Goal: Information Seeking & Learning: Learn about a topic

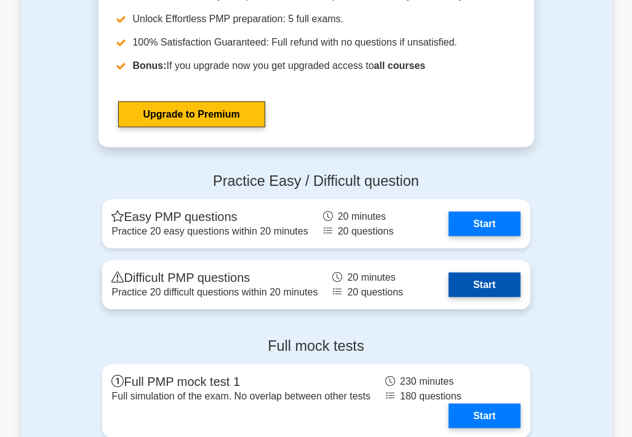
scroll to position [4122, 0]
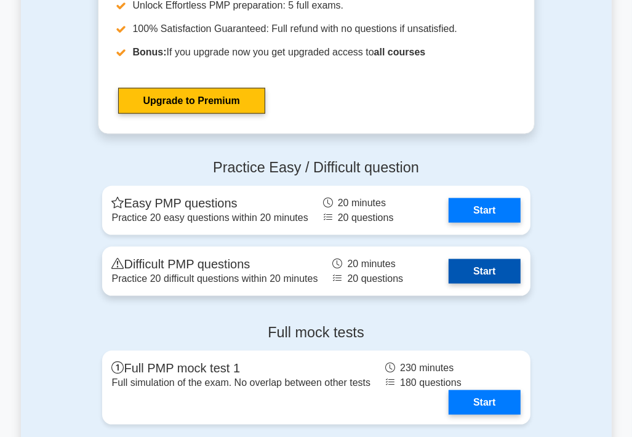
click at [449, 276] on link "Start" at bounding box center [484, 271] width 71 height 25
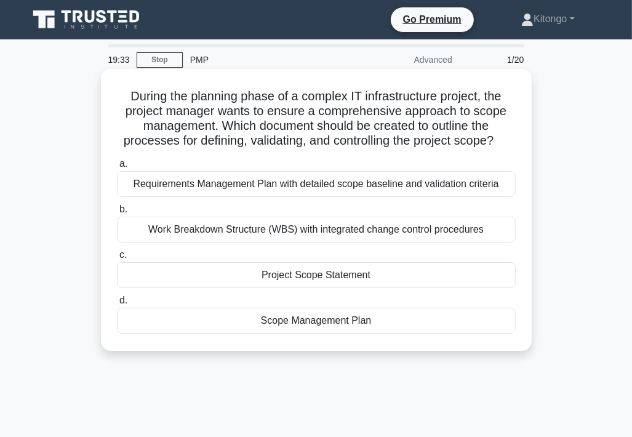
click at [311, 325] on div "Scope Management Plan" at bounding box center [316, 321] width 399 height 26
click at [117, 305] on input "d. Scope Management Plan" at bounding box center [117, 301] width 0 height 8
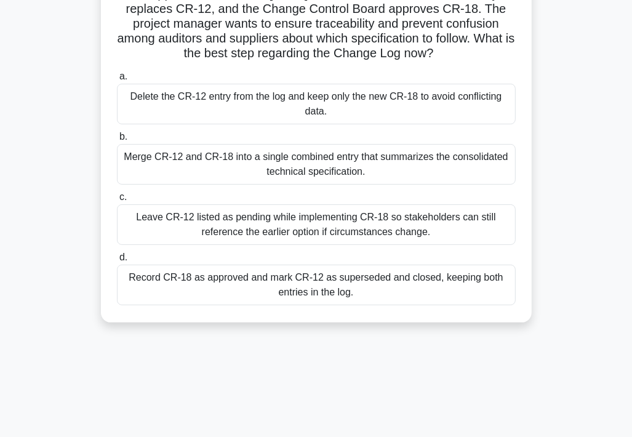
scroll to position [123, 0]
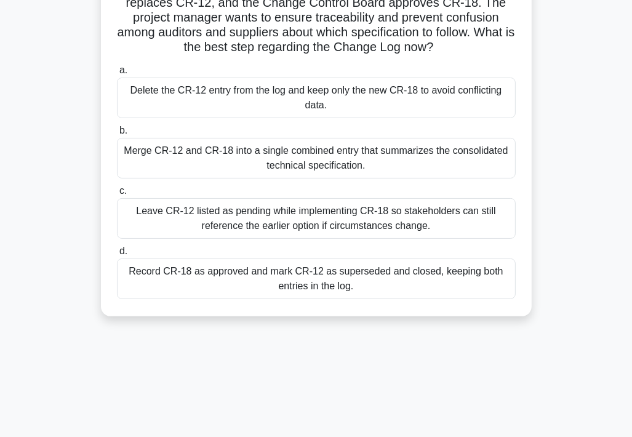
click at [349, 271] on div "Record CR-18 as approved and mark CR-12 as superseded and closed, keeping both …" at bounding box center [316, 278] width 399 height 41
click at [117, 255] on input "d. Record CR-18 as approved and mark CR-12 as superseded and closed, keeping bo…" at bounding box center [117, 251] width 0 height 8
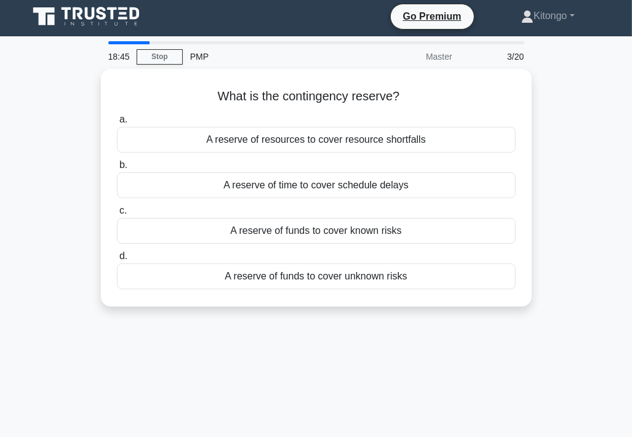
scroll to position [0, 0]
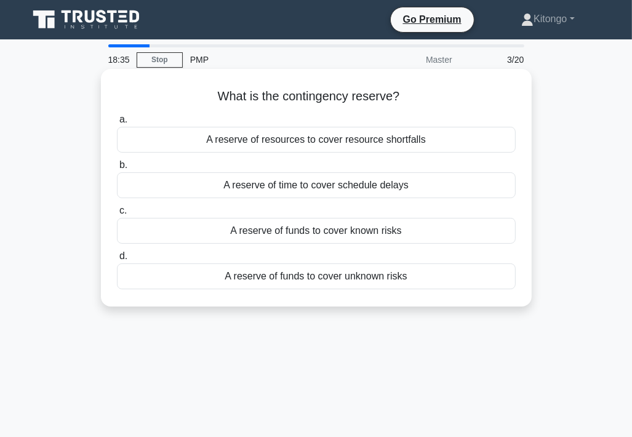
click at [325, 234] on div "A reserve of funds to cover known risks" at bounding box center [316, 231] width 399 height 26
click at [117, 215] on input "c. A reserve of funds to cover known risks" at bounding box center [117, 211] width 0 height 8
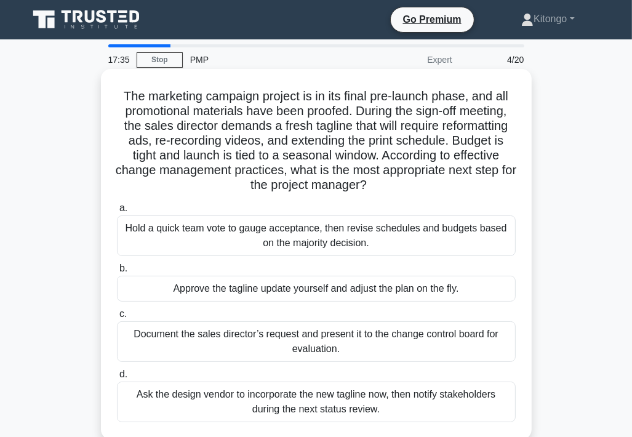
click at [208, 343] on div "Document the sales director’s request and present it to the change control boar…" at bounding box center [316, 341] width 399 height 41
click at [117, 318] on input "c. Document the sales director’s request and present it to the change control b…" at bounding box center [117, 314] width 0 height 8
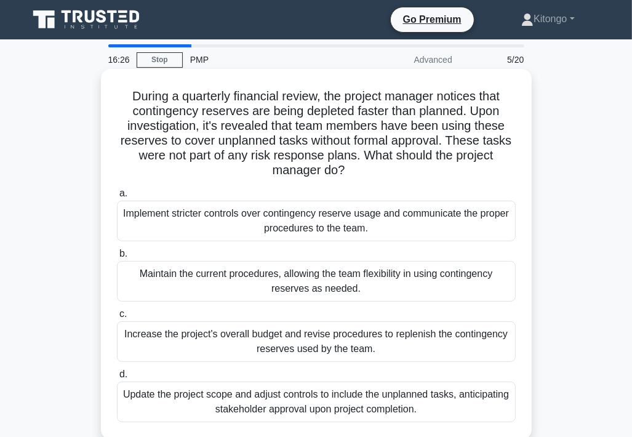
click at [191, 234] on div "Implement stricter controls over contingency reserve usage and communicate the …" at bounding box center [316, 221] width 399 height 41
click at [117, 198] on input "a. Implement stricter controls over contingency reserve usage and communicate t…" at bounding box center [117, 194] width 0 height 8
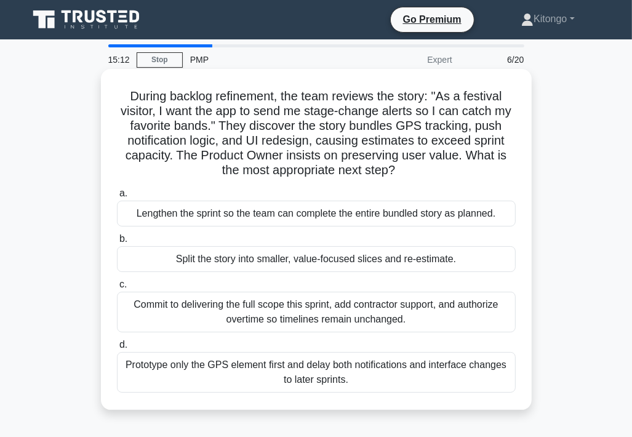
click at [362, 263] on div "Split the story into smaller, value-focused slices and re-estimate." at bounding box center [316, 259] width 399 height 26
click at [117, 243] on input "b. Split the story into smaller, value-focused slices and re-estimate." at bounding box center [117, 239] width 0 height 8
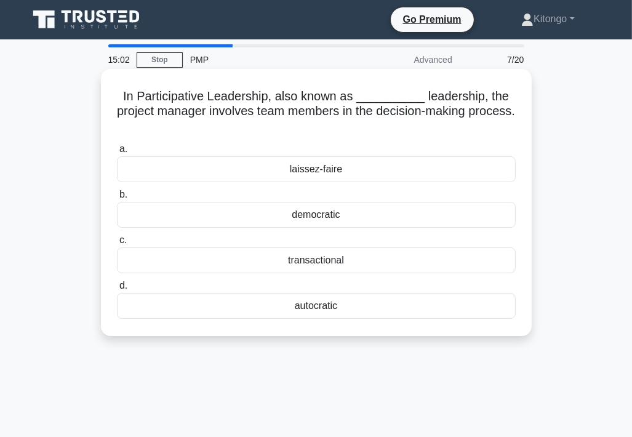
click at [308, 218] on div "democratic" at bounding box center [316, 215] width 399 height 26
click at [117, 199] on input "b. democratic" at bounding box center [117, 195] width 0 height 8
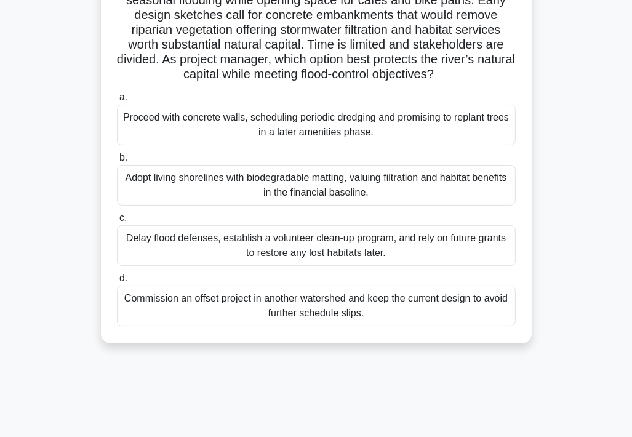
scroll to position [123, 0]
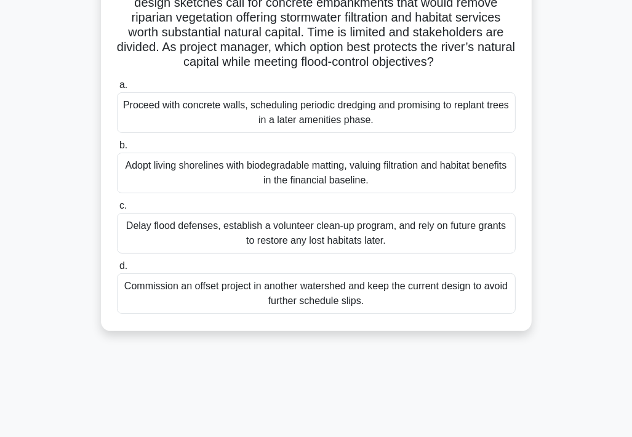
click at [231, 170] on div "Adopt living shorelines with biodegradable matting, valuing filtration and habi…" at bounding box center [316, 173] width 399 height 41
click at [117, 150] on input "b. Adopt living shorelines with biodegradable matting, valuing filtration and h…" at bounding box center [117, 146] width 0 height 8
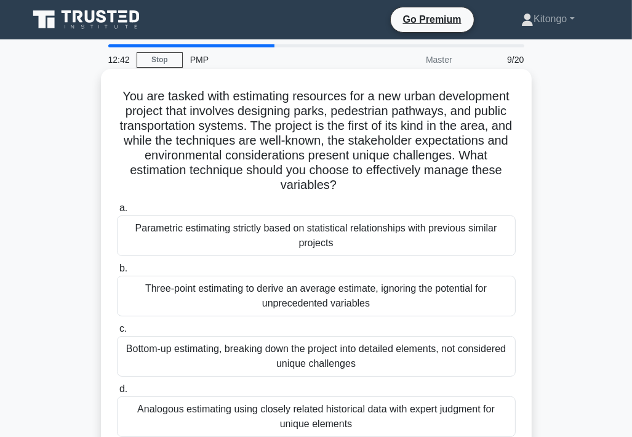
scroll to position [62, 0]
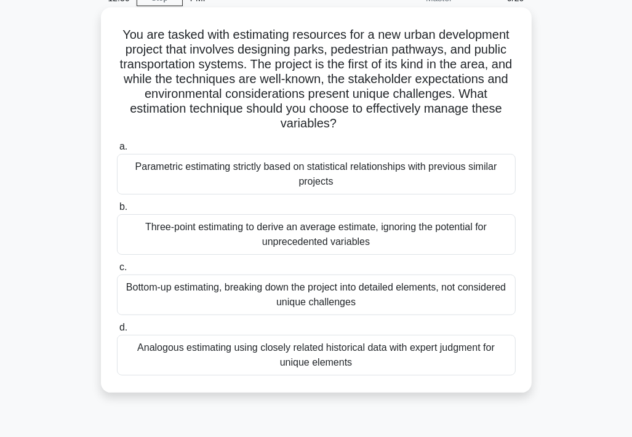
click at [287, 359] on div "Analogous estimating using closely related historical data with expert judgment…" at bounding box center [316, 355] width 399 height 41
click at [117, 332] on input "d. Analogous estimating using closely related historical data with expert judgm…" at bounding box center [117, 328] width 0 height 8
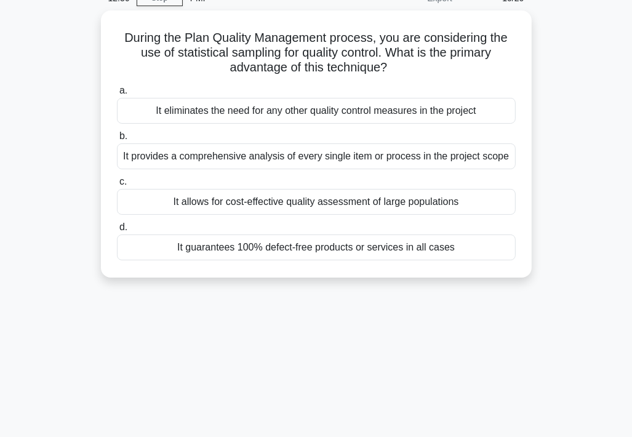
scroll to position [0, 0]
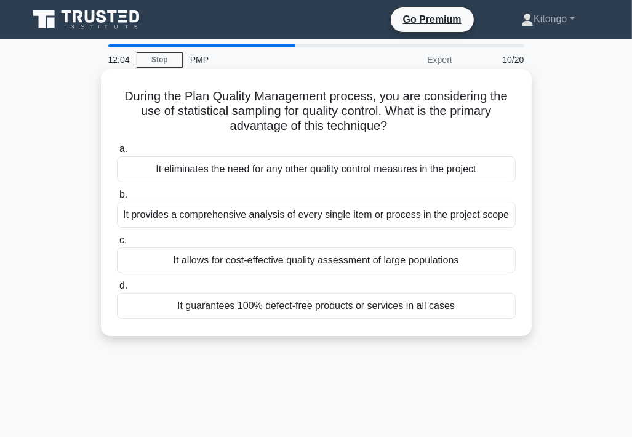
click at [409, 263] on div "It allows for cost-effective quality assessment of large populations" at bounding box center [316, 260] width 399 height 26
click at [117, 244] on input "c. It allows for cost-effective quality assessment of large populations" at bounding box center [117, 240] width 0 height 8
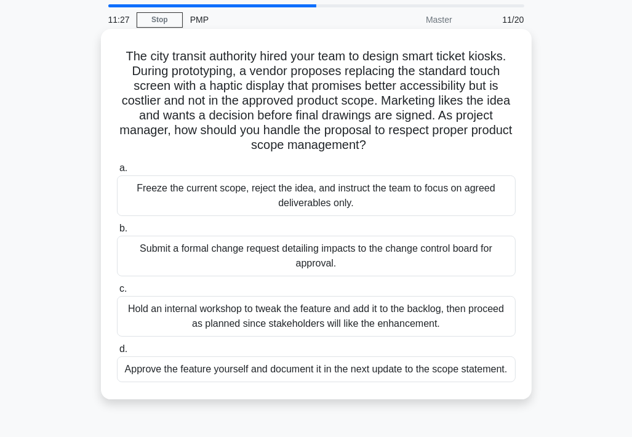
scroll to position [62, 0]
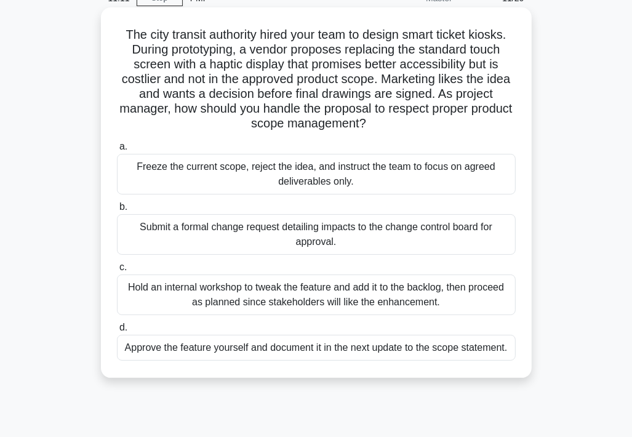
click at [317, 240] on div "Submit a formal change request detailing impacts to the change control board fo…" at bounding box center [316, 234] width 399 height 41
click at [117, 211] on input "b. Submit a formal change request detailing impacts to the change control board…" at bounding box center [117, 207] width 0 height 8
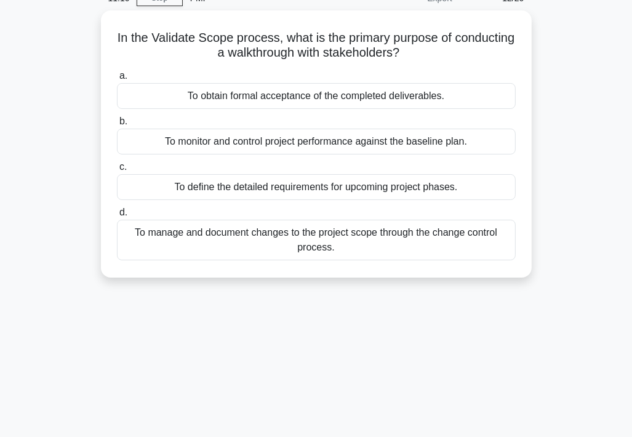
scroll to position [0, 0]
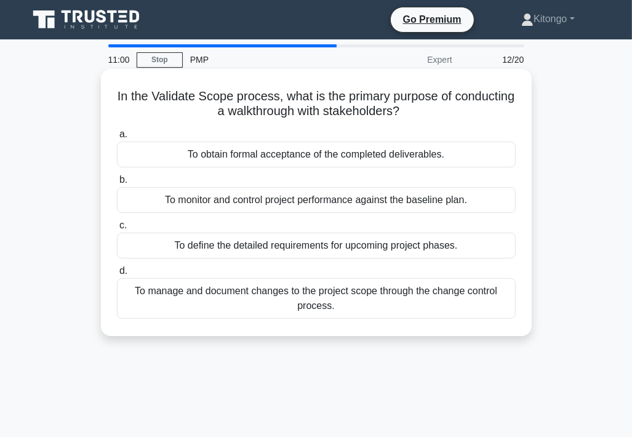
click at [317, 159] on div "To obtain formal acceptance of the completed deliverables." at bounding box center [316, 155] width 399 height 26
click at [117, 138] on input "a. To obtain formal acceptance of the completed deliverables." at bounding box center [117, 134] width 0 height 8
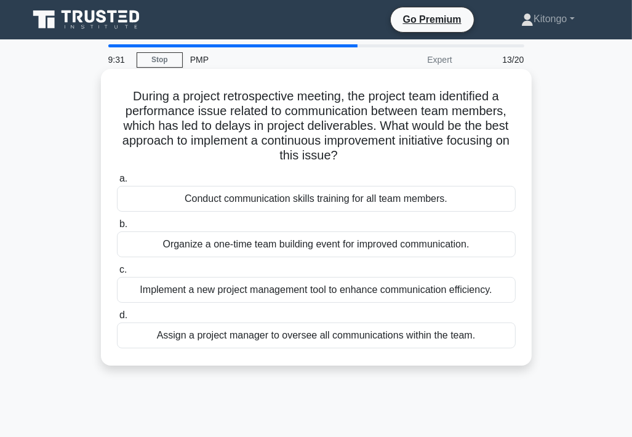
click at [409, 293] on div "Implement a new project management tool to enhance communication efficiency." at bounding box center [316, 290] width 399 height 26
click at [117, 274] on input "c. Implement a new project management tool to enhance communication efficiency." at bounding box center [117, 270] width 0 height 8
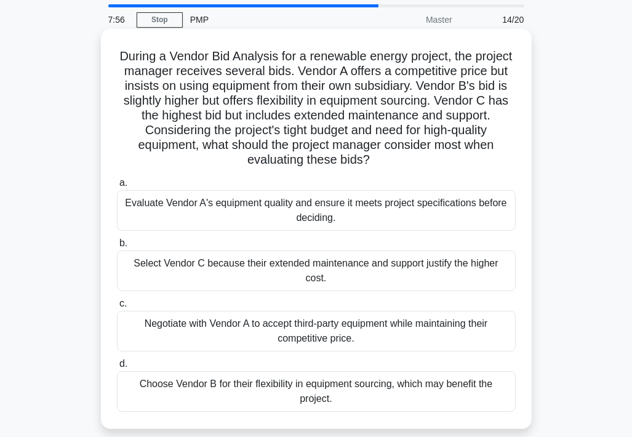
scroll to position [62, 0]
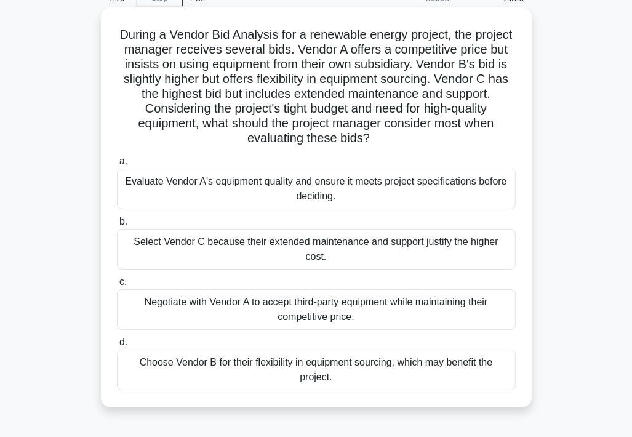
click at [314, 194] on div "Evaluate Vendor A's equipment quality and ensure it meets project specification…" at bounding box center [316, 189] width 399 height 41
click at [117, 166] on input "a. Evaluate Vendor A's equipment quality and ensure it meets project specificat…" at bounding box center [117, 162] width 0 height 8
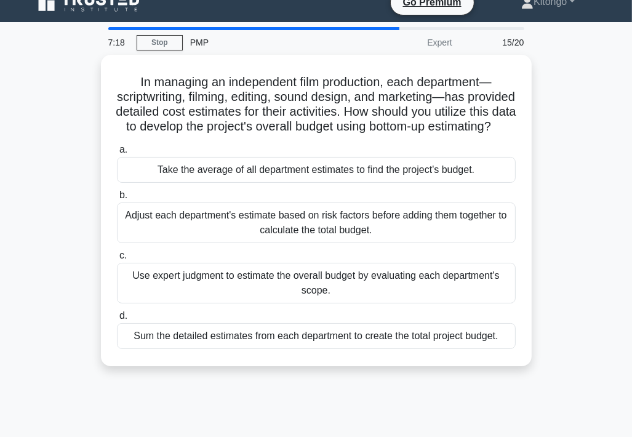
scroll to position [0, 0]
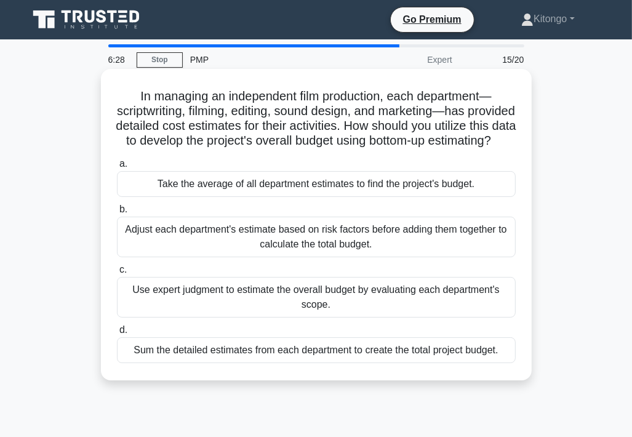
click at [417, 363] on div "Sum the detailed estimates from each department to create the total project bud…" at bounding box center [316, 350] width 399 height 26
click at [117, 334] on input "d. Sum the detailed estimates from each department to create the total project …" at bounding box center [117, 330] width 0 height 8
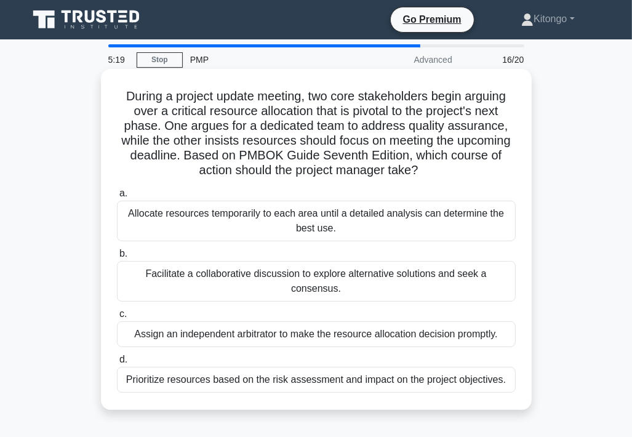
click at [357, 274] on div "Facilitate a collaborative discussion to explore alternative solutions and seek…" at bounding box center [316, 281] width 399 height 41
click at [117, 258] on input "b. Facilitate a collaborative discussion to explore alternative solutions and s…" at bounding box center [117, 254] width 0 height 8
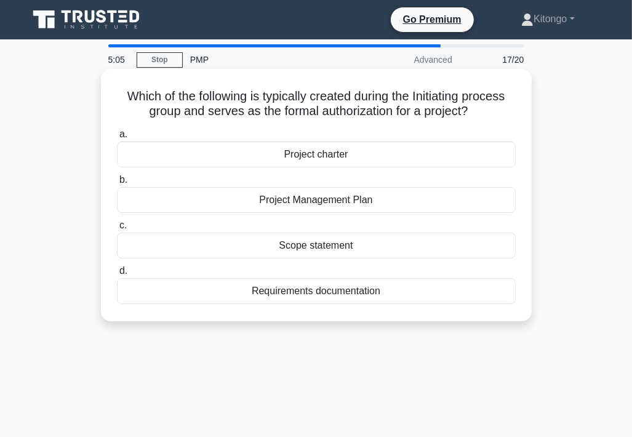
click at [297, 158] on div "Project charter" at bounding box center [316, 155] width 399 height 26
click at [117, 138] on input "a. Project charter" at bounding box center [117, 134] width 0 height 8
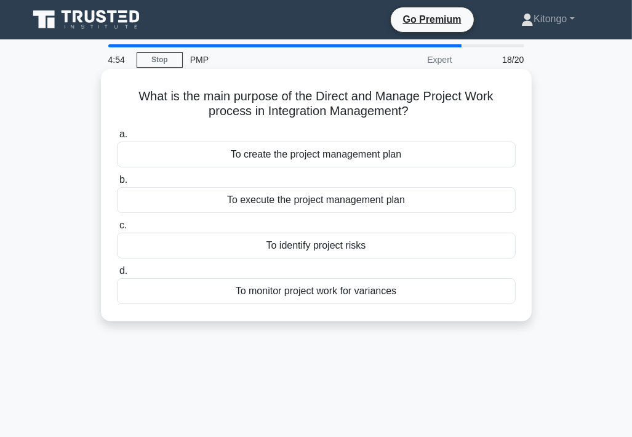
click at [337, 200] on div "To execute the project management plan" at bounding box center [316, 200] width 399 height 26
click at [117, 184] on input "b. To execute the project management plan" at bounding box center [117, 180] width 0 height 8
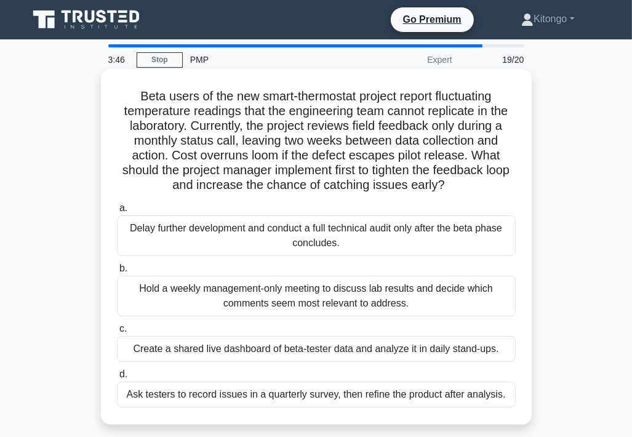
click at [315, 350] on div "Create a shared live dashboard of beta-tester data and analyze it in daily stan…" at bounding box center [316, 349] width 399 height 26
click at [117, 333] on input "c. Create a shared live dashboard of beta-tester data and analyze it in daily s…" at bounding box center [117, 329] width 0 height 8
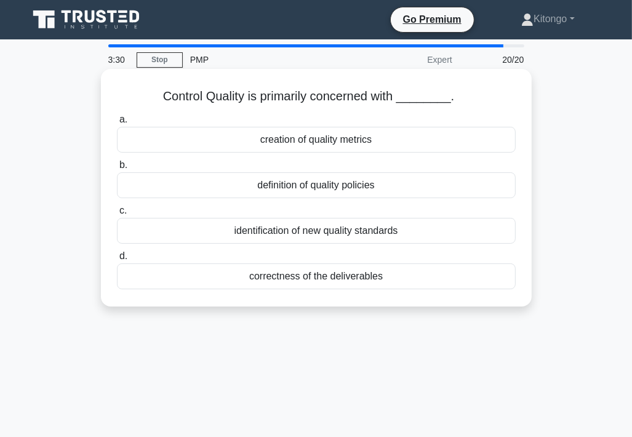
click at [294, 276] on div "correctness of the deliverables" at bounding box center [316, 276] width 399 height 26
click at [117, 260] on input "d. correctness of the deliverables" at bounding box center [117, 256] width 0 height 8
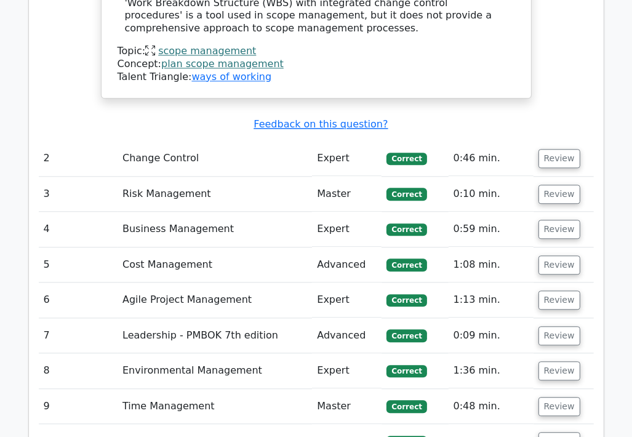
scroll to position [2092, 0]
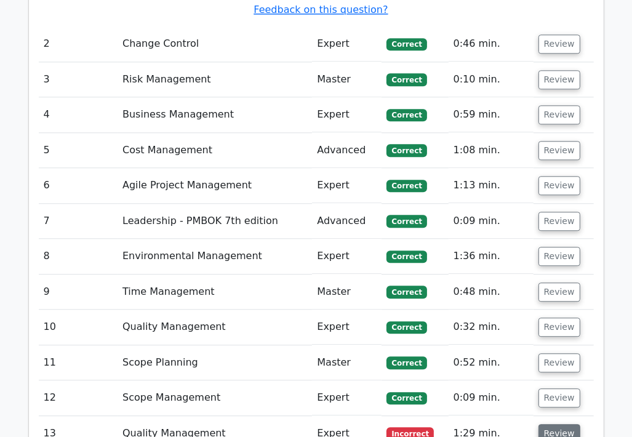
click at [546, 424] on button "Review" at bounding box center [559, 433] width 42 height 19
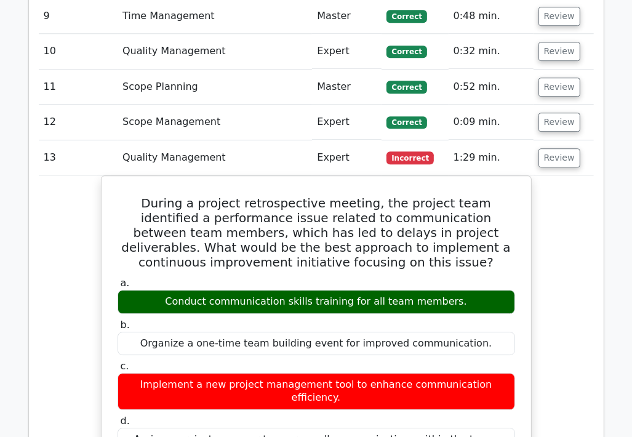
scroll to position [2338, 0]
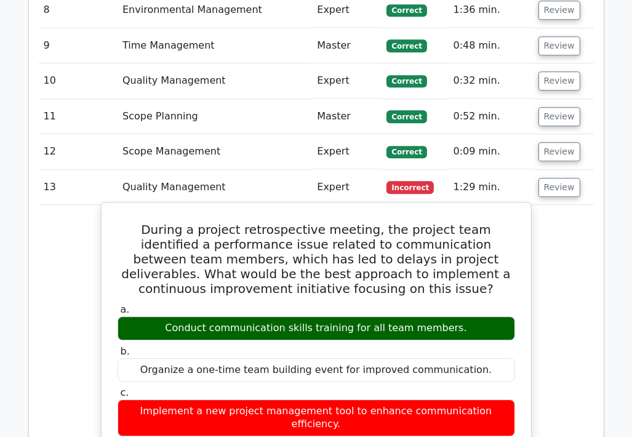
drag, startPoint x: 126, startPoint y: 143, endPoint x: 501, endPoint y: 367, distance: 437.6
copy div "During a project retrospective meeting, the project team identified a performan…"
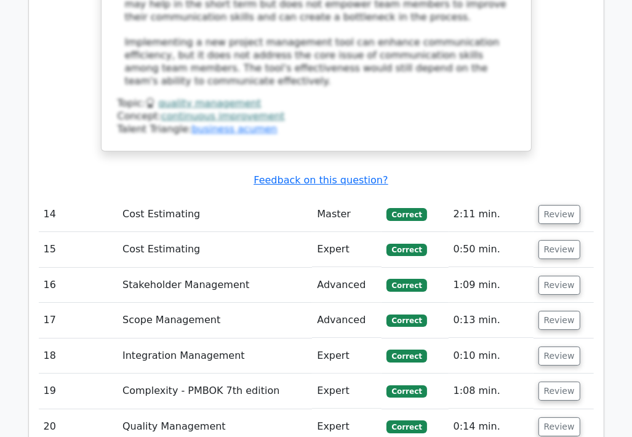
scroll to position [3076, 0]
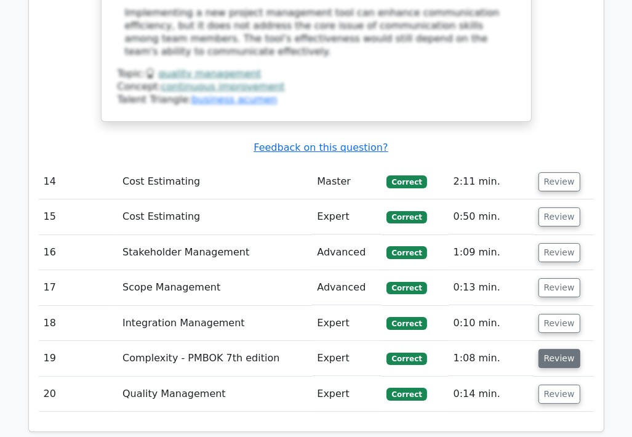
click at [556, 349] on button "Review" at bounding box center [559, 358] width 42 height 19
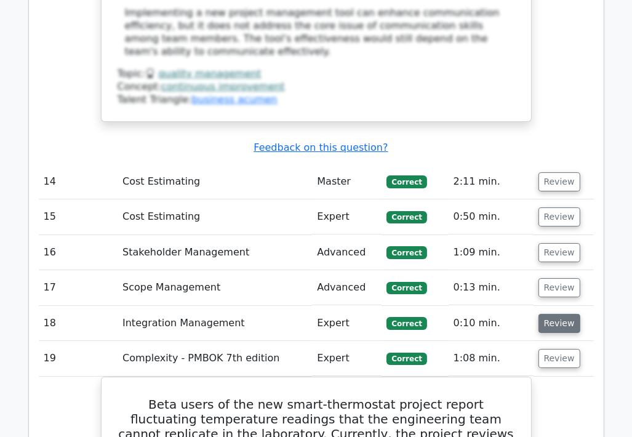
click at [554, 314] on button "Review" at bounding box center [559, 323] width 42 height 19
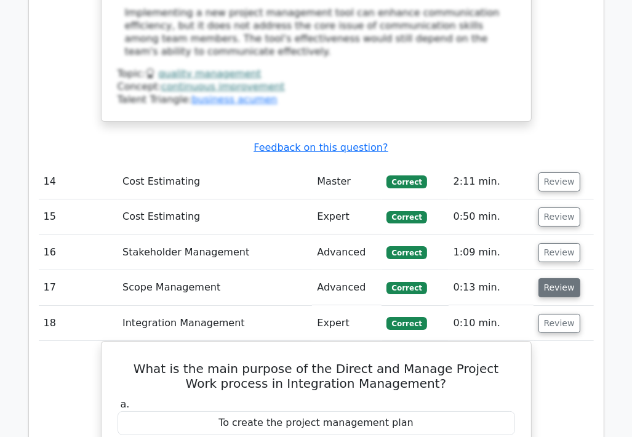
click at [552, 278] on button "Review" at bounding box center [559, 287] width 42 height 19
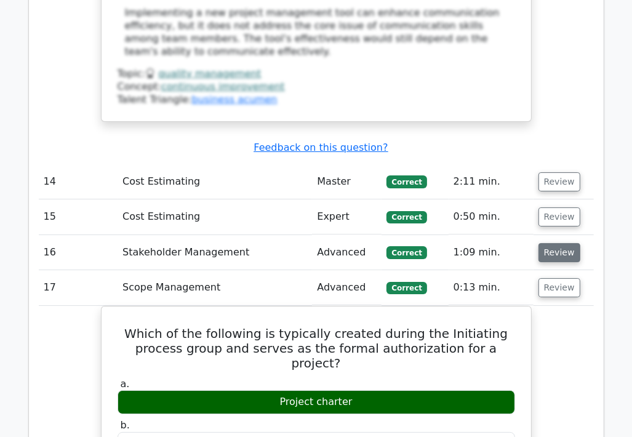
click at [560, 243] on button "Review" at bounding box center [559, 252] width 42 height 19
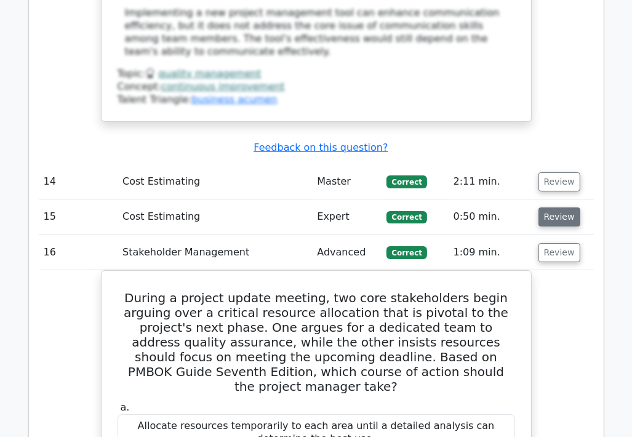
click at [557, 207] on button "Review" at bounding box center [559, 216] width 42 height 19
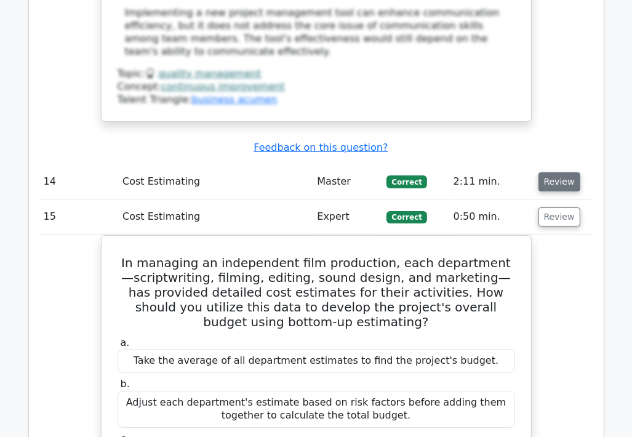
click at [567, 172] on button "Review" at bounding box center [559, 181] width 42 height 19
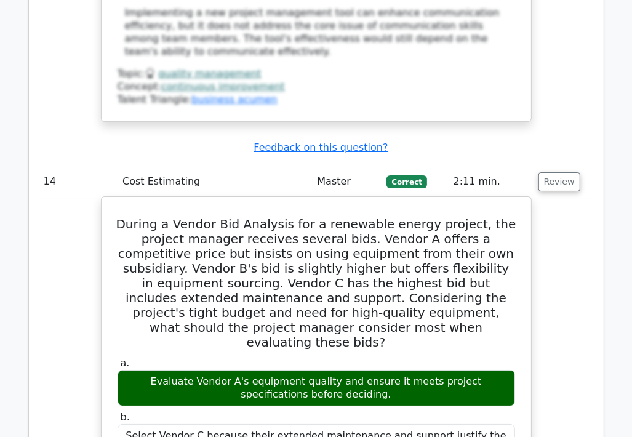
click at [133, 217] on h5 "During a Vendor Bid Analysis for a renewable energy project, the project manage…" at bounding box center [316, 283] width 400 height 133
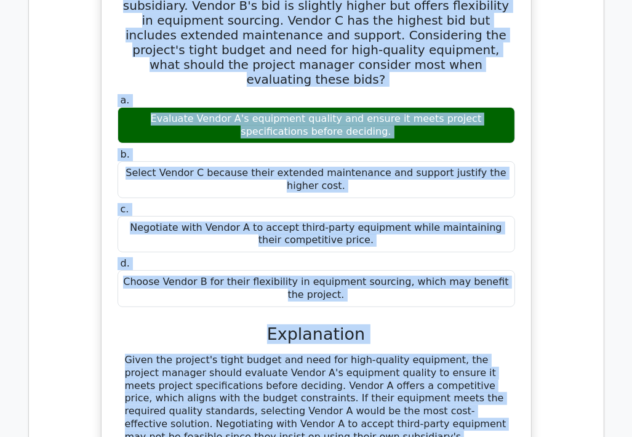
scroll to position [3367, 0]
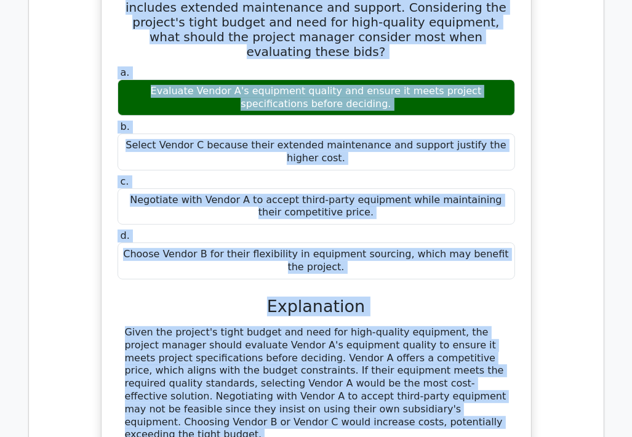
drag, startPoint x: 136, startPoint y: 109, endPoint x: 326, endPoint y: 277, distance: 254.1
click at [326, 277] on div "During a Vendor Bid Analysis for a renewable energy project, the project manage…" at bounding box center [316, 205] width 420 height 588
copy div "During a Vendor Bid Analysis for a renewable energy project, the project manage…"
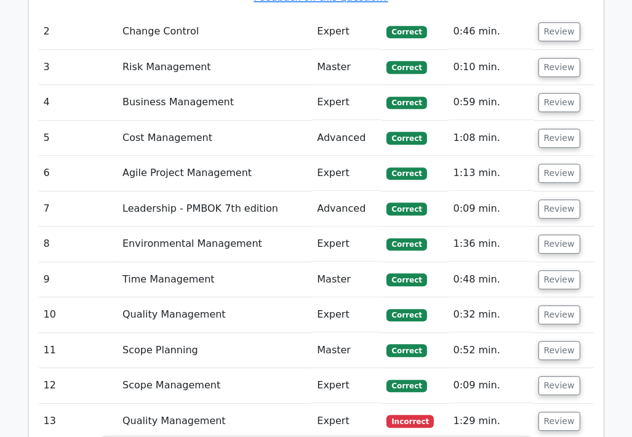
scroll to position [2198, 0]
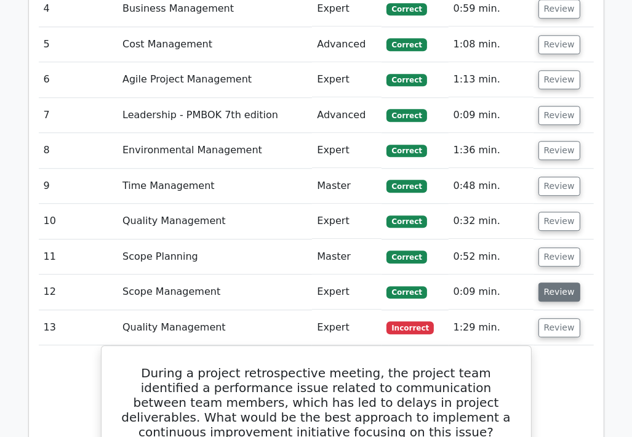
click at [556, 282] on button "Review" at bounding box center [559, 291] width 42 height 19
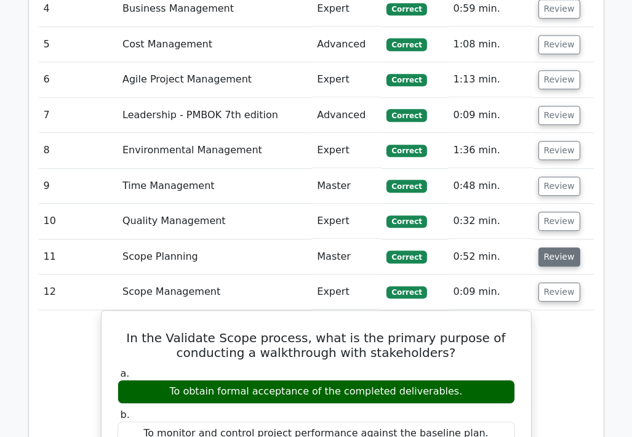
click at [554, 247] on button "Review" at bounding box center [559, 256] width 42 height 19
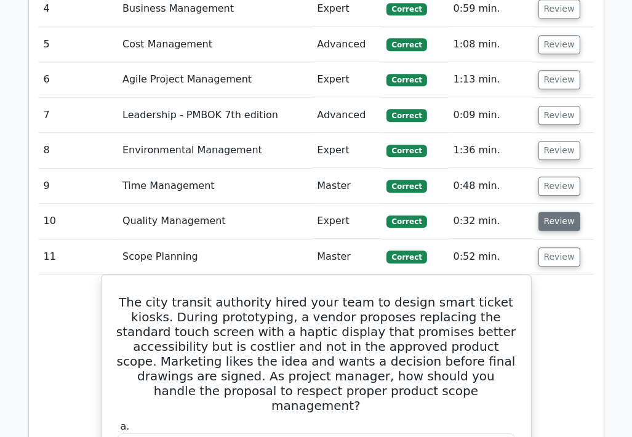
click at [558, 212] on button "Review" at bounding box center [559, 221] width 42 height 19
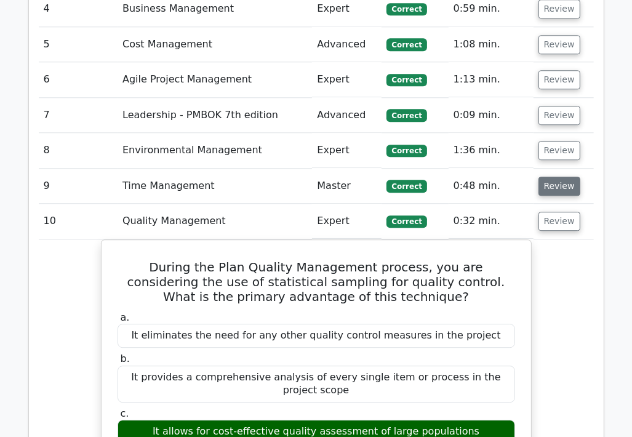
click at [563, 177] on button "Review" at bounding box center [559, 186] width 42 height 19
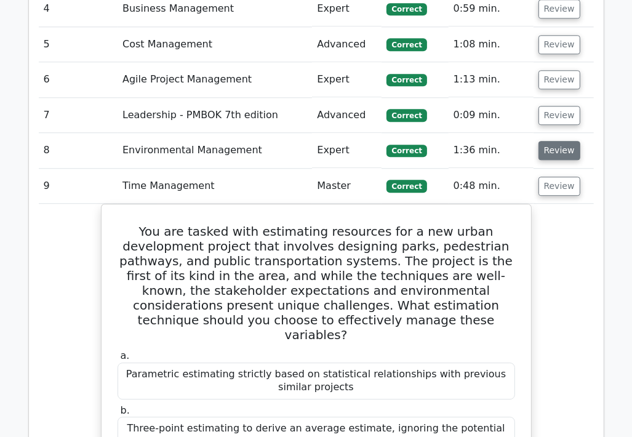
click at [564, 141] on button "Review" at bounding box center [559, 150] width 42 height 19
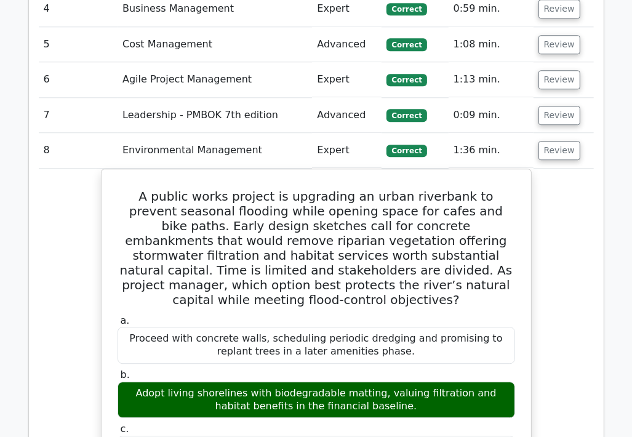
scroll to position [2136, 0]
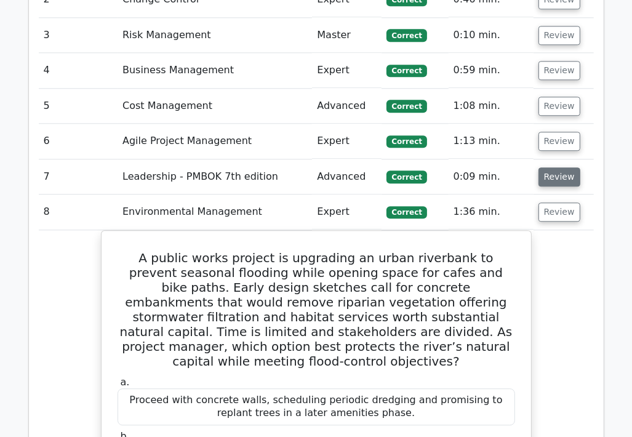
click at [557, 167] on button "Review" at bounding box center [559, 176] width 42 height 19
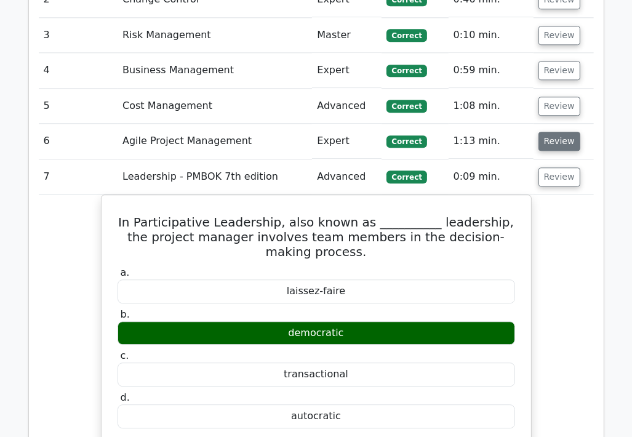
click at [551, 132] on button "Review" at bounding box center [559, 141] width 42 height 19
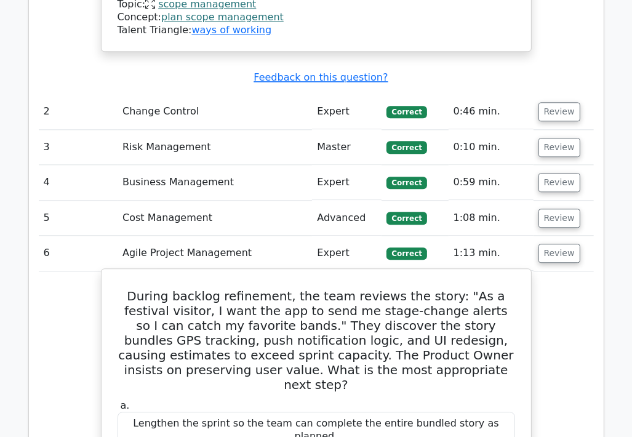
scroll to position [1952, 0]
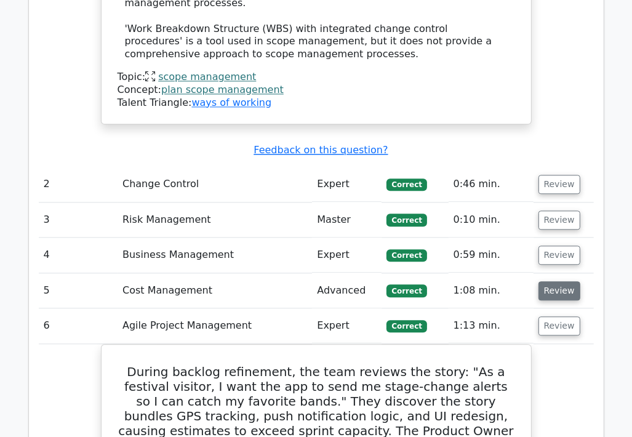
click at [564, 281] on button "Review" at bounding box center [559, 290] width 42 height 19
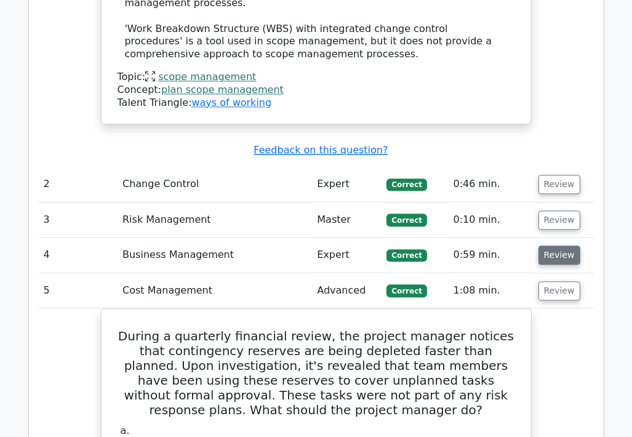
click at [553, 246] on button "Review" at bounding box center [559, 255] width 42 height 19
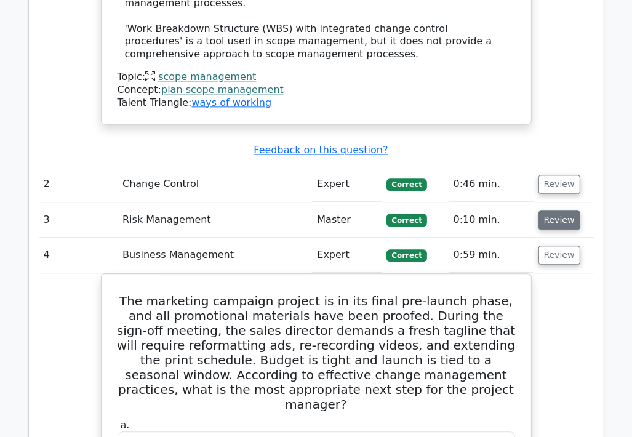
click at [554, 210] on button "Review" at bounding box center [559, 219] width 42 height 19
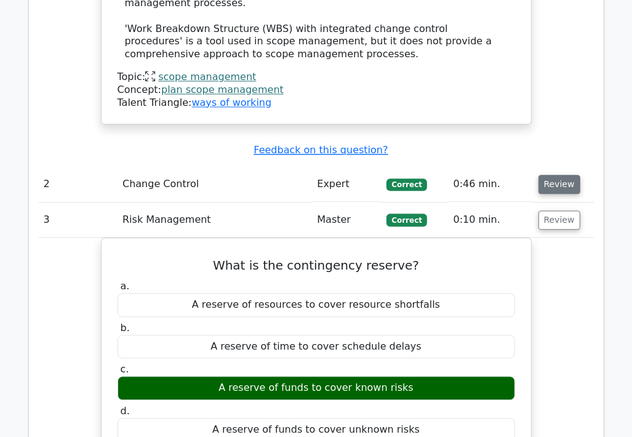
click at [554, 175] on button "Review" at bounding box center [559, 184] width 42 height 19
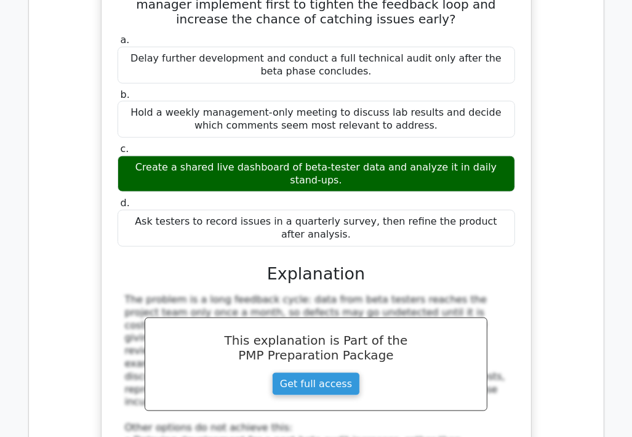
scroll to position [13736, 0]
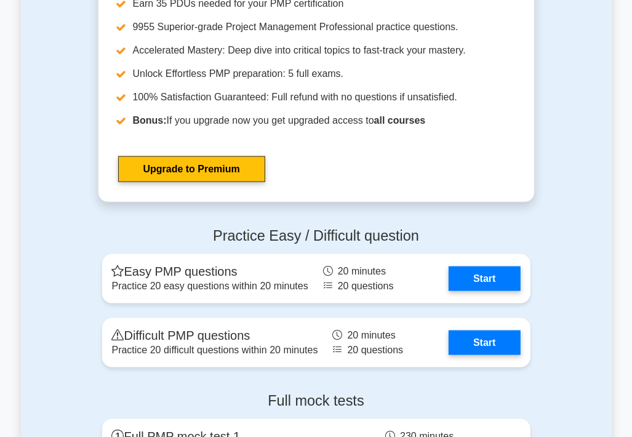
scroll to position [4246, 0]
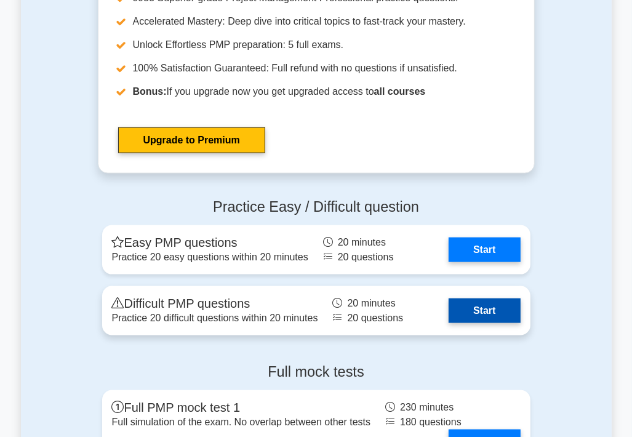
click at [449, 314] on link "Start" at bounding box center [484, 310] width 71 height 25
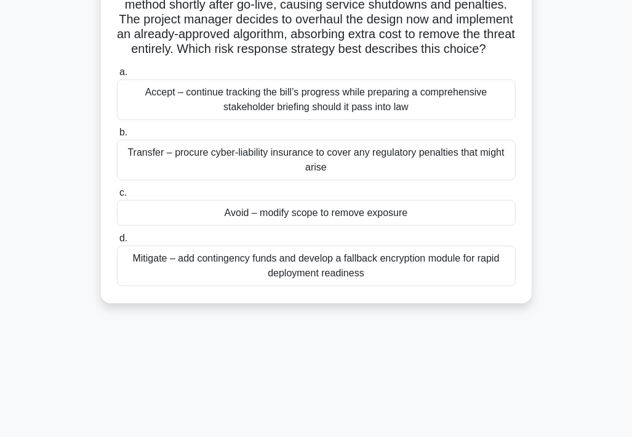
scroll to position [123, 0]
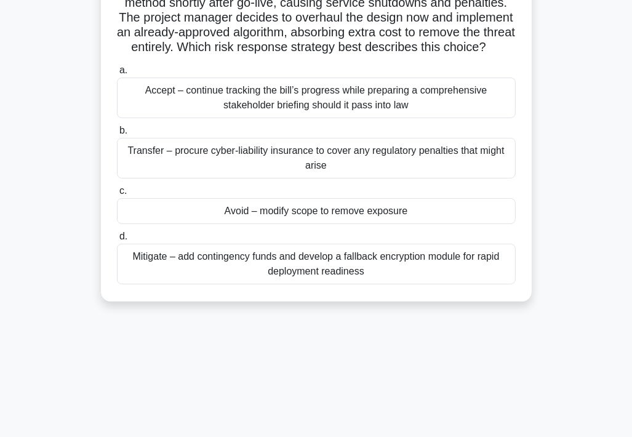
click at [328, 224] on div "Avoid – modify scope to remove exposure" at bounding box center [316, 211] width 399 height 26
click at [117, 195] on input "c. Avoid – modify scope to remove exposure" at bounding box center [117, 191] width 0 height 8
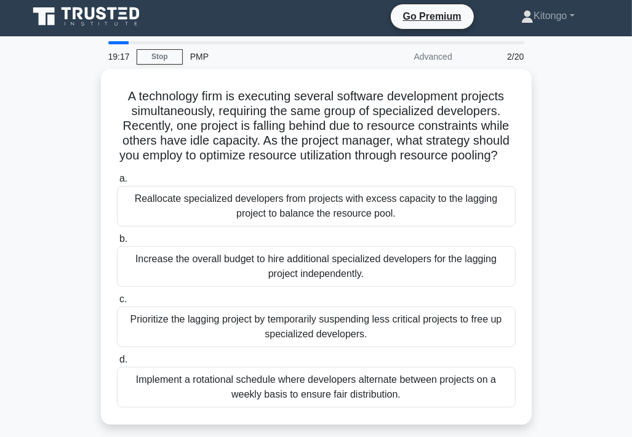
scroll to position [0, 0]
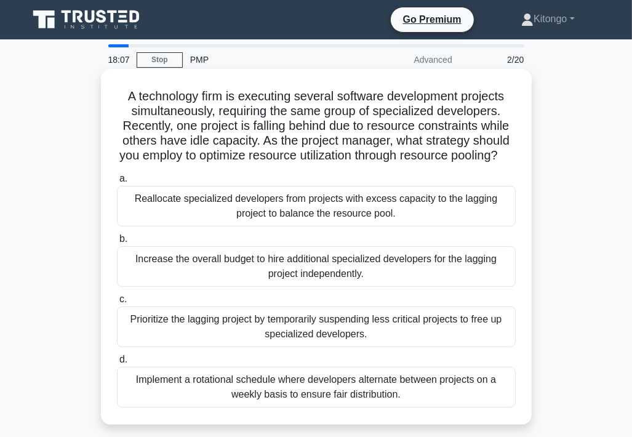
click at [175, 225] on div "Reallocate specialized developers from projects with excess capacity to the lag…" at bounding box center [316, 206] width 399 height 41
click at [117, 183] on input "a. Reallocate specialized developers from projects with excess capacity to the …" at bounding box center [117, 179] width 0 height 8
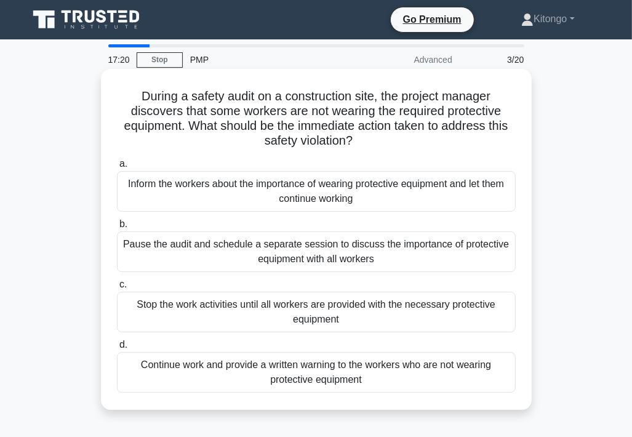
click at [321, 313] on div "Stop the work activities until all workers are provided with the necessary prot…" at bounding box center [316, 312] width 399 height 41
click at [117, 289] on input "c. Stop the work activities until all workers are provided with the necessary p…" at bounding box center [117, 285] width 0 height 8
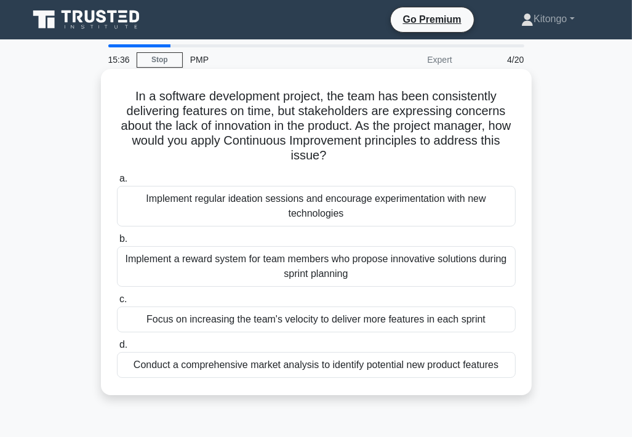
click at [318, 200] on div "Implement regular ideation sessions and encourage experimentation with new tech…" at bounding box center [316, 206] width 399 height 41
click at [117, 183] on input "a. Implement regular ideation sessions and encourage experimentation with new t…" at bounding box center [117, 179] width 0 height 8
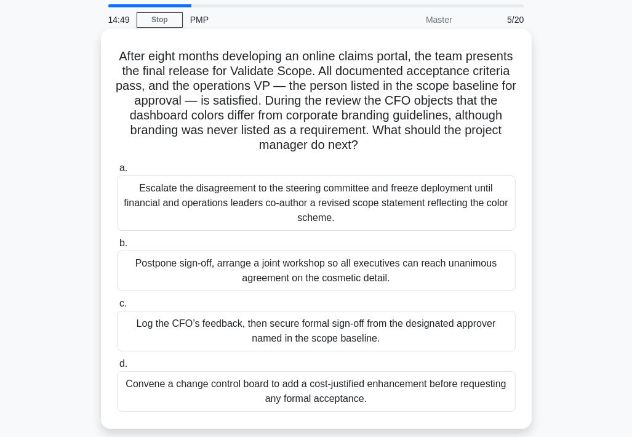
scroll to position [62, 0]
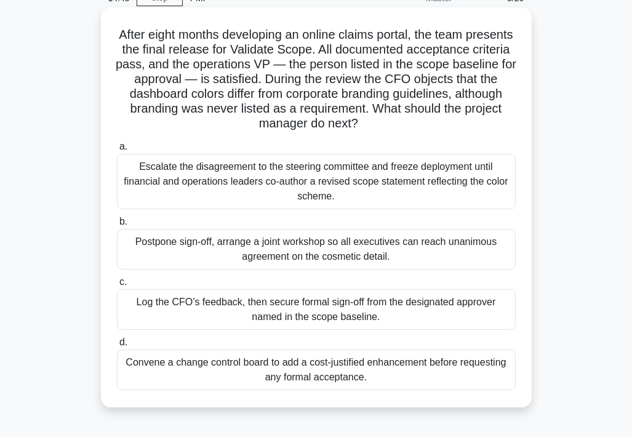
click at [236, 309] on div "Log the CFO’s feedback, then secure formal sign-off from the designated approve…" at bounding box center [316, 309] width 399 height 41
click at [117, 286] on input "c. Log the CFO’s feedback, then secure formal sign-off from the designated appr…" at bounding box center [117, 282] width 0 height 8
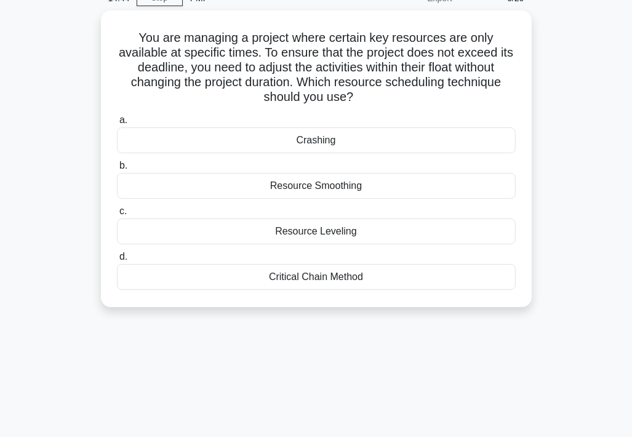
scroll to position [0, 0]
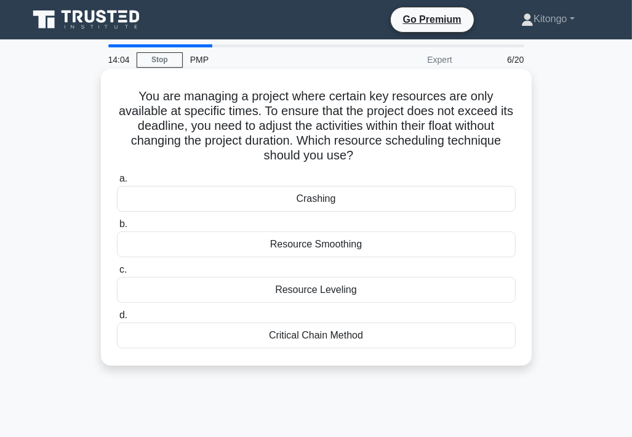
click at [303, 249] on div "Resource Smoothing" at bounding box center [316, 244] width 399 height 26
click at [117, 228] on input "b. Resource Smoothing" at bounding box center [117, 224] width 0 height 8
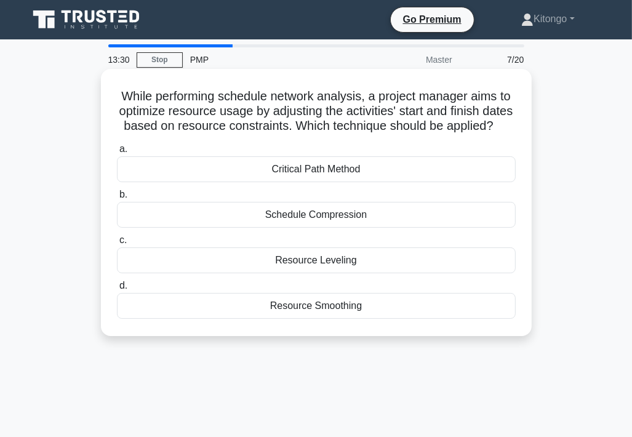
click at [293, 273] on div "Resource Leveling" at bounding box center [316, 260] width 399 height 26
click at [117, 244] on input "c. Resource Leveling" at bounding box center [117, 240] width 0 height 8
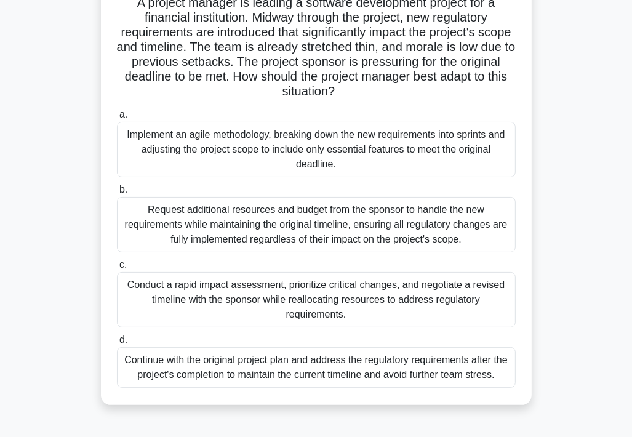
scroll to position [123, 0]
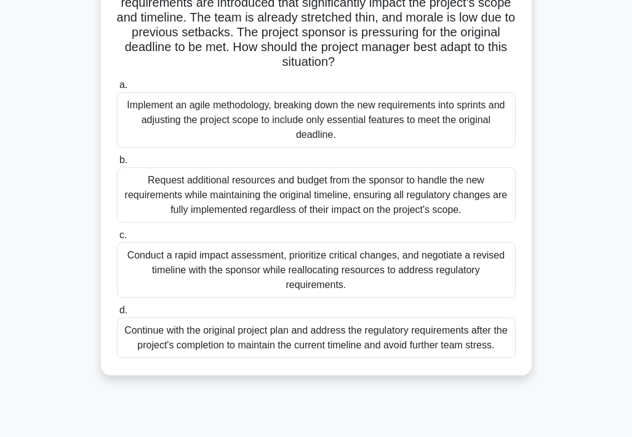
click at [365, 269] on div "Conduct a rapid impact assessment, prioritize critical changes, and negotiate a…" at bounding box center [316, 269] width 399 height 55
click at [117, 239] on input "c. Conduct a rapid impact assessment, prioritize critical changes, and negotiat…" at bounding box center [117, 235] width 0 height 8
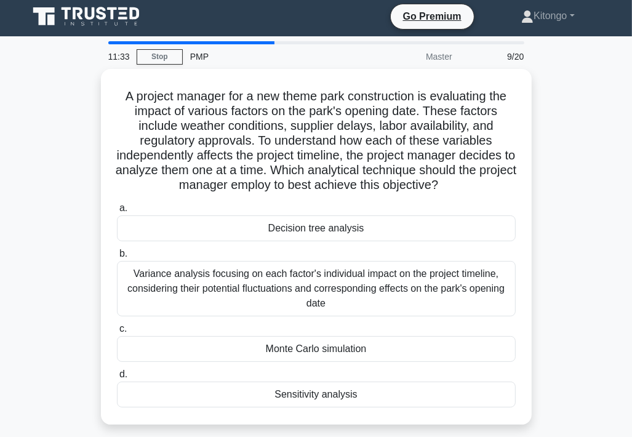
scroll to position [0, 0]
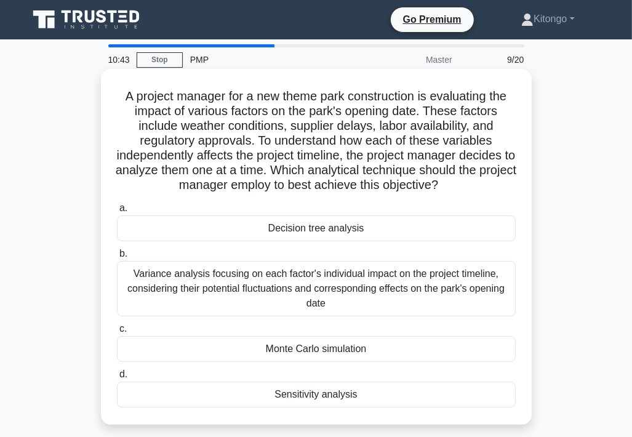
click at [301, 396] on div "Sensitivity analysis" at bounding box center [316, 394] width 399 height 26
click at [117, 378] on input "d. Sensitivity analysis" at bounding box center [117, 374] width 0 height 8
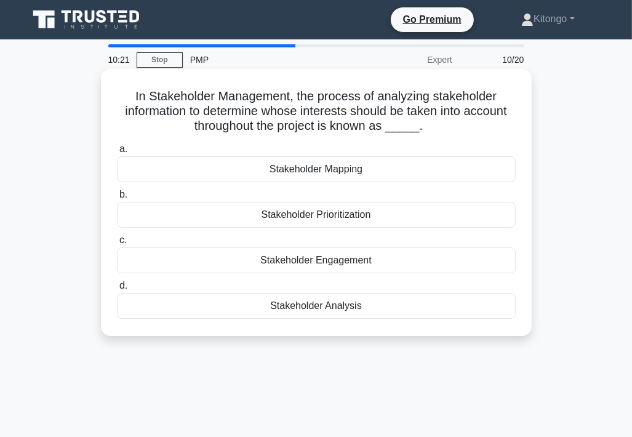
click at [332, 303] on div "Stakeholder Analysis" at bounding box center [316, 306] width 399 height 26
click at [117, 290] on input "d. Stakeholder Analysis" at bounding box center [117, 286] width 0 height 8
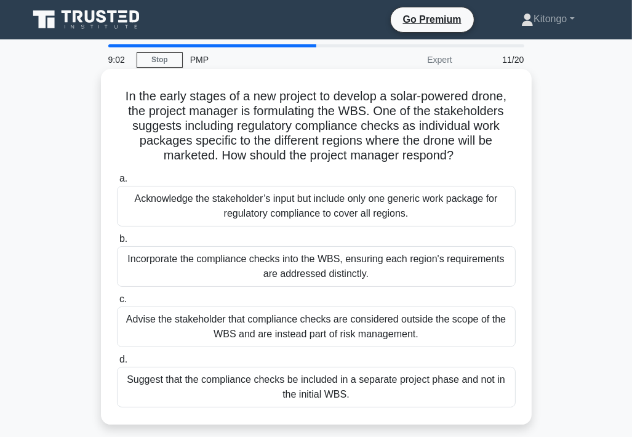
click at [341, 274] on div "Incorporate the compliance checks into the WBS, ensuring each region's requirem…" at bounding box center [316, 266] width 399 height 41
click at [117, 243] on input "b. Incorporate the compliance checks into the WBS, ensuring each region's requi…" at bounding box center [117, 239] width 0 height 8
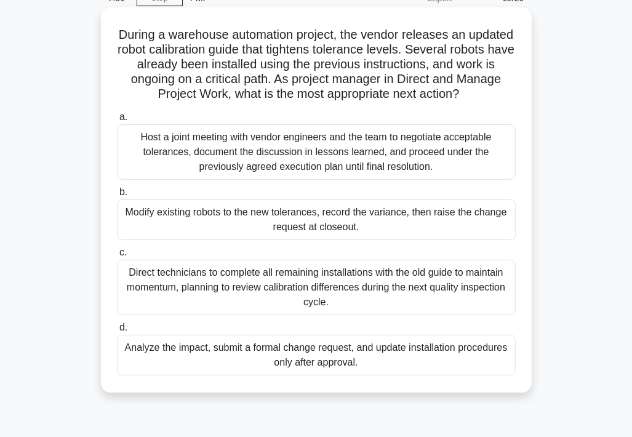
scroll to position [123, 0]
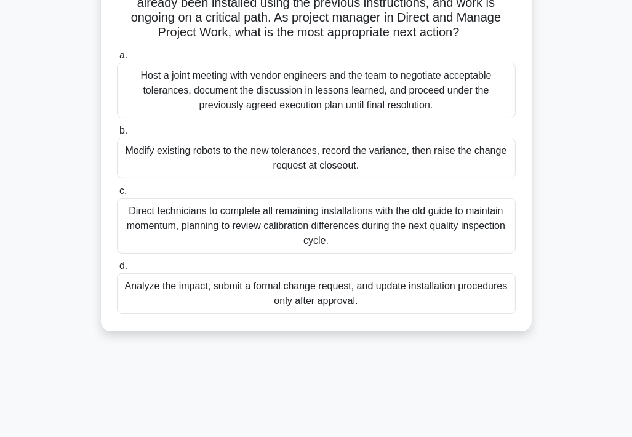
click at [332, 296] on div "Analyze the impact, submit a formal change request, and update installation pro…" at bounding box center [316, 293] width 399 height 41
click at [117, 270] on input "d. Analyze the impact, submit a formal change request, and update installation …" at bounding box center [117, 266] width 0 height 8
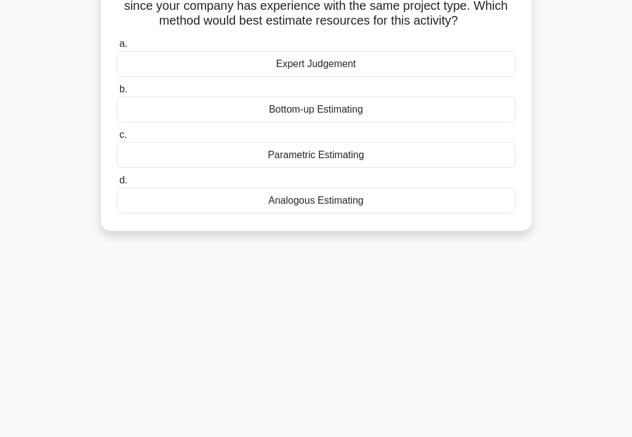
scroll to position [0, 0]
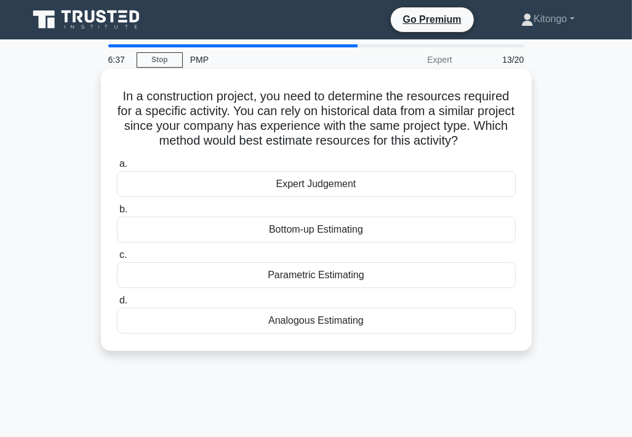
click at [234, 314] on div "Analogous Estimating" at bounding box center [316, 321] width 399 height 26
click at [117, 305] on input "d. Analogous Estimating" at bounding box center [117, 301] width 0 height 8
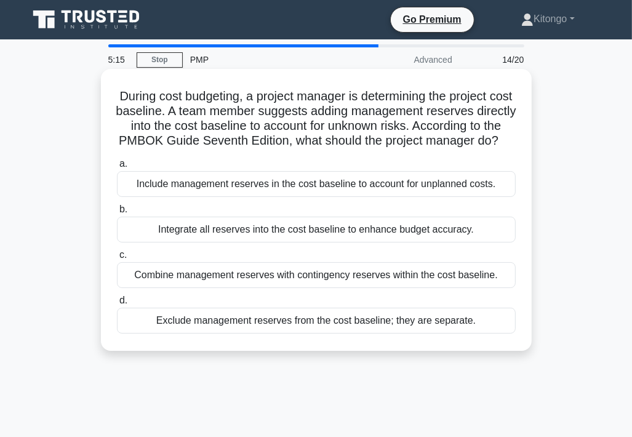
click at [172, 197] on div "Include management reserves in the cost baseline to account for unplanned costs." at bounding box center [316, 184] width 399 height 26
click at [117, 168] on input "a. Include management reserves in the cost baseline to account for unplanned co…" at bounding box center [117, 164] width 0 height 8
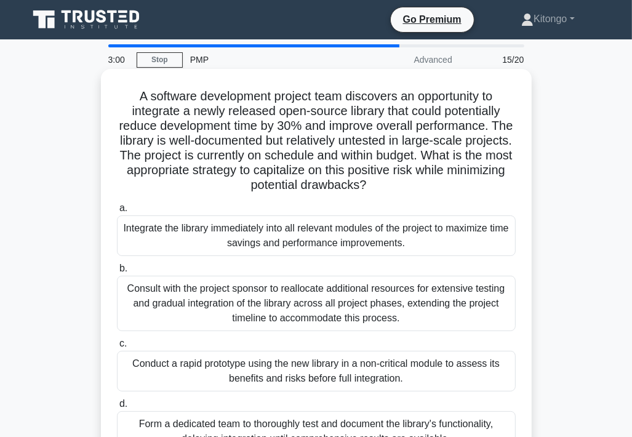
scroll to position [62, 0]
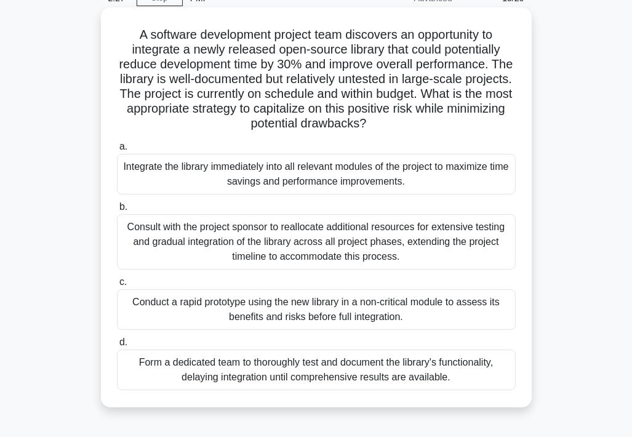
click at [293, 316] on div "Conduct a rapid prototype using the new library in a non-critical module to ass…" at bounding box center [316, 309] width 399 height 41
click at [117, 286] on input "c. Conduct a rapid prototype using the new library in a non-critical module to …" at bounding box center [117, 282] width 0 height 8
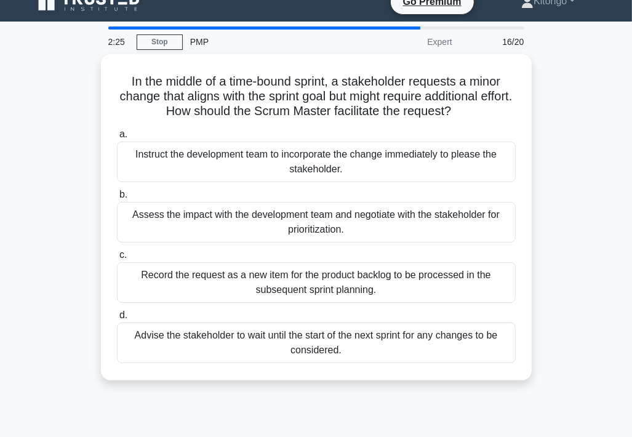
scroll to position [0, 0]
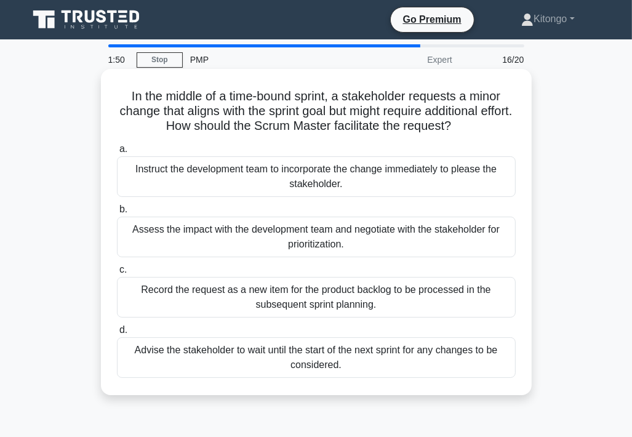
click at [278, 243] on div "Assess the impact with the development team and negotiate with the stakeholder …" at bounding box center [316, 237] width 399 height 41
click at [117, 214] on input "b. Assess the impact with the development team and negotiate with the stakehold…" at bounding box center [117, 210] width 0 height 8
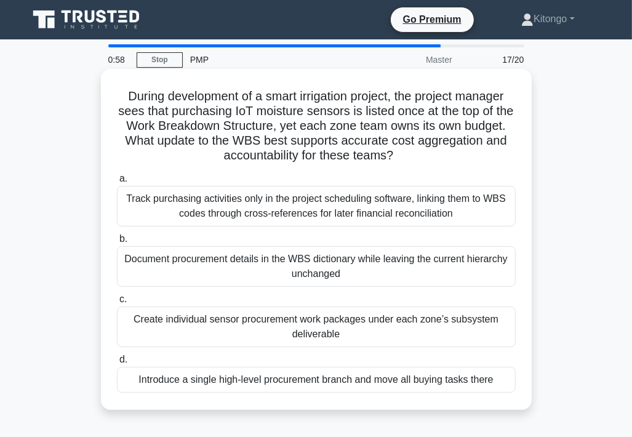
click at [291, 330] on div "Create individual sensor procurement work packages under each zone’s subsystem …" at bounding box center [316, 326] width 399 height 41
click at [117, 303] on input "c. Create individual sensor procurement work packages under each zone’s subsyst…" at bounding box center [117, 299] width 0 height 8
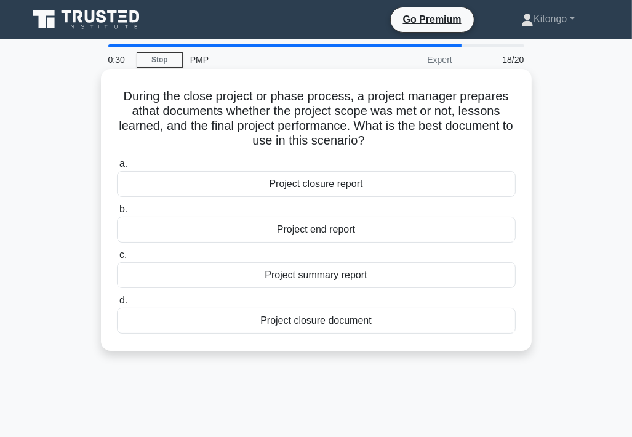
click at [311, 185] on div "Project closure report" at bounding box center [316, 184] width 399 height 26
click at [117, 168] on input "a. Project closure report" at bounding box center [117, 164] width 0 height 8
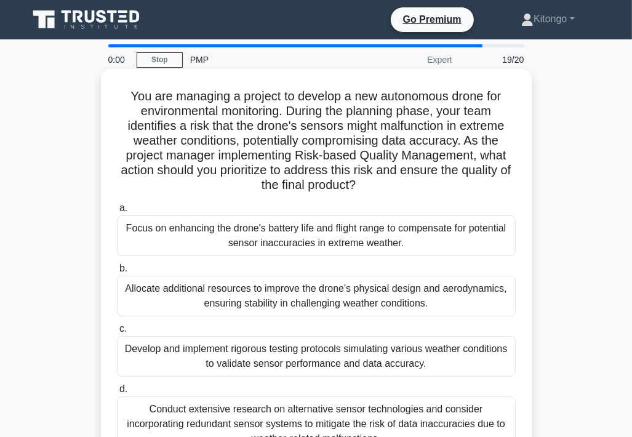
click at [257, 359] on div "Develop and implement rigorous testing protocols simulating various weather con…" at bounding box center [316, 356] width 399 height 41
click at [117, 333] on input "c. Develop and implement rigorous testing protocols simulating various weather …" at bounding box center [117, 329] width 0 height 8
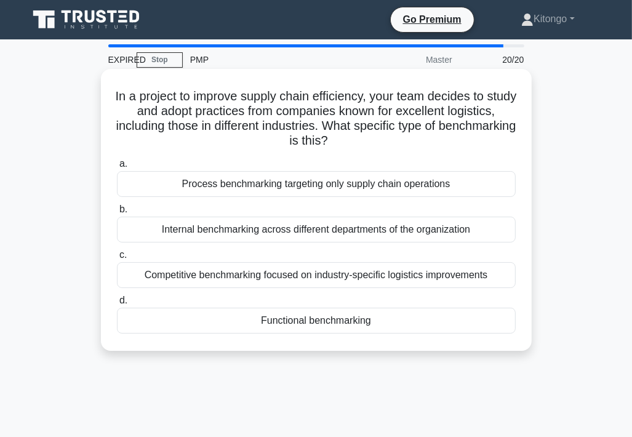
click at [261, 284] on div "Competitive benchmarking focused on industry-specific logistics improvements" at bounding box center [316, 275] width 399 height 26
click at [117, 259] on input "c. Competitive benchmarking focused on industry-specific logistics improvements" at bounding box center [117, 255] width 0 height 8
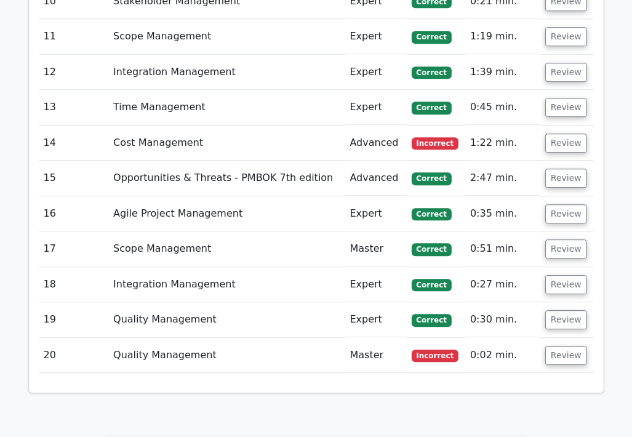
scroll to position [2277, 0]
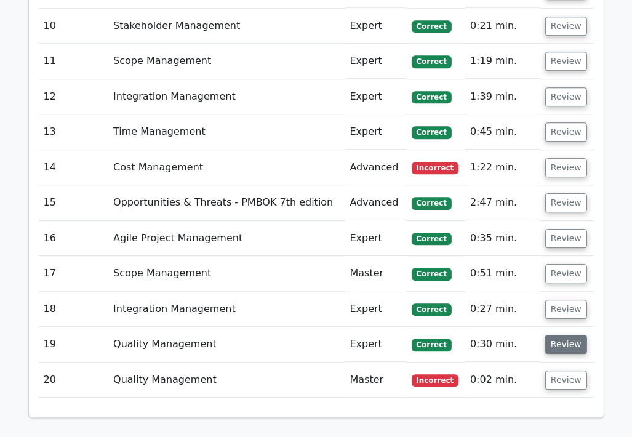
click at [572, 335] on button "Review" at bounding box center [566, 344] width 42 height 19
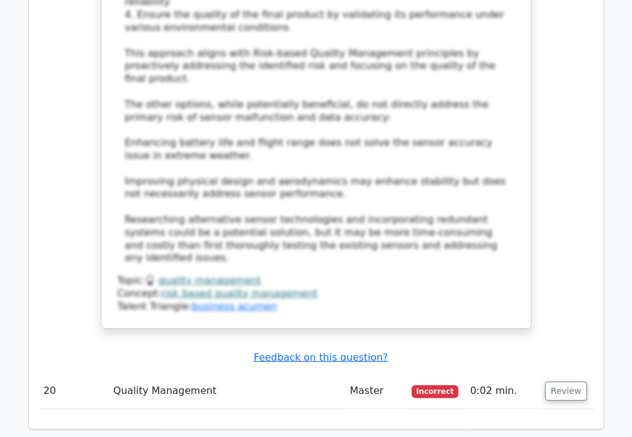
scroll to position [3200, 0]
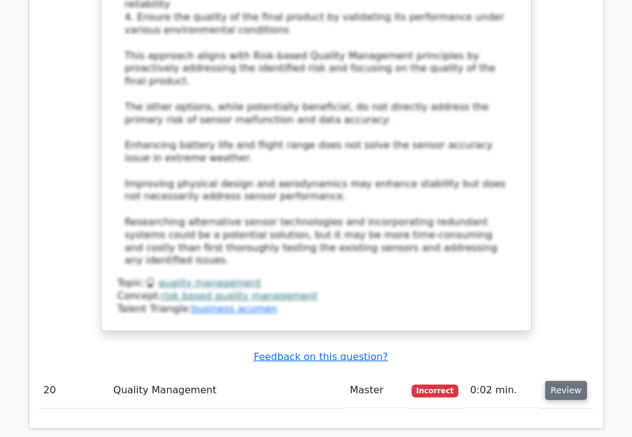
click at [552, 381] on button "Review" at bounding box center [566, 390] width 42 height 19
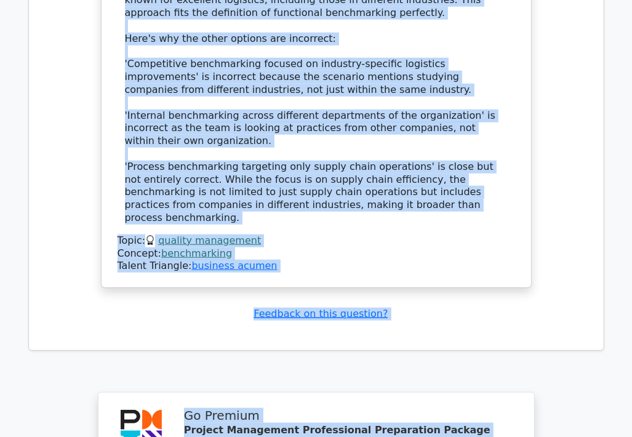
scroll to position [4015, 0]
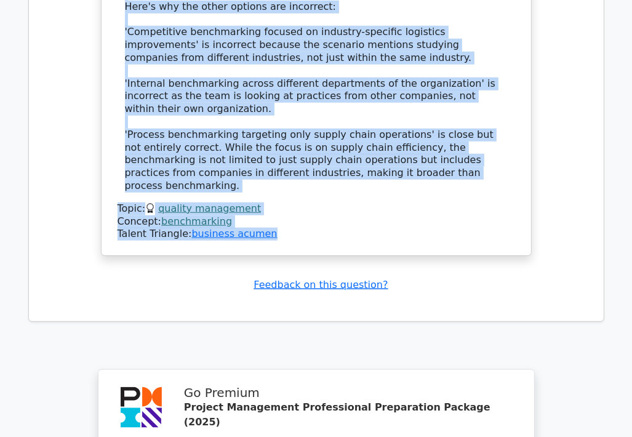
drag, startPoint x: 127, startPoint y: 119, endPoint x: 356, endPoint y: 81, distance: 232.0
copy div "In a project to improve supply chain efficiency, your team decides to study and…"
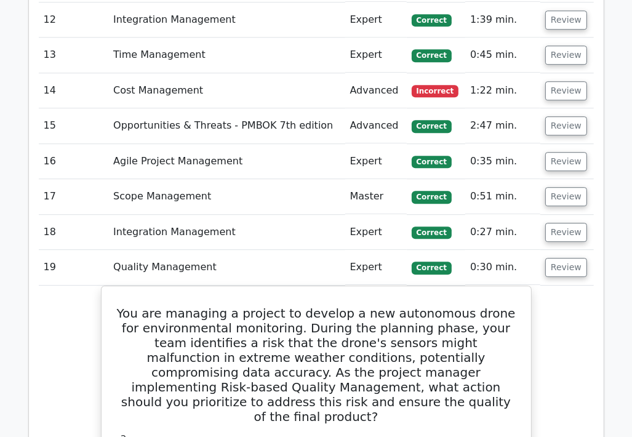
scroll to position [2292, 0]
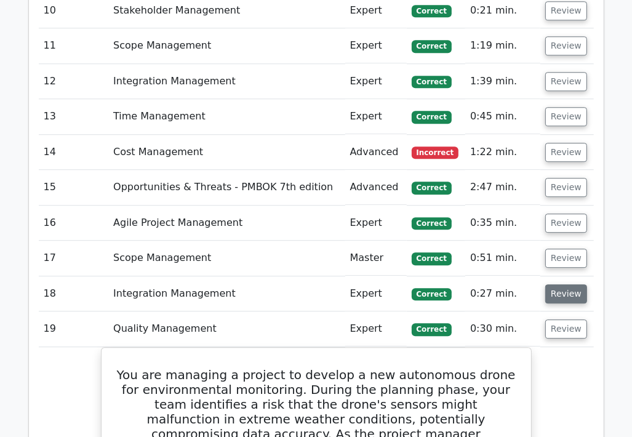
click at [557, 284] on button "Review" at bounding box center [566, 293] width 42 height 19
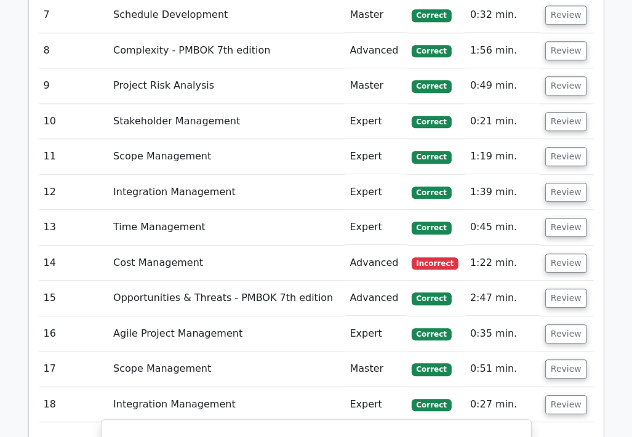
scroll to position [2169, 0]
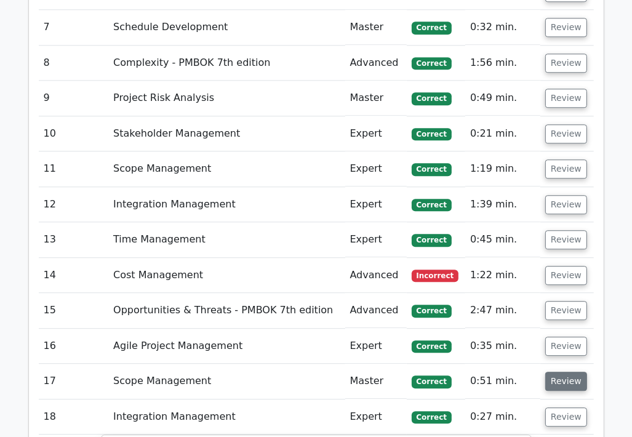
click at [562, 372] on button "Review" at bounding box center [566, 381] width 42 height 19
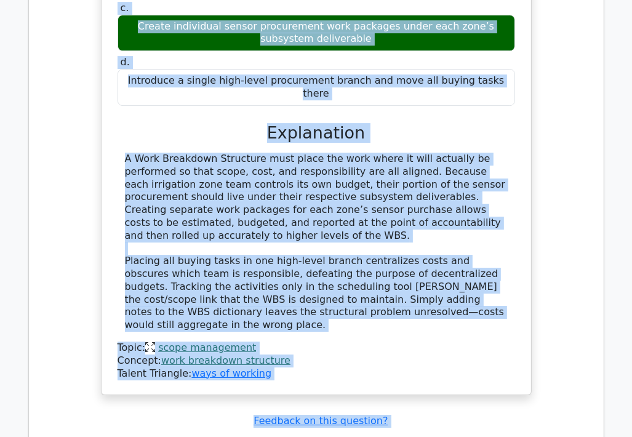
scroll to position [2805, 0]
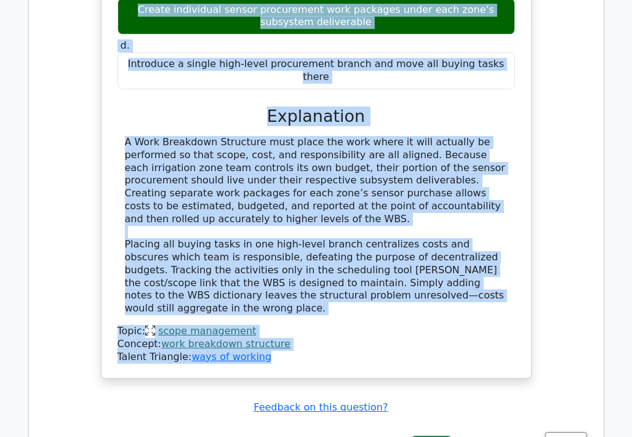
drag, startPoint x: 122, startPoint y: 114, endPoint x: 293, endPoint y: 238, distance: 210.7
click at [293, 238] on div "During development of a smart irrigation project, the project manager sees that…" at bounding box center [316, 69] width 420 height 607
copy div "Loremi dolorsitame co a elits doeiusmodt incidid, utl etdolor magnaal enim admi…"
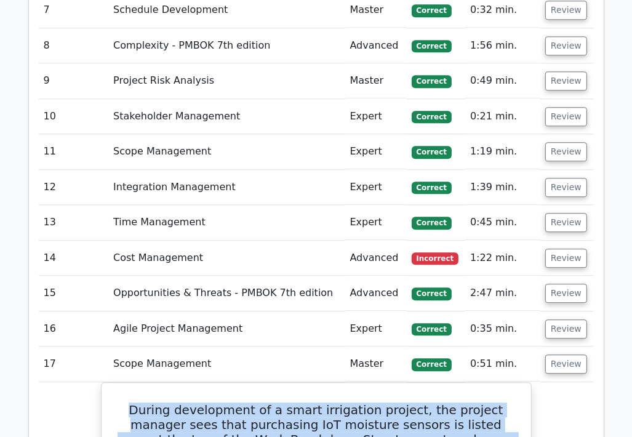
scroll to position [2190, 0]
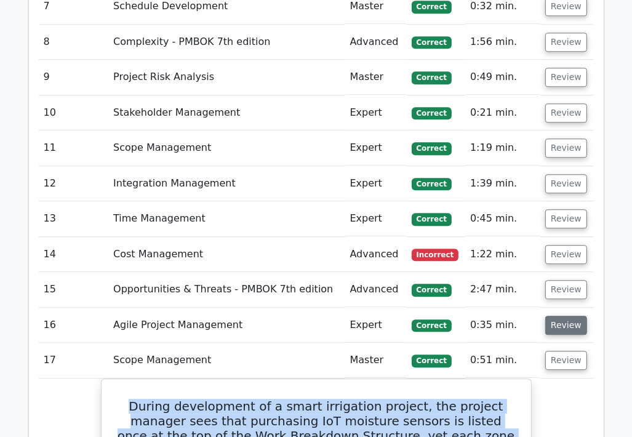
click at [554, 316] on button "Review" at bounding box center [566, 325] width 42 height 19
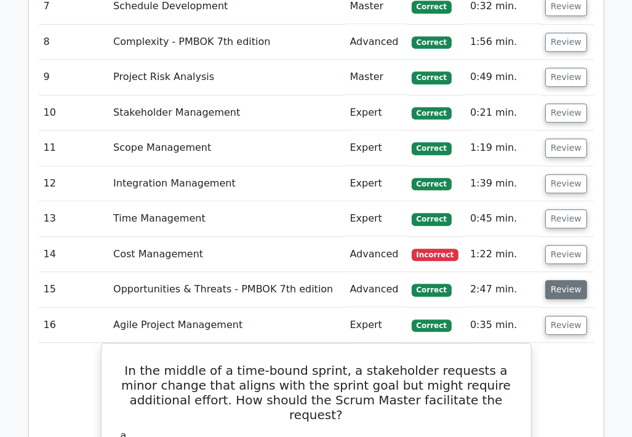
click at [554, 280] on button "Review" at bounding box center [566, 289] width 42 height 19
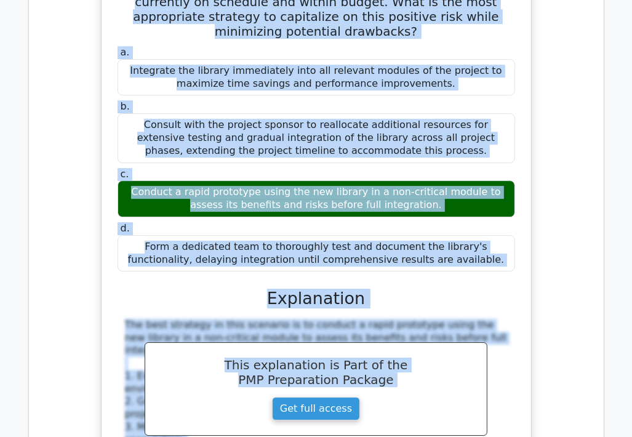
scroll to position [2644, 0]
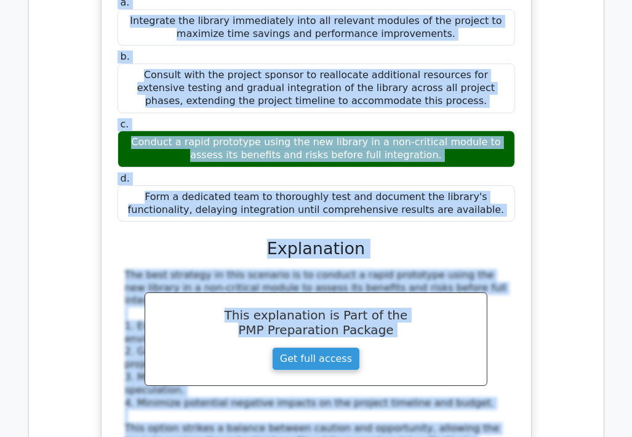
drag, startPoint x: 132, startPoint y: 85, endPoint x: 477, endPoint y: 135, distance: 349.4
click at [477, 135] on div "A software development project team discovers an opportunity to integrate a new…" at bounding box center [316, 296] width 420 height 880
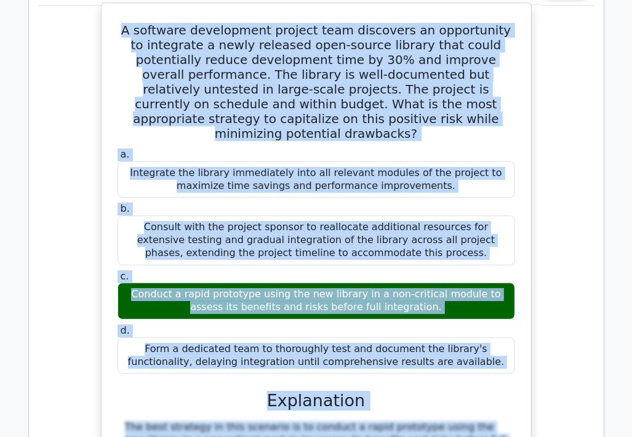
scroll to position [2459, 0]
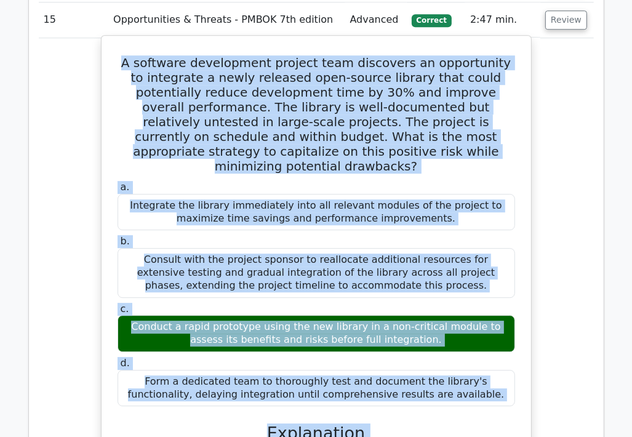
copy div "A software development project team discovers an opportunity to integrate a new…"
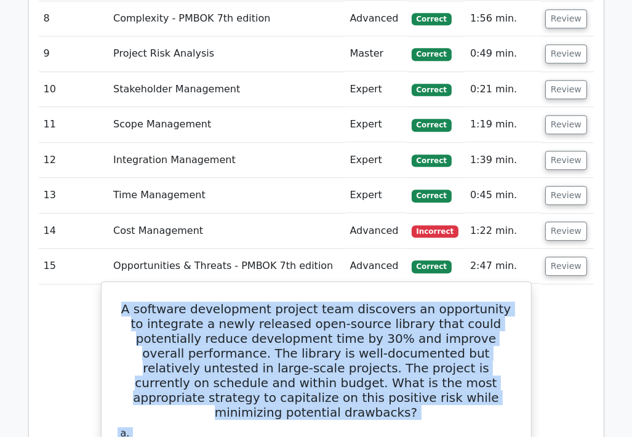
scroll to position [2152, 0]
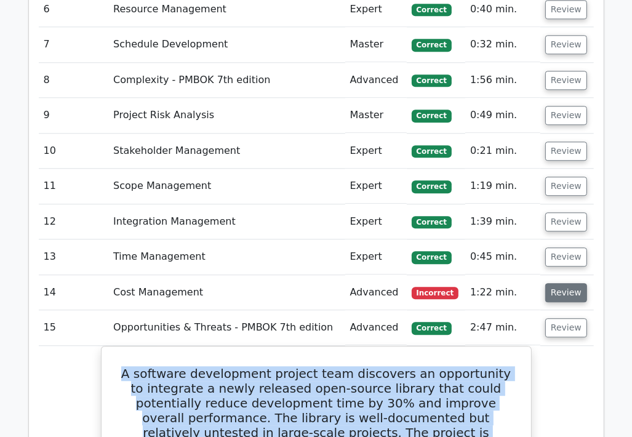
click at [570, 283] on button "Review" at bounding box center [566, 292] width 42 height 19
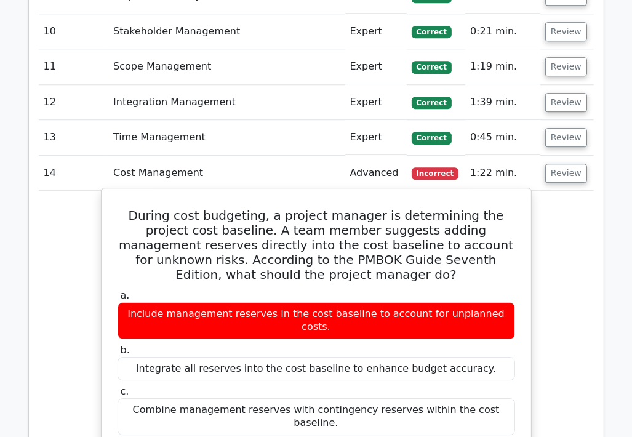
scroll to position [2275, 0]
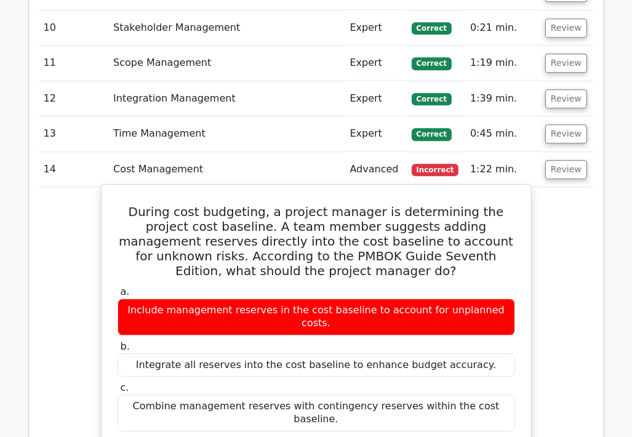
drag, startPoint x: 125, startPoint y: 70, endPoint x: 176, endPoint y: 187, distance: 128.1
click at [176, 204] on h5 "During cost budgeting, a project manager is determining the project cost baseli…" at bounding box center [316, 241] width 400 height 74
click at [126, 204] on h5 "During cost budgeting, a project manager is determining the project cost baseli…" at bounding box center [316, 241] width 400 height 74
drag, startPoint x: 126, startPoint y: 150, endPoint x: 503, endPoint y: 372, distance: 437.4
click at [505, 373] on div "During cost budgeting, a project manager is determining the project cost baseli…" at bounding box center [316, 435] width 420 height 490
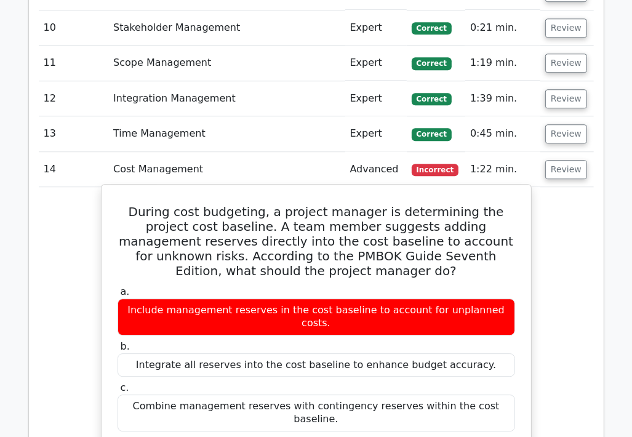
copy div "During cost budgeting, a project manager is determining the project cost baseli…"
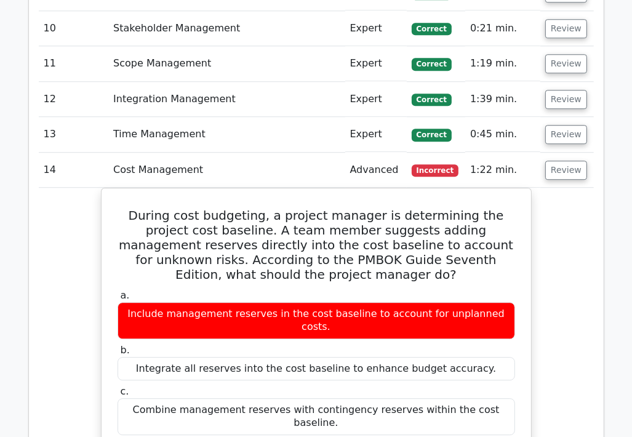
scroll to position [2152, 0]
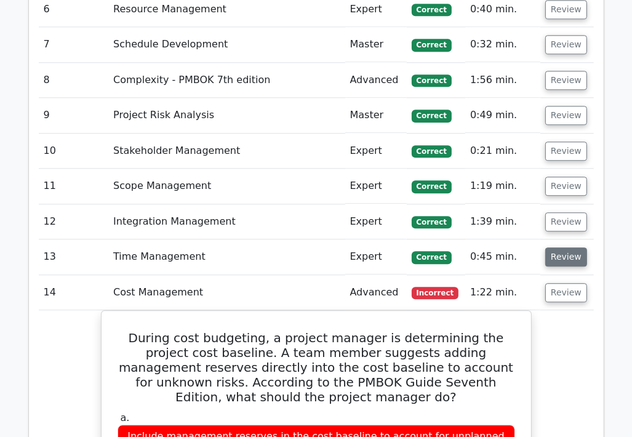
click at [561, 247] on button "Review" at bounding box center [566, 256] width 42 height 19
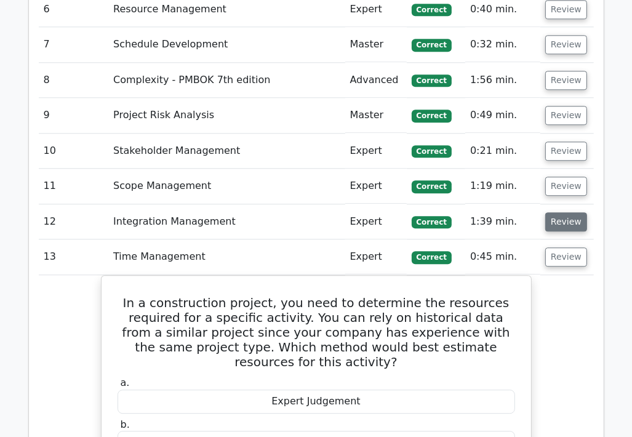
click at [569, 212] on button "Review" at bounding box center [566, 221] width 42 height 19
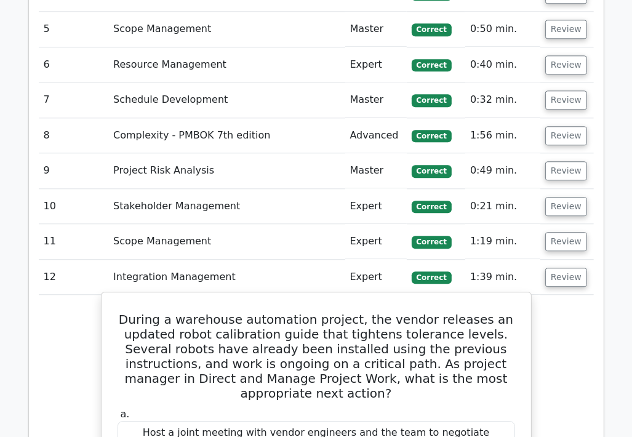
scroll to position [2090, 0]
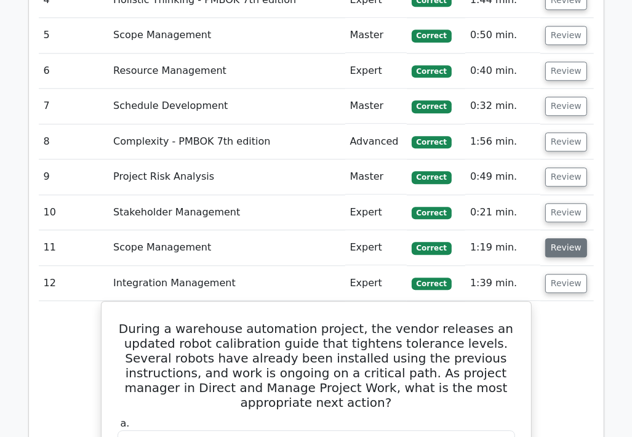
click at [561, 238] on button "Review" at bounding box center [566, 247] width 42 height 19
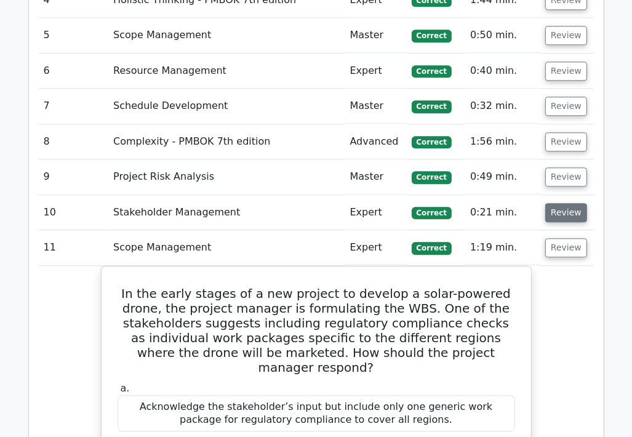
click at [562, 203] on button "Review" at bounding box center [566, 212] width 42 height 19
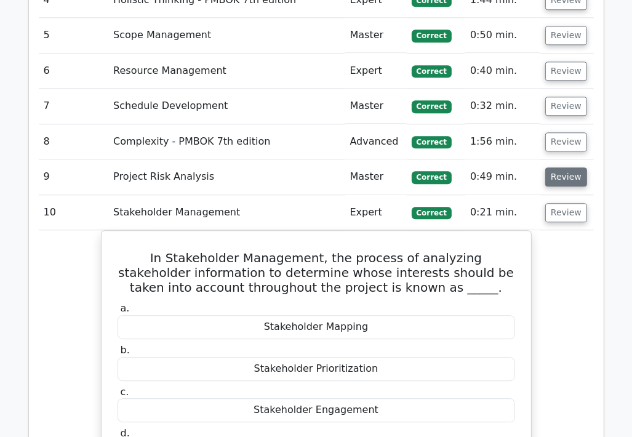
click at [571, 167] on button "Review" at bounding box center [566, 176] width 42 height 19
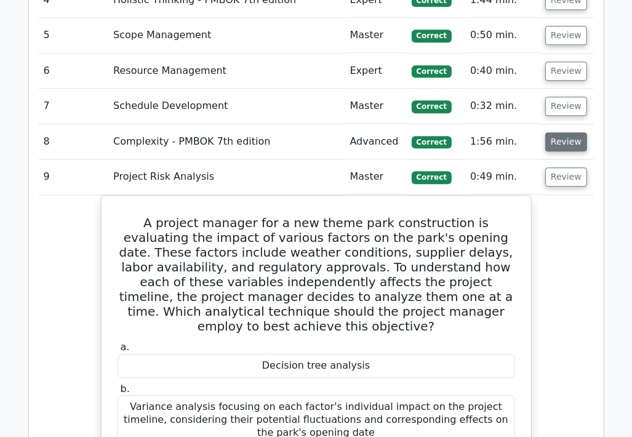
click at [565, 132] on button "Review" at bounding box center [566, 141] width 42 height 19
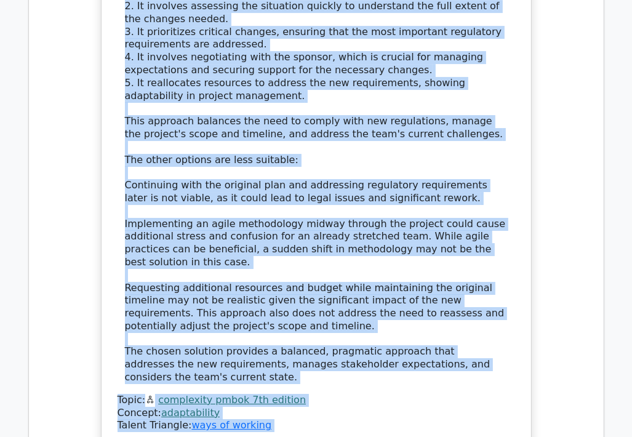
scroll to position [2833, 0]
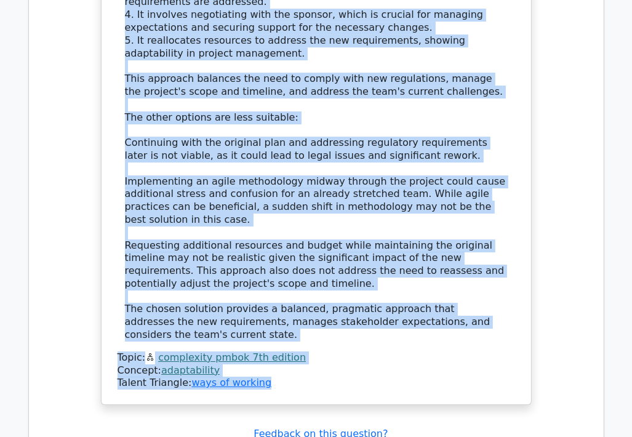
drag, startPoint x: 131, startPoint y: 126, endPoint x: 308, endPoint y: 269, distance: 227.1
copy div "A project manager is leading a software development project for a financial ins…"
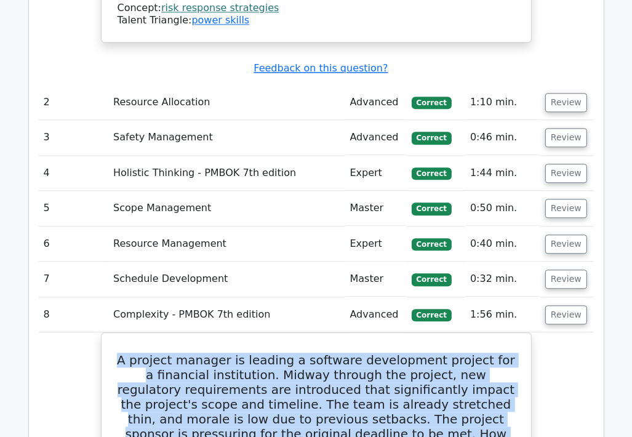
scroll to position [1910, 0]
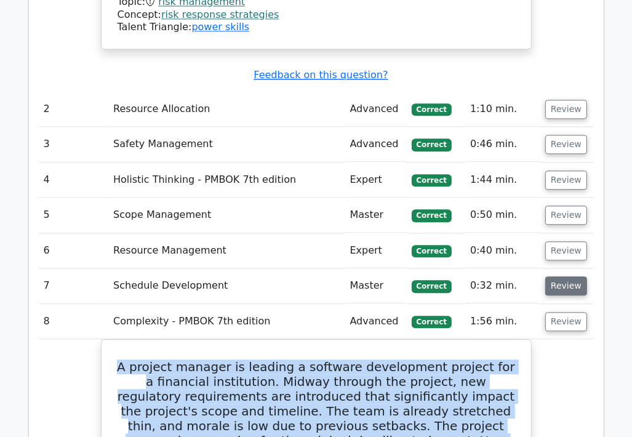
click at [554, 276] on button "Review" at bounding box center [566, 285] width 42 height 19
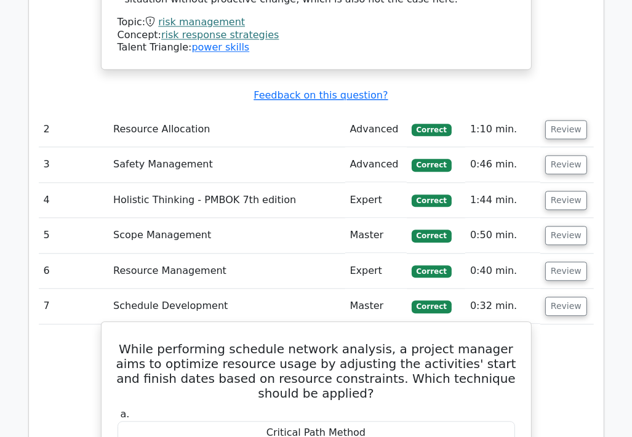
scroll to position [1849, 0]
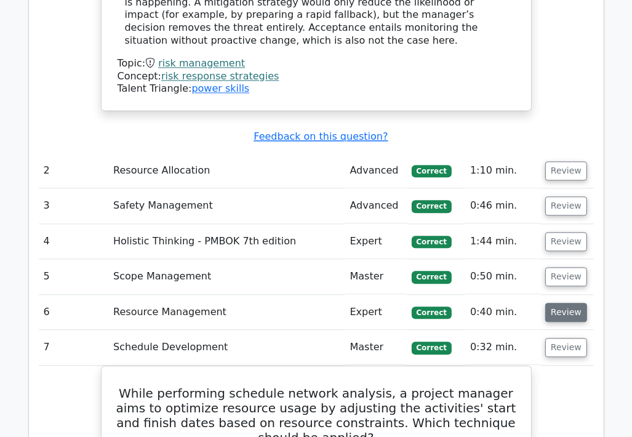
click at [560, 303] on button "Review" at bounding box center [566, 312] width 42 height 19
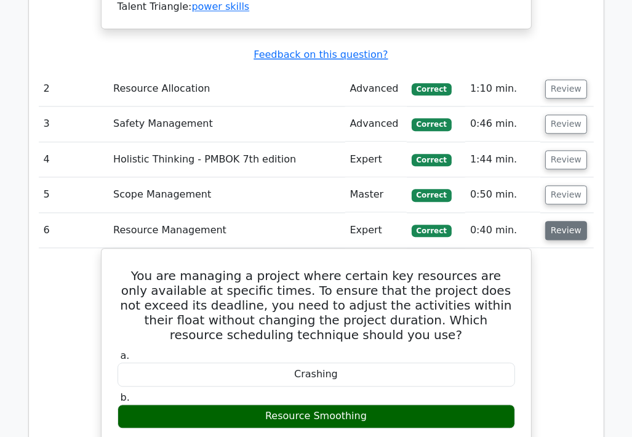
scroll to position [1910, 0]
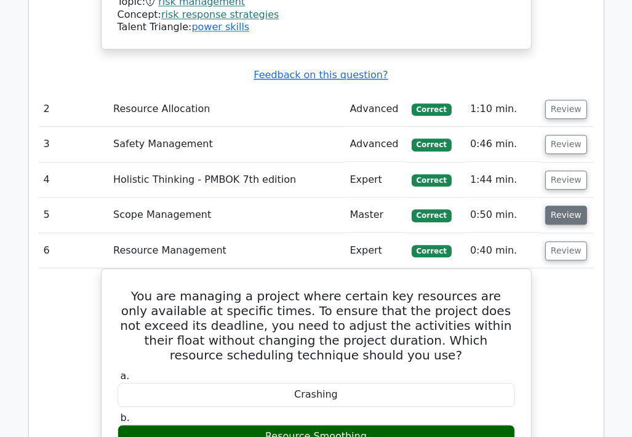
click at [559, 206] on button "Review" at bounding box center [566, 215] width 42 height 19
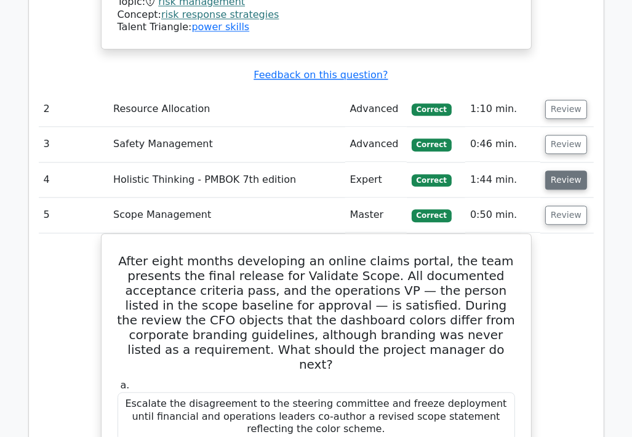
click at [553, 170] on button "Review" at bounding box center [566, 179] width 42 height 19
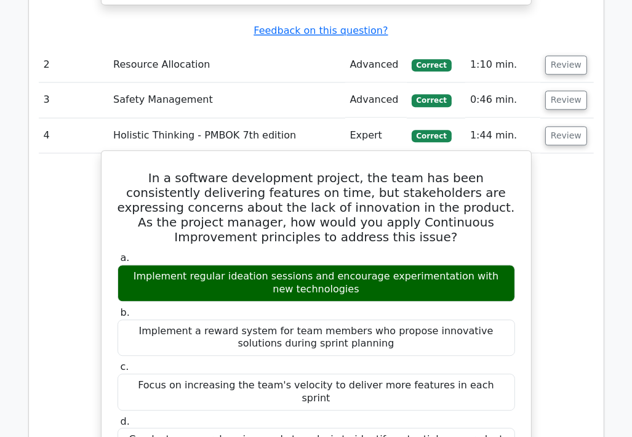
scroll to position [1972, 0]
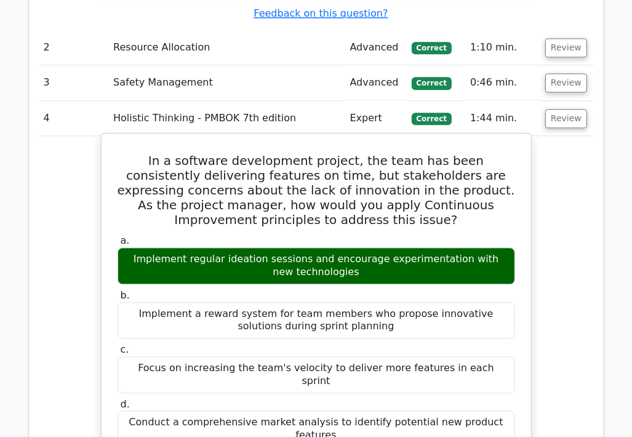
drag, startPoint x: 130, startPoint y: 99, endPoint x: 513, endPoint y: 345, distance: 454.2
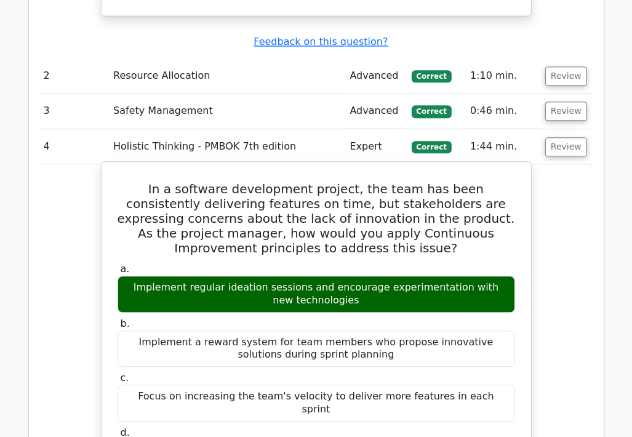
scroll to position [1910, 0]
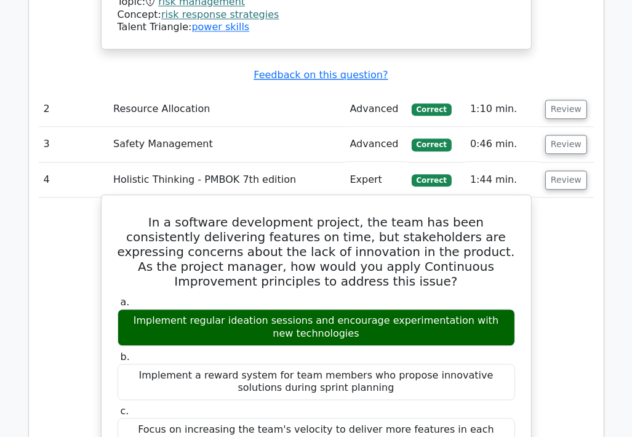
copy div "In a software development project, the team has been consistently delivering fe…"
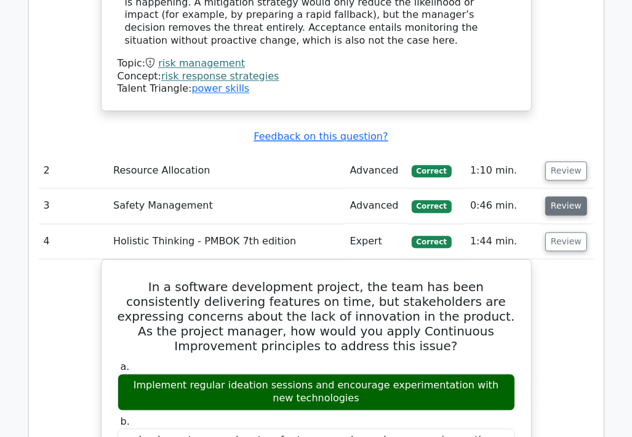
click at [567, 196] on button "Review" at bounding box center [566, 205] width 42 height 19
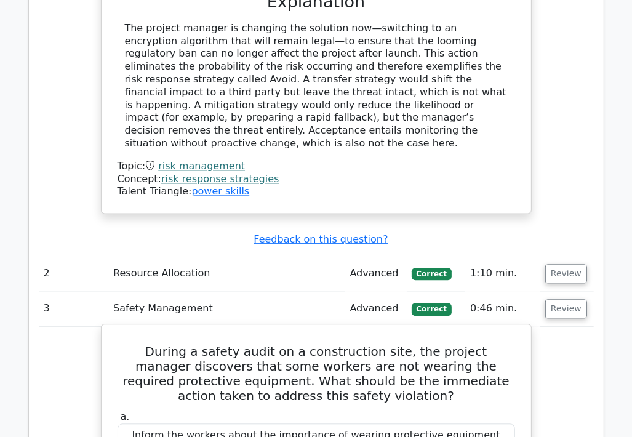
scroll to position [1726, 0]
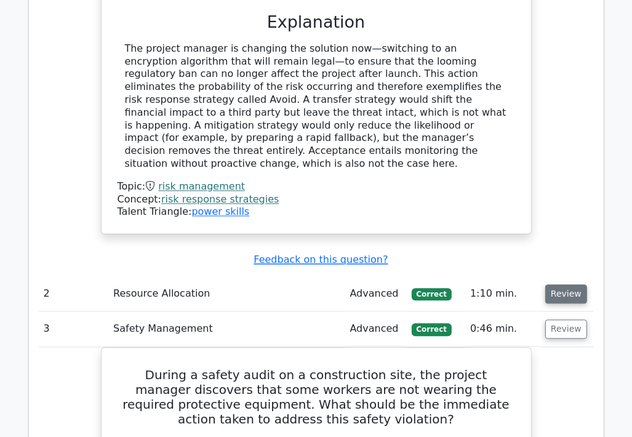
click at [578, 284] on button "Review" at bounding box center [566, 293] width 42 height 19
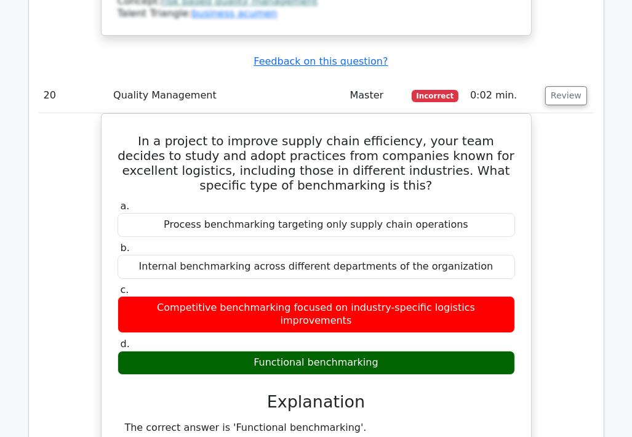
scroll to position [15502, 0]
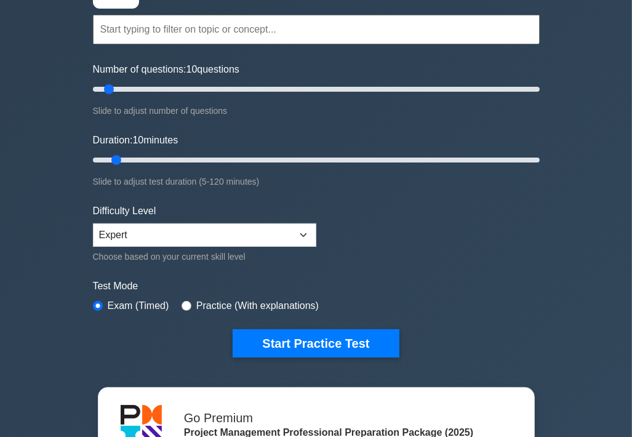
scroll to position [123, 0]
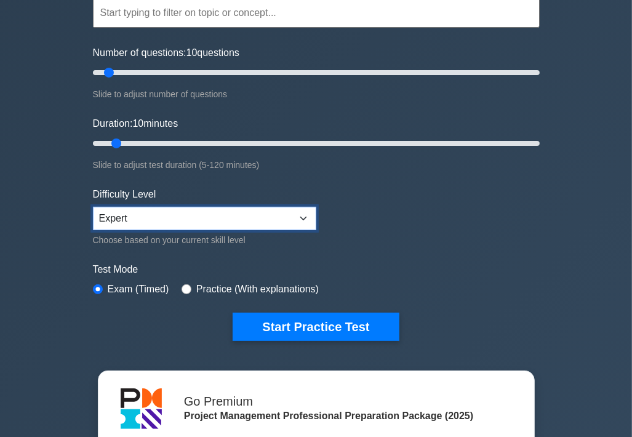
click at [301, 217] on select "Beginner Intermediate Expert" at bounding box center [204, 218] width 223 height 23
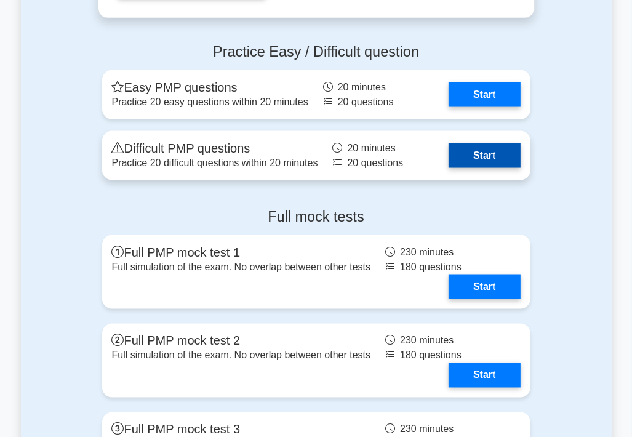
scroll to position [4345, 0]
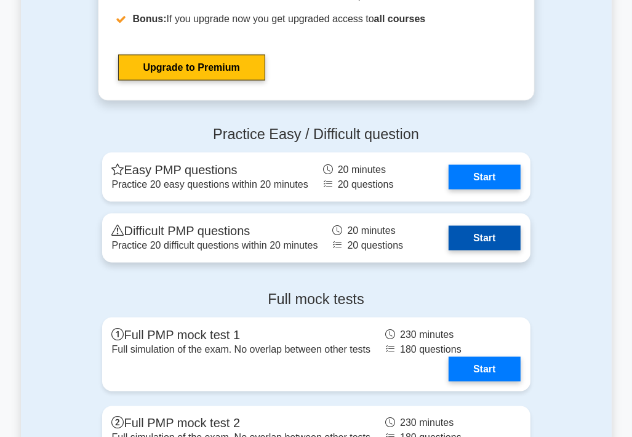
click at [449, 239] on link "Start" at bounding box center [484, 238] width 71 height 25
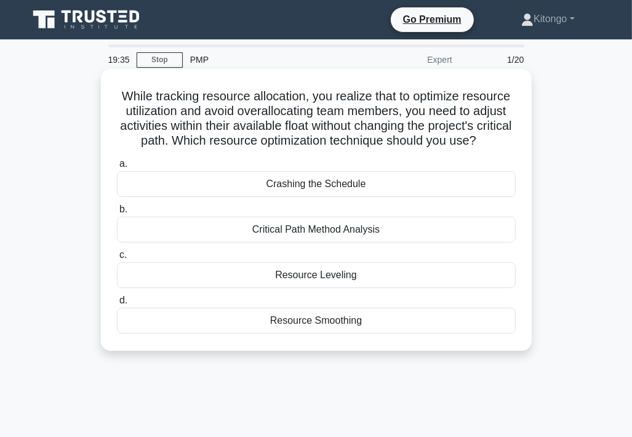
click at [268, 332] on div "Resource Smoothing" at bounding box center [316, 321] width 399 height 26
click at [117, 305] on input "d. Resource Smoothing" at bounding box center [117, 301] width 0 height 8
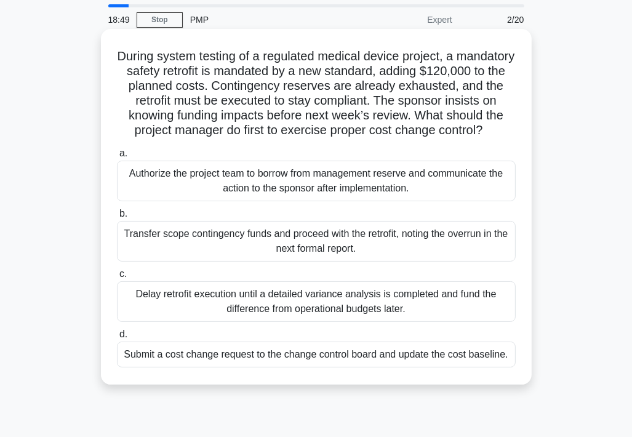
scroll to position [62, 0]
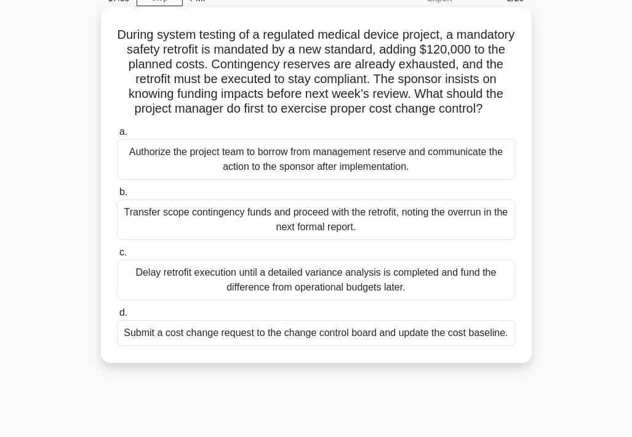
click at [426, 346] on div "Submit a cost change request to the change control board and update the cost ba…" at bounding box center [316, 333] width 399 height 26
click at [117, 317] on input "d. Submit a cost change request to the change control board and update the cost…" at bounding box center [117, 313] width 0 height 8
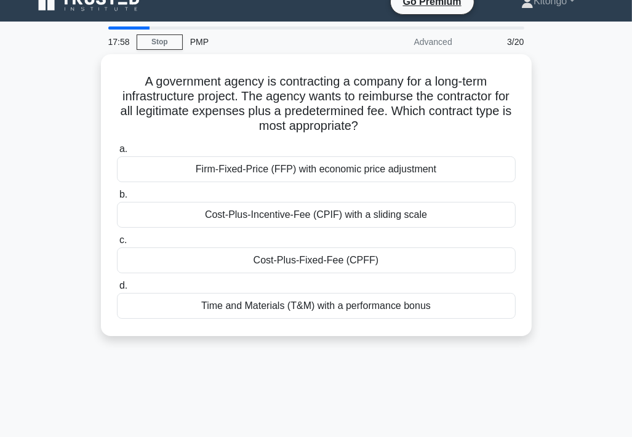
scroll to position [0, 0]
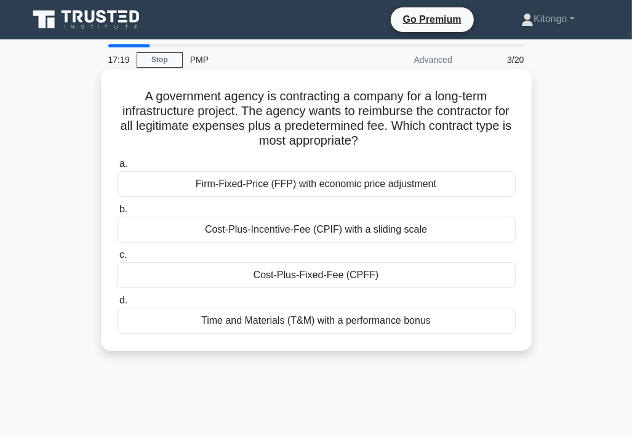
click at [275, 279] on div "Cost-Plus-Fixed-Fee (CPFF)" at bounding box center [316, 275] width 399 height 26
click at [117, 259] on input "c. Cost-Plus-Fixed-Fee (CPFF)" at bounding box center [117, 255] width 0 height 8
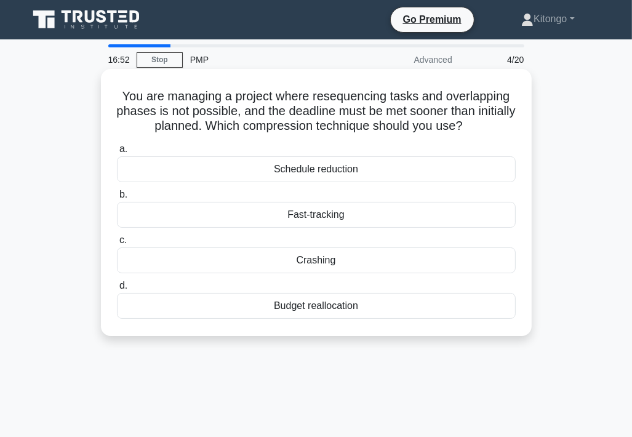
click at [332, 262] on div "Crashing" at bounding box center [316, 260] width 399 height 26
click at [117, 244] on input "c. Crashing" at bounding box center [117, 240] width 0 height 8
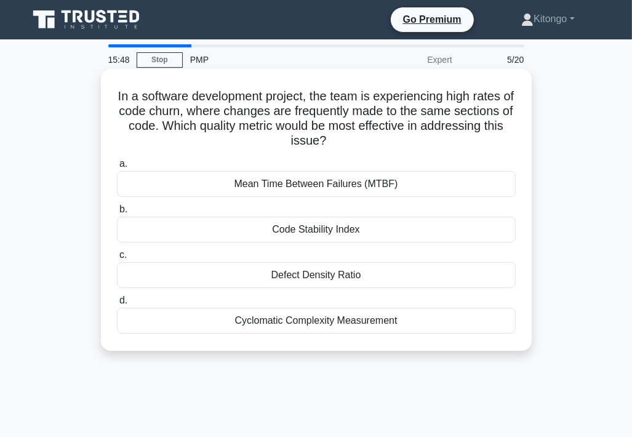
click at [314, 232] on div "Code Stability Index" at bounding box center [316, 230] width 399 height 26
click at [117, 214] on input "b. Code Stability Index" at bounding box center [117, 210] width 0 height 8
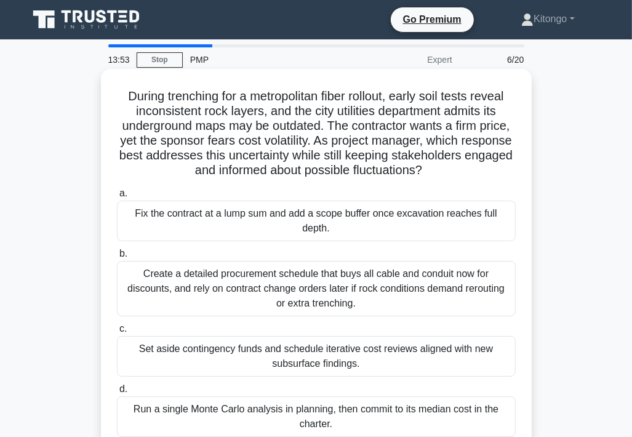
click at [236, 359] on div "Set aside contingency funds and schedule iterative cost reviews aligned with ne…" at bounding box center [316, 356] width 399 height 41
click at [117, 333] on input "c. Set aside contingency funds and schedule iterative cost reviews aligned with…" at bounding box center [117, 329] width 0 height 8
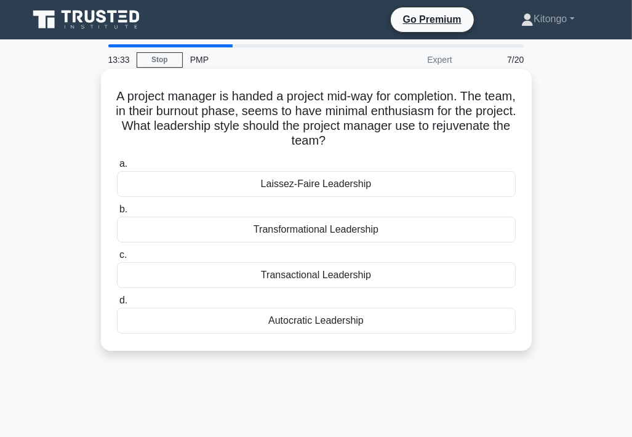
click at [255, 231] on div "Transformational Leadership" at bounding box center [316, 230] width 399 height 26
click at [117, 214] on input "b. Transformational Leadership" at bounding box center [117, 210] width 0 height 8
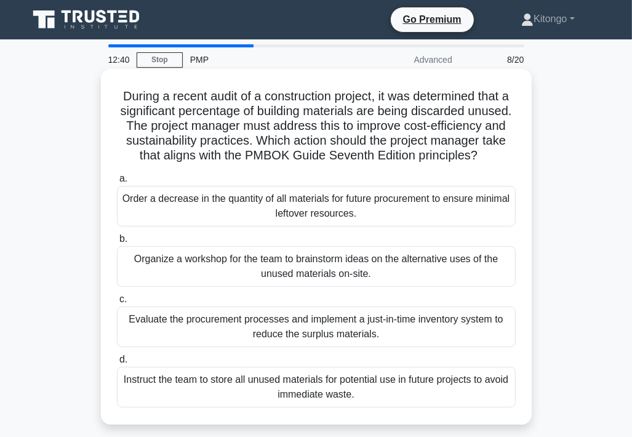
click at [325, 344] on div "Evaluate the procurement processes and implement a just-in-time inventory syste…" at bounding box center [316, 326] width 399 height 41
click at [117, 303] on input "c. Evaluate the procurement processes and implement a just-in-time inventory sy…" at bounding box center [117, 299] width 0 height 8
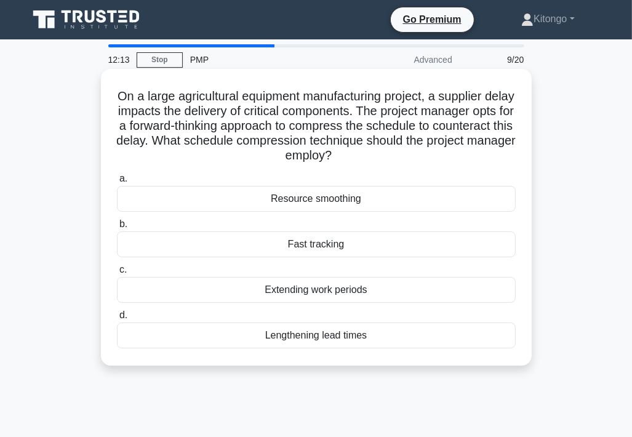
click at [308, 245] on div "Fast tracking" at bounding box center [316, 244] width 399 height 26
click at [117, 228] on input "b. Fast tracking" at bounding box center [117, 224] width 0 height 8
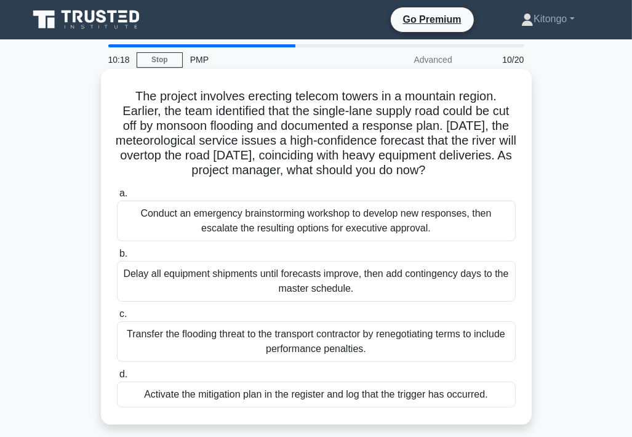
click at [318, 221] on div "Conduct an emergency brainstorming workshop to develop new responses, then esca…" at bounding box center [316, 221] width 399 height 41
click at [117, 198] on input "a. Conduct an emergency brainstorming workshop to develop new responses, then e…" at bounding box center [117, 194] width 0 height 8
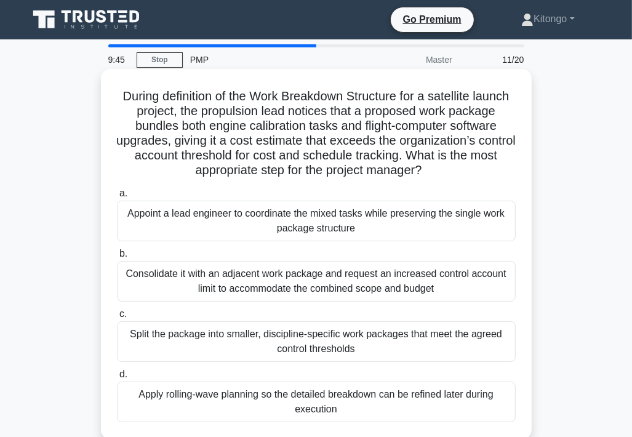
click at [253, 338] on div "Split the package into smaller, discipline-specific work packages that meet the…" at bounding box center [316, 341] width 399 height 41
click at [117, 318] on input "c. Split the package into smaller, discipline-specific work packages that meet …" at bounding box center [117, 314] width 0 height 8
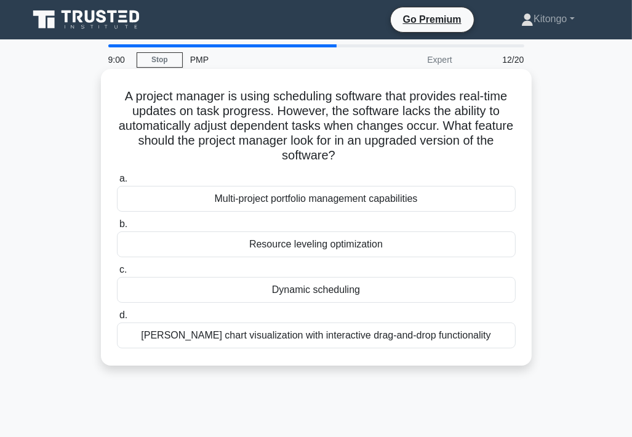
click at [289, 294] on div "Dynamic scheduling" at bounding box center [316, 290] width 399 height 26
click at [117, 274] on input "c. Dynamic scheduling" at bounding box center [117, 270] width 0 height 8
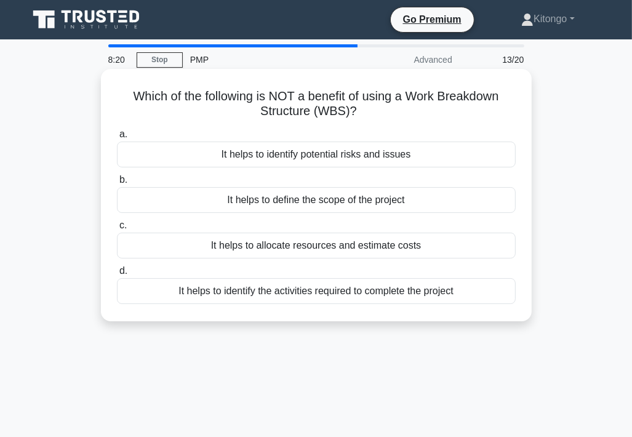
click at [365, 207] on div "It helps to define the scope of the project" at bounding box center [316, 200] width 399 height 26
click at [117, 184] on input "b. It helps to define the scope of the project" at bounding box center [117, 180] width 0 height 8
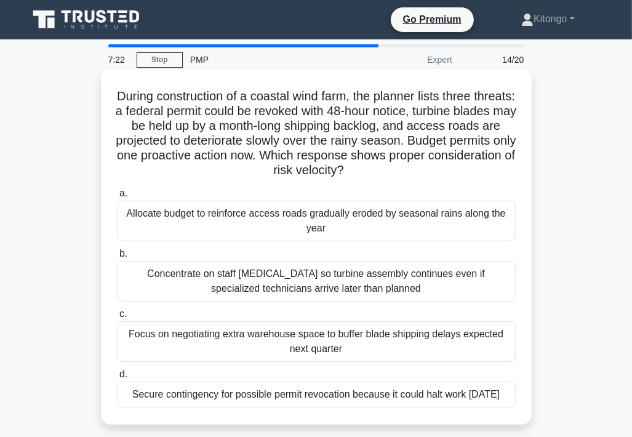
click at [251, 407] on div "Secure contingency for possible permit revocation because it could halt work wi…" at bounding box center [316, 394] width 399 height 26
click at [117, 378] on input "d. Secure contingency for possible permit revocation because it could halt work…" at bounding box center [117, 374] width 0 height 8
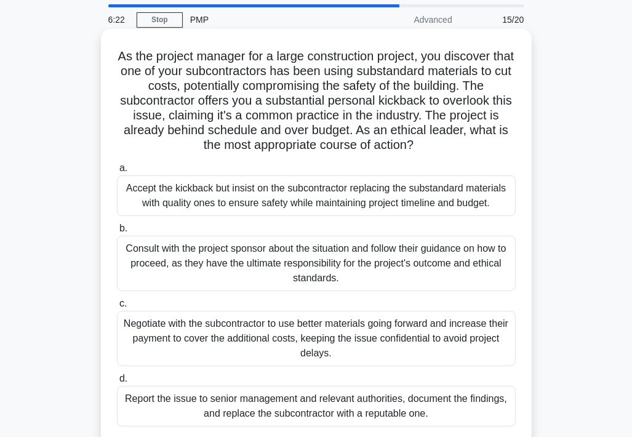
scroll to position [62, 0]
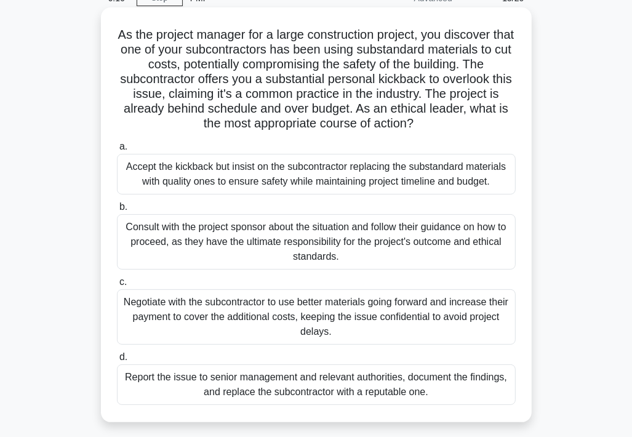
click at [339, 386] on div "Report the issue to senior management and relevant authorities, document the fi…" at bounding box center [316, 384] width 399 height 41
click at [117, 361] on input "d. Report the issue to senior management and relevant authorities, document the…" at bounding box center [117, 357] width 0 height 8
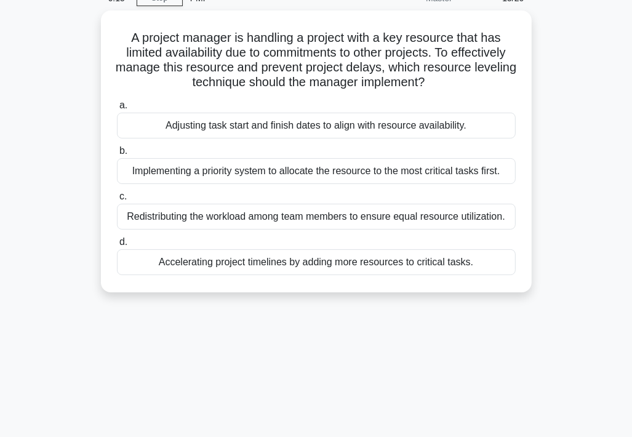
scroll to position [0, 0]
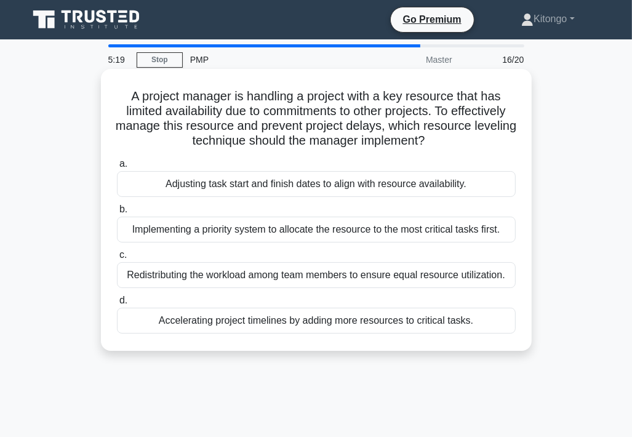
click at [239, 190] on div "Adjusting task start and finish dates to align with resource availability." at bounding box center [316, 184] width 399 height 26
click at [117, 168] on input "a. Adjusting task start and finish dates to align with resource availability." at bounding box center [117, 164] width 0 height 8
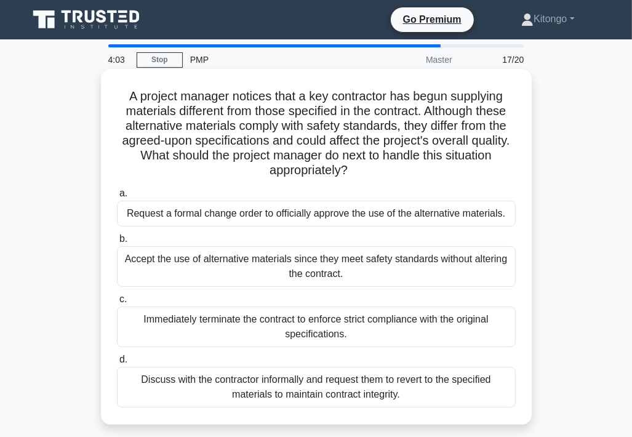
click at [172, 219] on div "Request a formal change order to officially approve the use of the alternative …" at bounding box center [316, 214] width 399 height 26
click at [117, 198] on input "a. Request a formal change order to officially approve the use of the alternati…" at bounding box center [117, 194] width 0 height 8
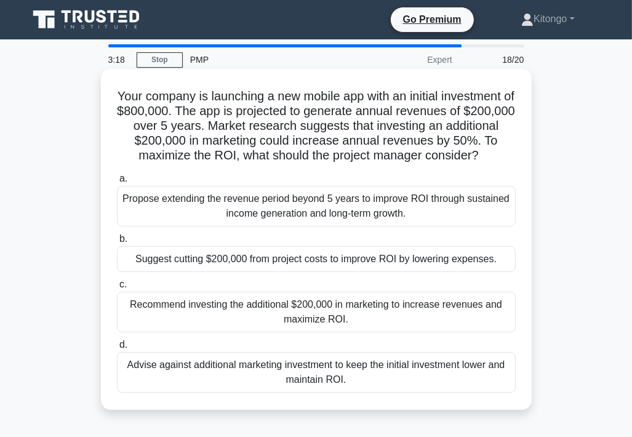
click at [215, 332] on div "Recommend investing the additional $200,000 in marketing to increase revenues a…" at bounding box center [316, 312] width 399 height 41
click at [117, 289] on input "c. Recommend investing the additional $200,000 in marketing to increase revenue…" at bounding box center [117, 285] width 0 height 8
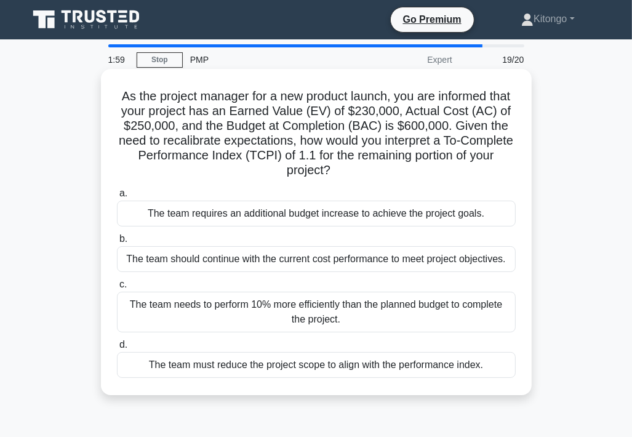
click at [328, 321] on div "The team needs to perform 10% more efficiently than the planned budget to compl…" at bounding box center [316, 312] width 399 height 41
click at [117, 289] on input "c. The team needs to perform 10% more efficiently than the planned budget to co…" at bounding box center [117, 285] width 0 height 8
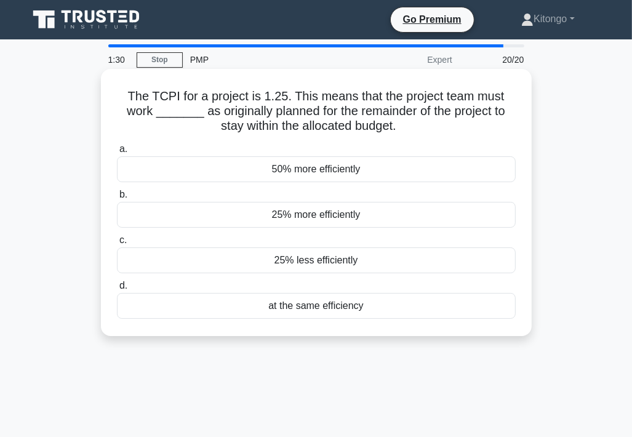
click at [322, 220] on div "25% more efficiently" at bounding box center [316, 215] width 399 height 26
click at [117, 199] on input "b. 25% more efficiently" at bounding box center [117, 195] width 0 height 8
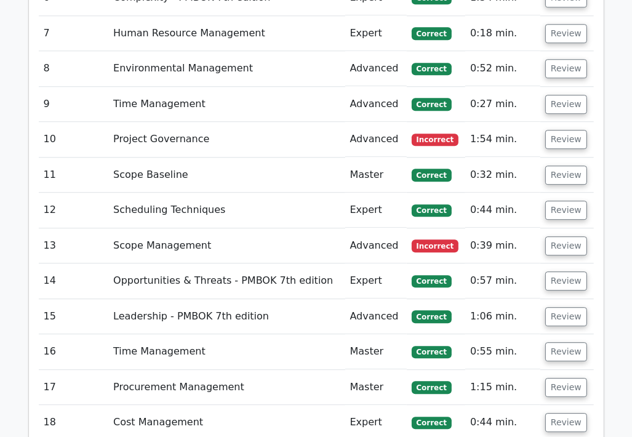
scroll to position [2215, 0]
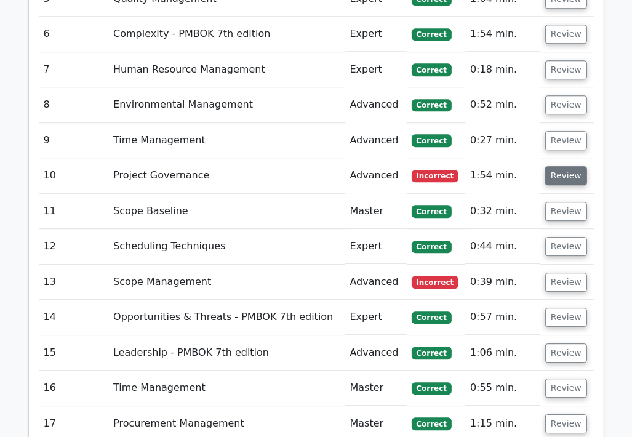
click at [562, 166] on button "Review" at bounding box center [566, 175] width 42 height 19
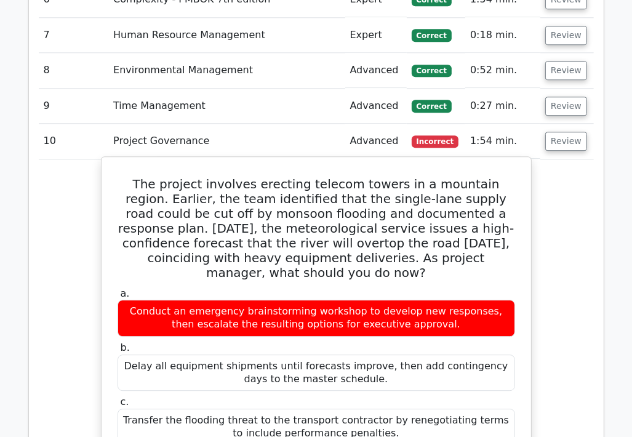
scroll to position [2277, 0]
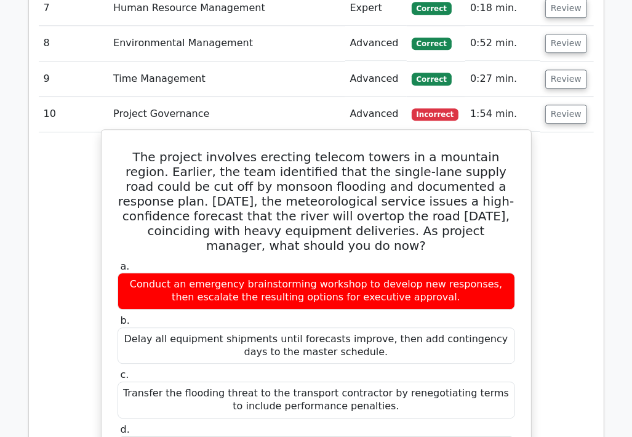
drag, startPoint x: 132, startPoint y: 84, endPoint x: 503, endPoint y: 360, distance: 462.6
copy div "The project involves erecting telecom towers in a mountain region. Earlier, the…"
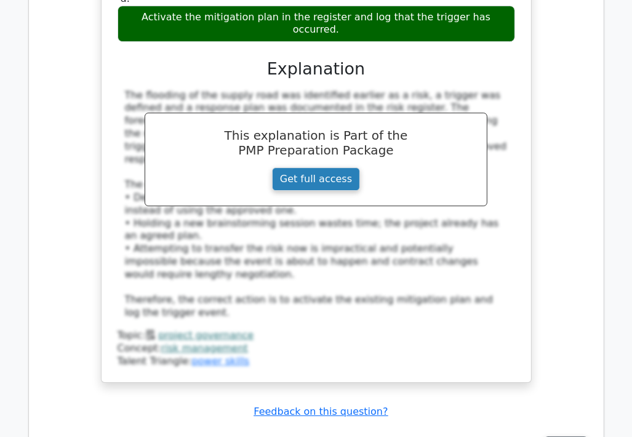
scroll to position [2769, 0]
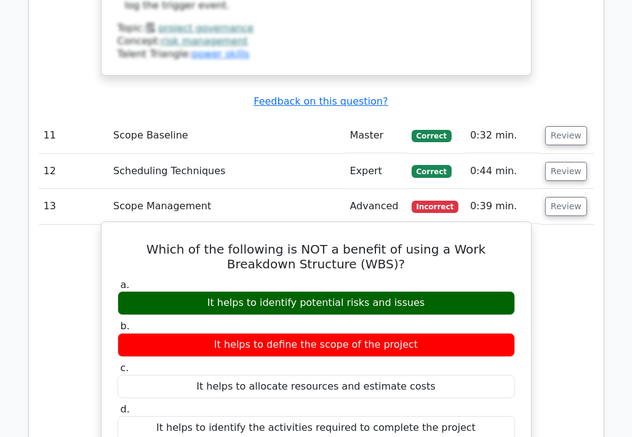
scroll to position [3015, 0]
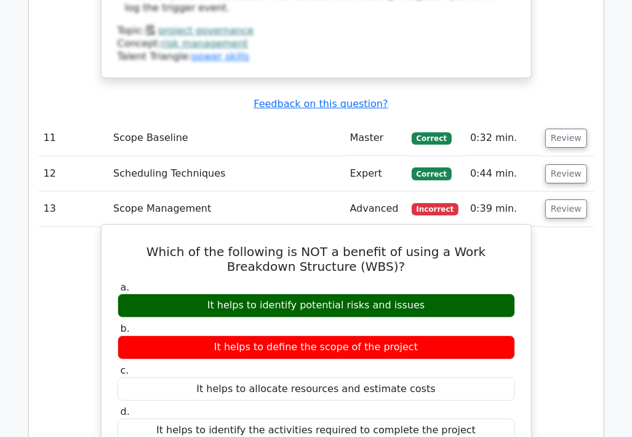
drag, startPoint x: 129, startPoint y: 120, endPoint x: 486, endPoint y: 303, distance: 401.2
copy div "Which of the following is NOT a benefit of using a Work Breakdown Structure (WB…"
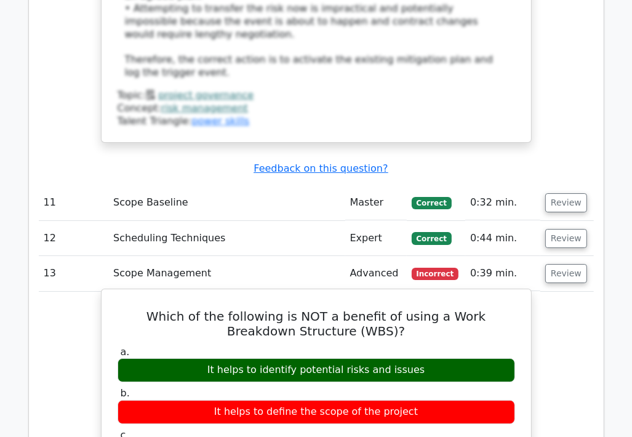
scroll to position [2953, 0]
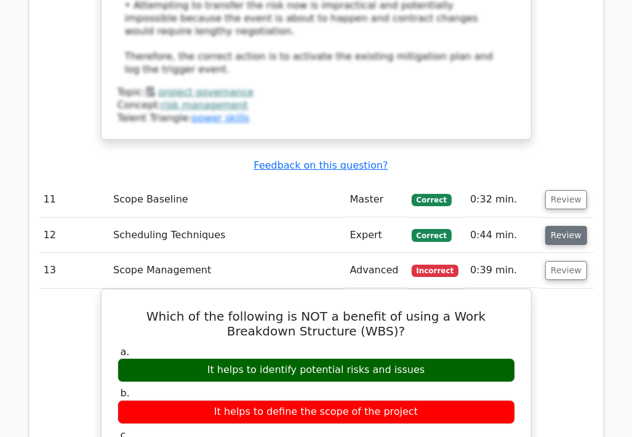
click at [560, 226] on button "Review" at bounding box center [566, 235] width 42 height 19
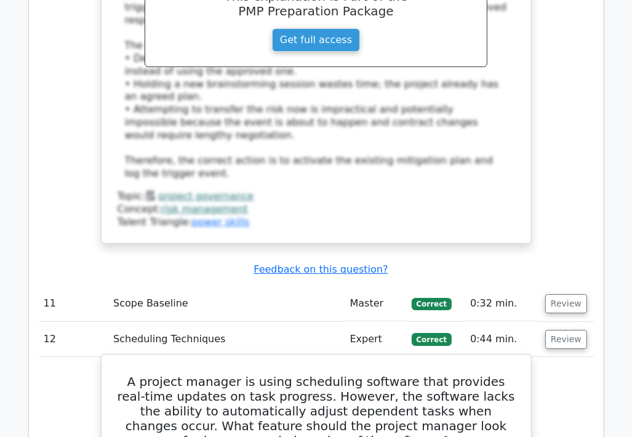
scroll to position [2830, 0]
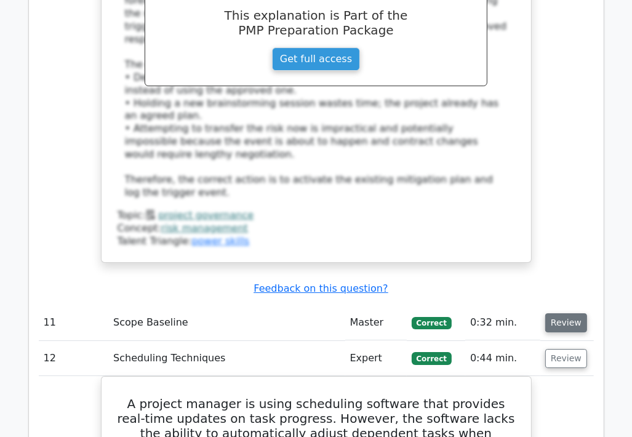
click at [556, 313] on button "Review" at bounding box center [566, 322] width 42 height 19
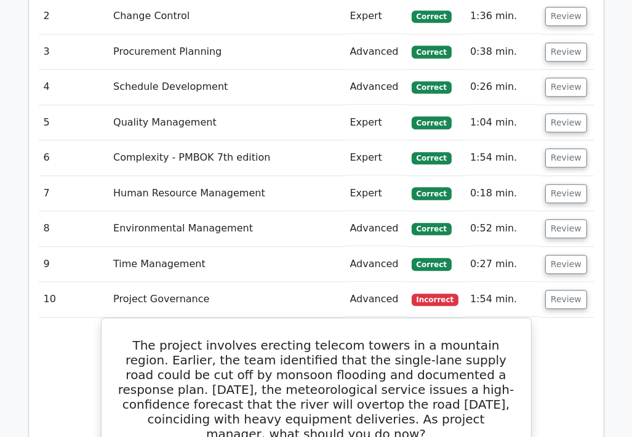
scroll to position [2030, 0]
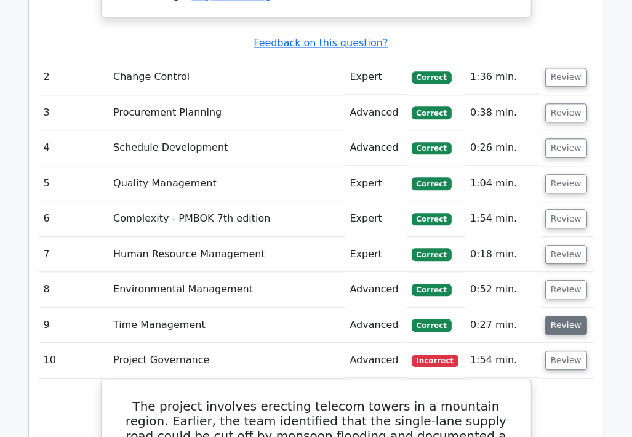
click at [572, 316] on button "Review" at bounding box center [566, 325] width 42 height 19
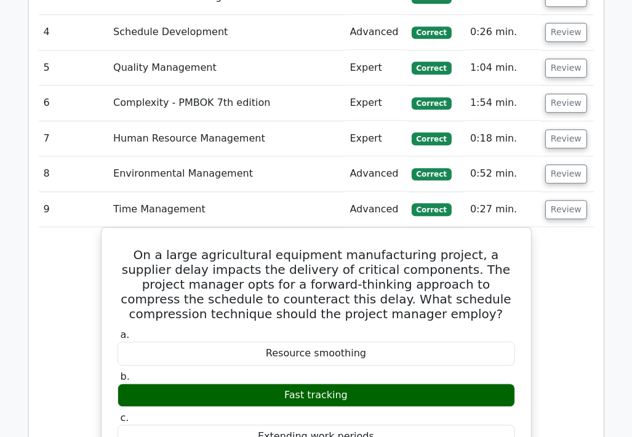
scroll to position [2154, 0]
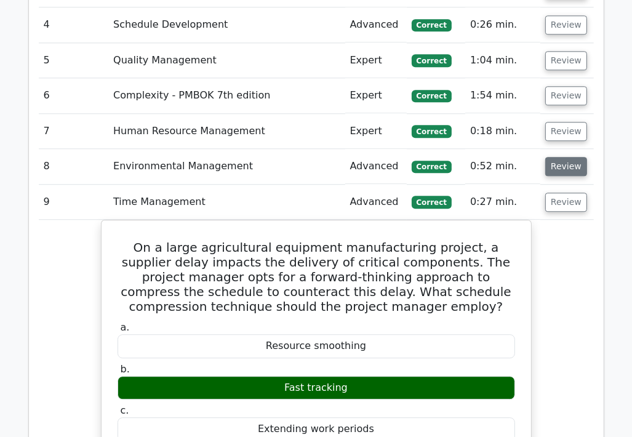
click at [571, 157] on button "Review" at bounding box center [566, 166] width 42 height 19
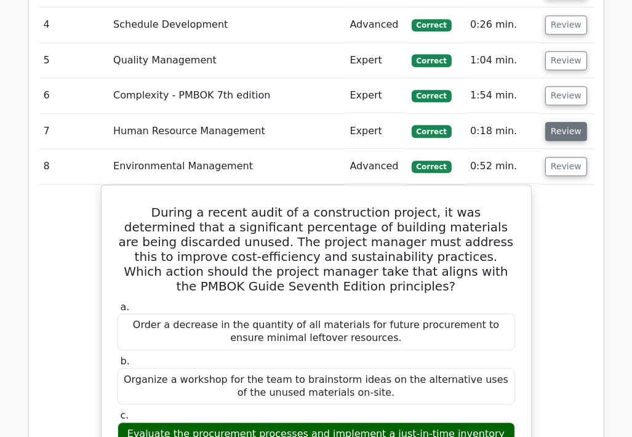
click at [567, 122] on button "Review" at bounding box center [566, 131] width 42 height 19
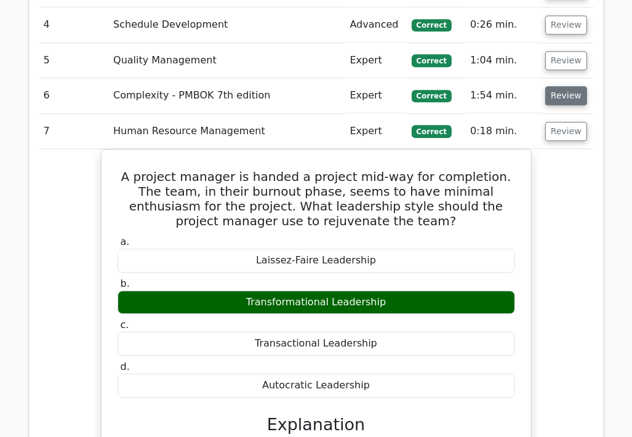
click at [567, 86] on button "Review" at bounding box center [566, 95] width 42 height 19
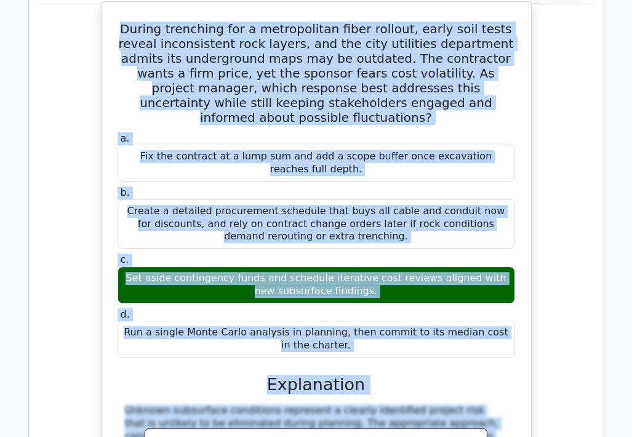
scroll to position [2277, 0]
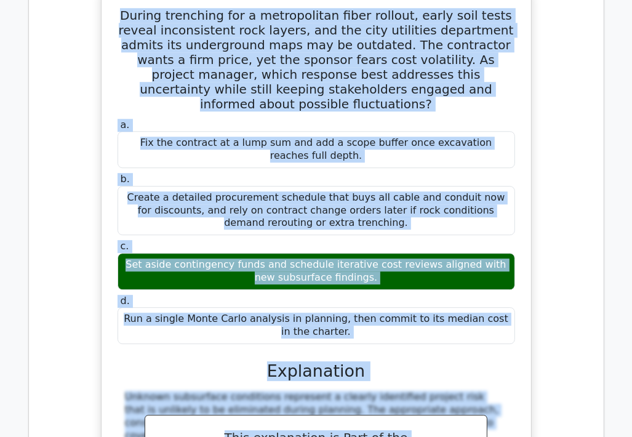
drag, startPoint x: 120, startPoint y: 127, endPoint x: 353, endPoint y: 247, distance: 262.0
click at [353, 247] on div "During trenching for a metropolitan fiber rollout, early soil tests reveal inco…" at bounding box center [316, 330] width 420 height 674
copy div "During trenching for a metropolitan fiber rollout, early soil tests reveal inco…"
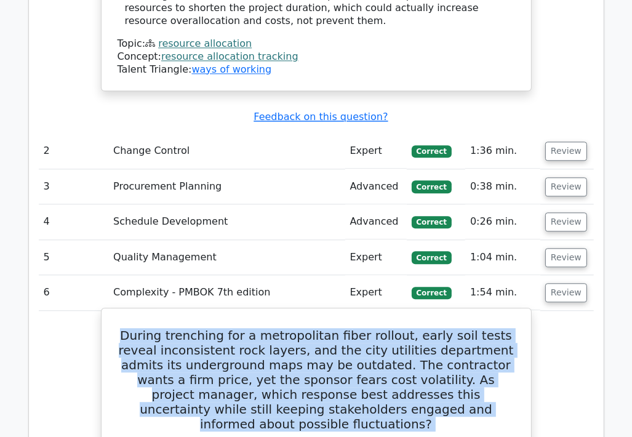
scroll to position [1907, 0]
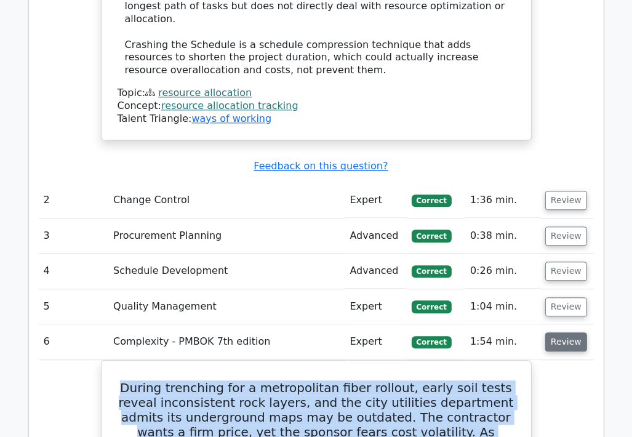
click at [559, 332] on button "Review" at bounding box center [566, 341] width 42 height 19
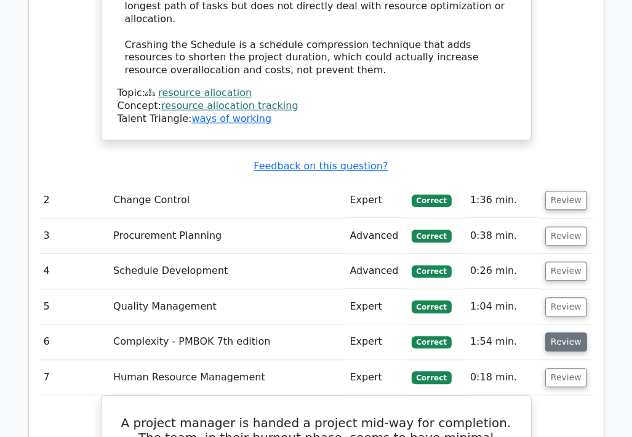
click at [561, 332] on button "Review" at bounding box center [566, 341] width 42 height 19
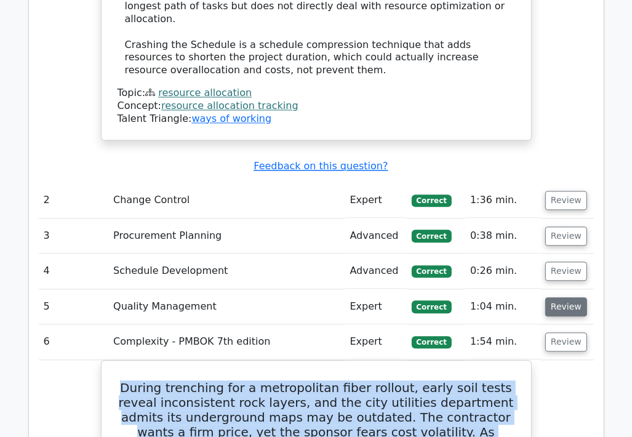
click at [569, 297] on button "Review" at bounding box center [566, 306] width 42 height 19
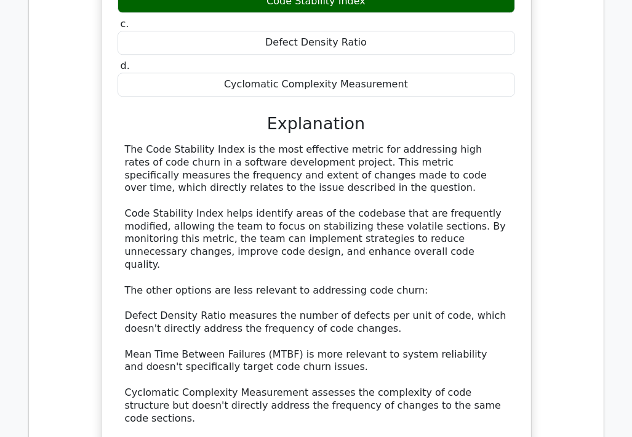
scroll to position [2398, 0]
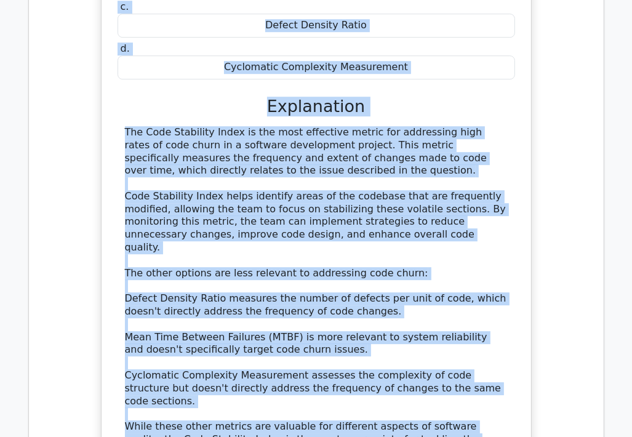
drag, startPoint x: 119, startPoint y: 154, endPoint x: 271, endPoint y: 401, distance: 289.8
click at [271, 401] on div "In a software development project, the team is experiencing high rates of code …" at bounding box center [316, 176] width 420 height 681
copy div "In a software development project, the team is experiencing high rates of code …"
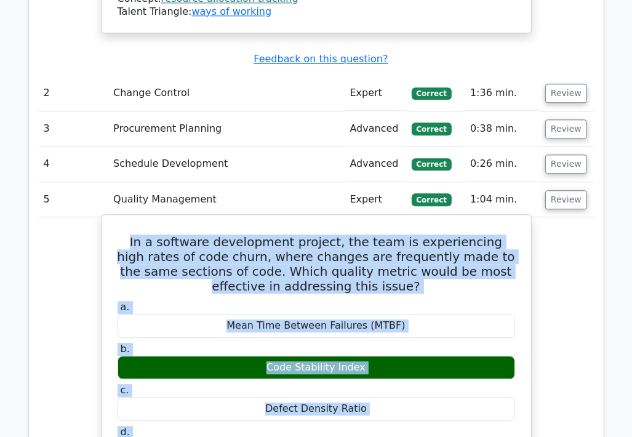
scroll to position [1906, 0]
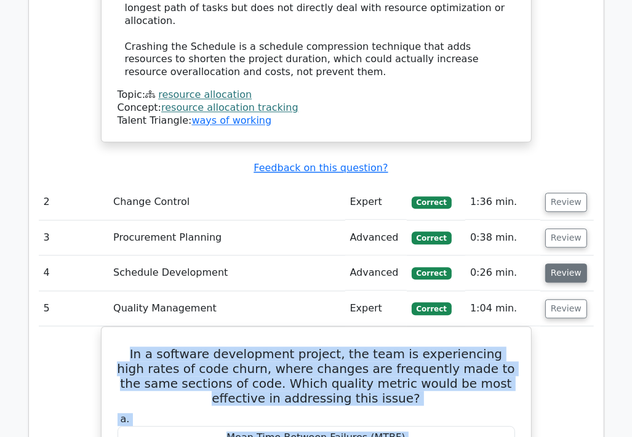
click at [552, 263] on button "Review" at bounding box center [566, 272] width 42 height 19
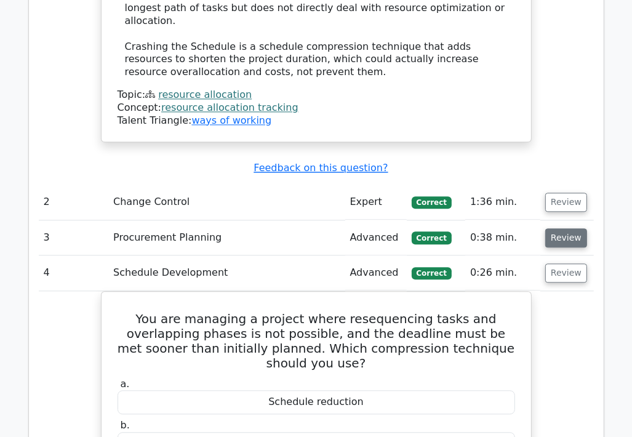
click at [563, 228] on button "Review" at bounding box center [566, 237] width 42 height 19
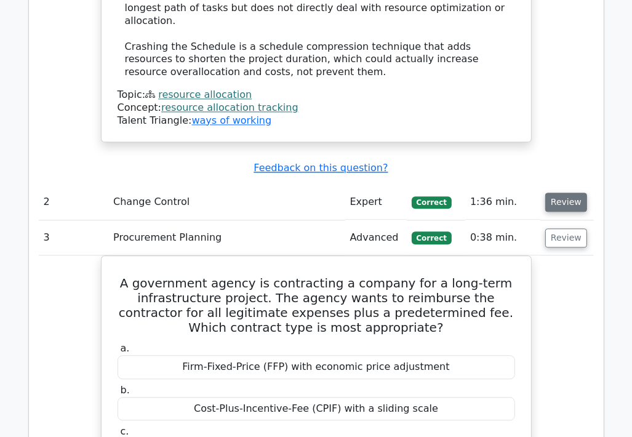
click at [561, 193] on button "Review" at bounding box center [566, 202] width 42 height 19
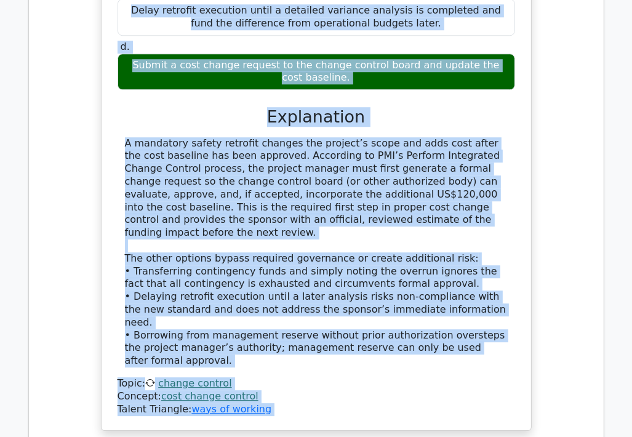
scroll to position [2380, 0]
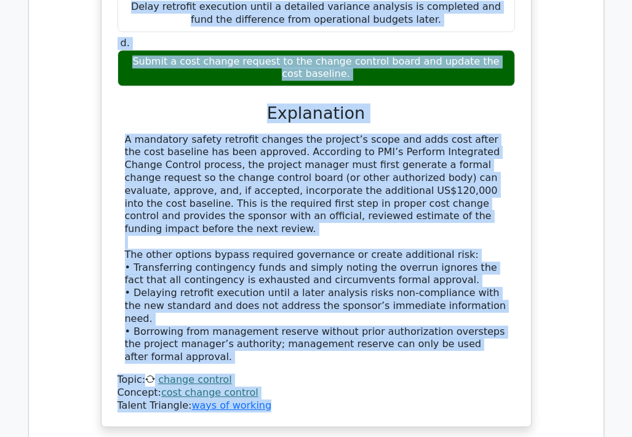
drag, startPoint x: 145, startPoint y: 111, endPoint x: 441, endPoint y: 288, distance: 345.5
click at [441, 288] on div "During system testing of a regulated medical device project, a mandatory safety…" at bounding box center [316, 85] width 420 height 674
copy div "During system testing of a regulated medical device project, a mandatory safety…"
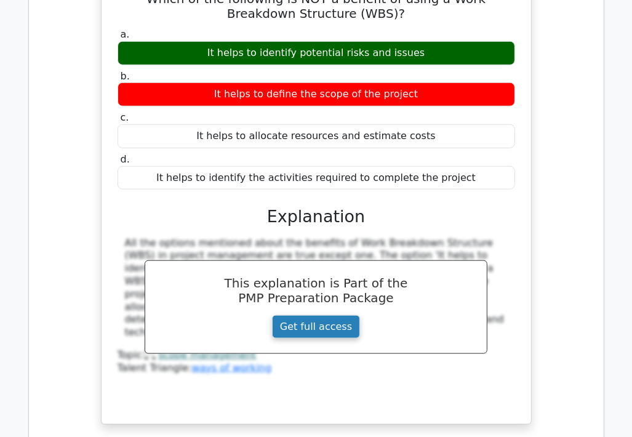
scroll to position [10269, 0]
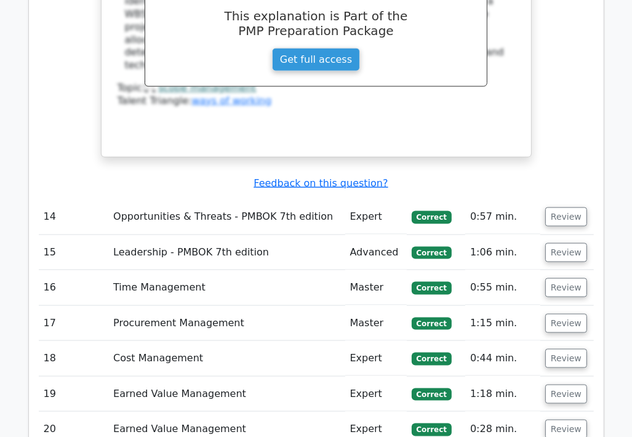
scroll to position [10573, 0]
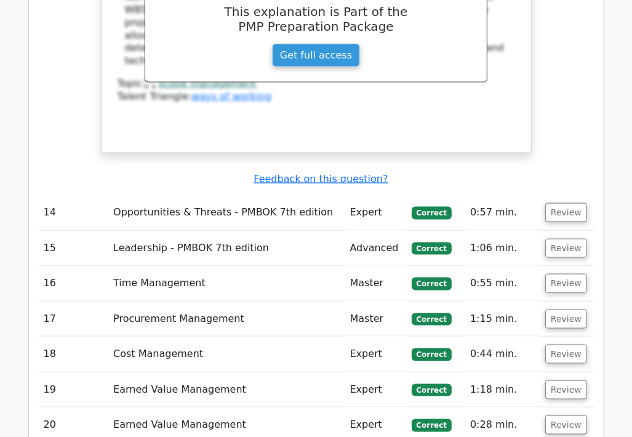
drag, startPoint x: 129, startPoint y: 167, endPoint x: 386, endPoint y: 434, distance: 370.7
copy div "The TCPI for a project is 1.25. This means that the project team must work ____…"
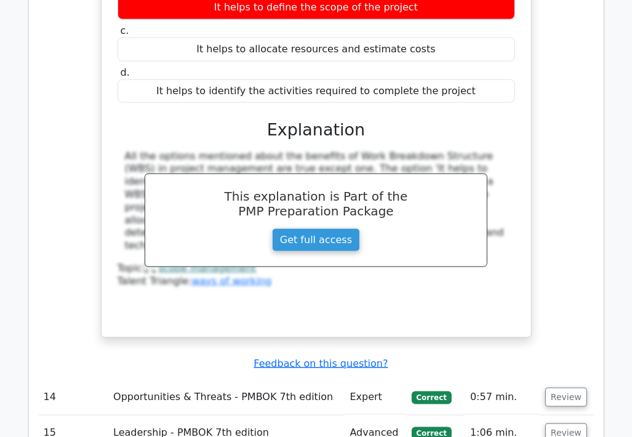
scroll to position [10266, 0]
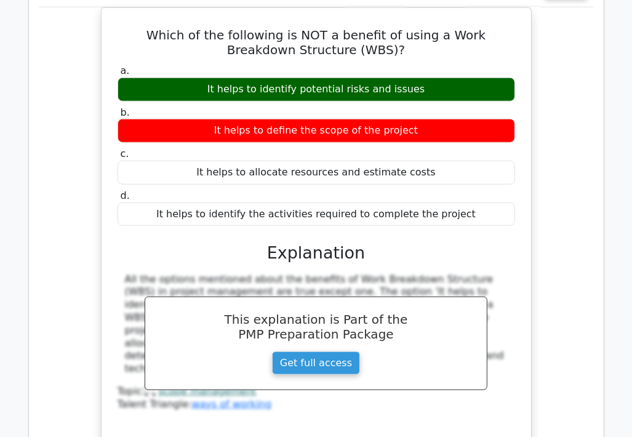
drag, startPoint x: 126, startPoint y: 149, endPoint x: 514, endPoint y: 365, distance: 444.6
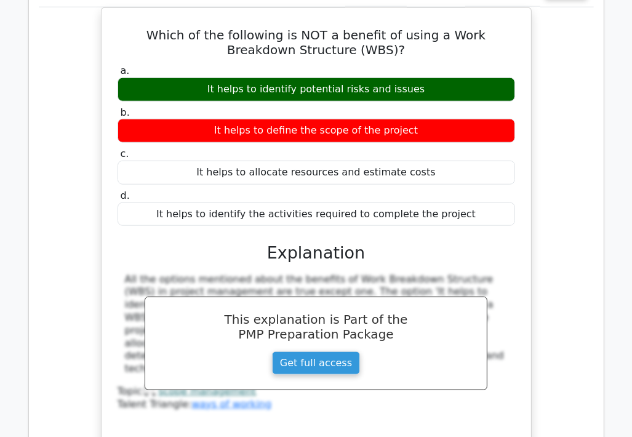
copy div "A project manager is handling a project with a key resource that has limited av…"
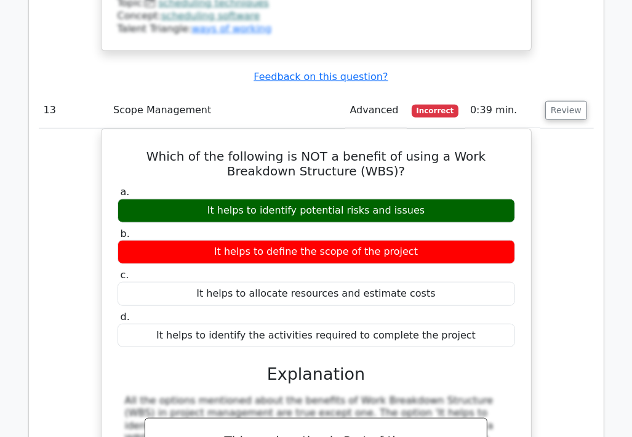
scroll to position [10143, 0]
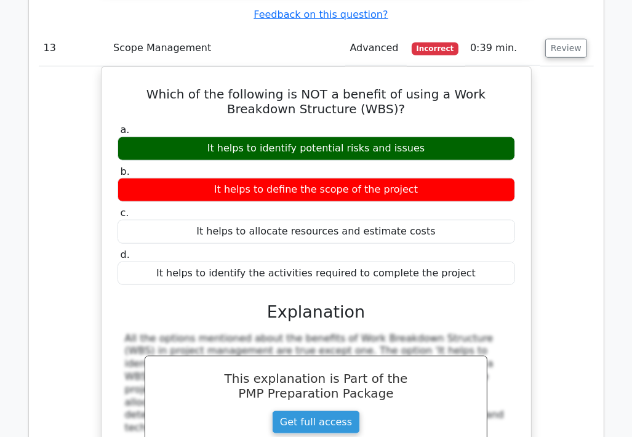
scroll to position [10204, 0]
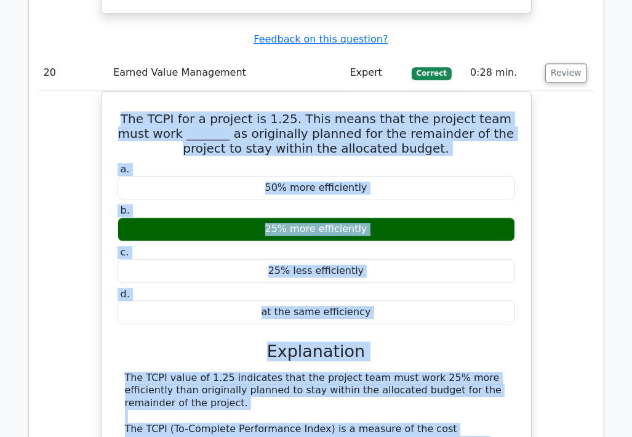
scroll to position [14959, 0]
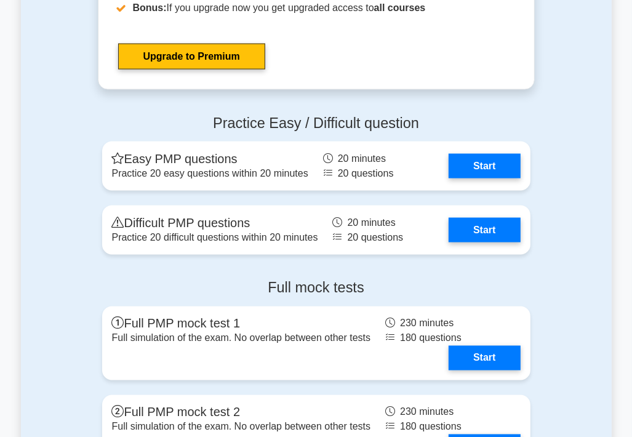
scroll to position [4553, 0]
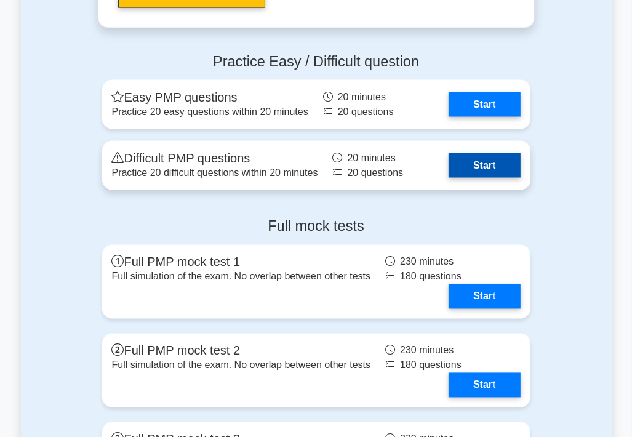
click at [484, 156] on link "Start" at bounding box center [484, 165] width 71 height 25
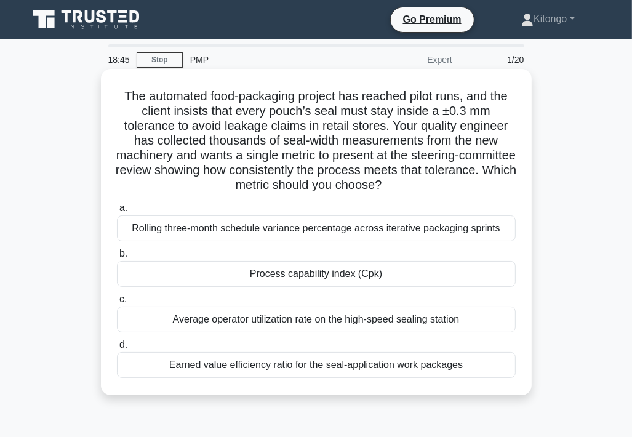
click at [263, 276] on div "Process capability index (Cpk)" at bounding box center [316, 274] width 399 height 26
click at [117, 258] on input "b. Process capability index (Cpk)" at bounding box center [117, 254] width 0 height 8
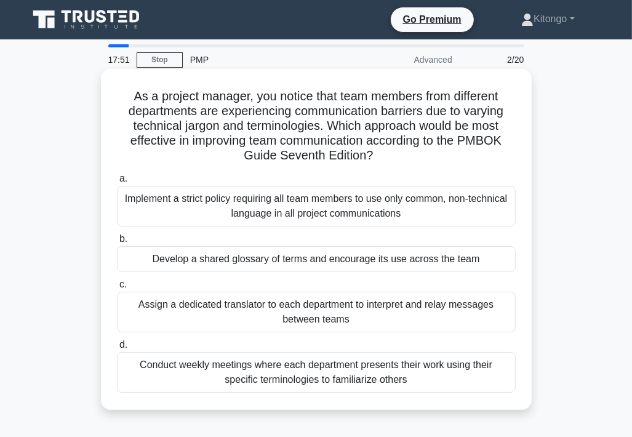
click at [232, 257] on div "Develop a shared glossary of terms and encourage its use across the team" at bounding box center [316, 259] width 399 height 26
click at [117, 243] on input "b. Develop a shared glossary of terms and encourage its use across the team" at bounding box center [117, 239] width 0 height 8
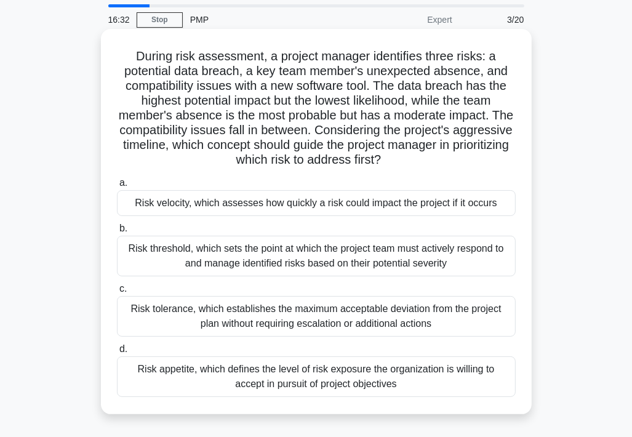
scroll to position [62, 0]
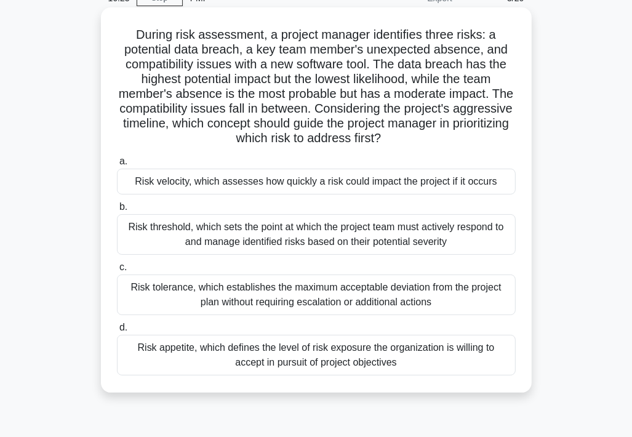
click at [291, 188] on div "Risk velocity, which assesses how quickly a risk could impact the project if it…" at bounding box center [316, 182] width 399 height 26
click at [117, 166] on input "a. Risk velocity, which assesses how quickly a risk could impact the project if…" at bounding box center [117, 162] width 0 height 8
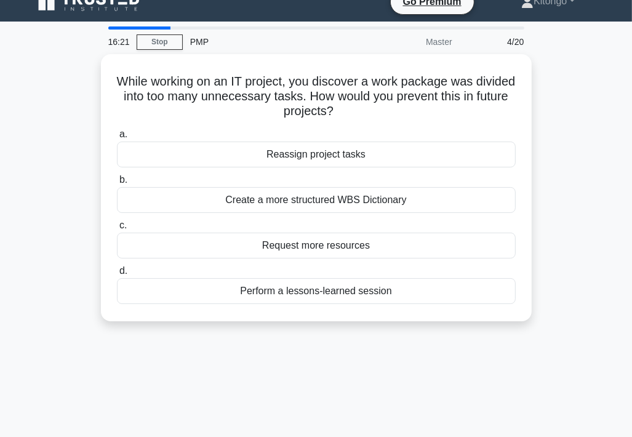
scroll to position [0, 0]
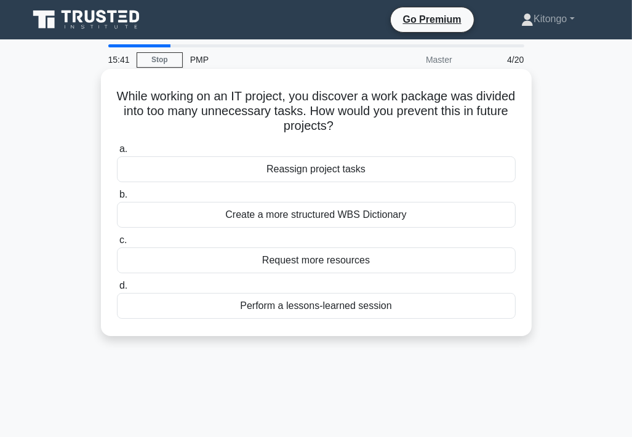
click at [347, 309] on div "Perform a lessons-learned session" at bounding box center [316, 306] width 399 height 26
click at [117, 290] on input "d. Perform a lessons-learned session" at bounding box center [117, 286] width 0 height 8
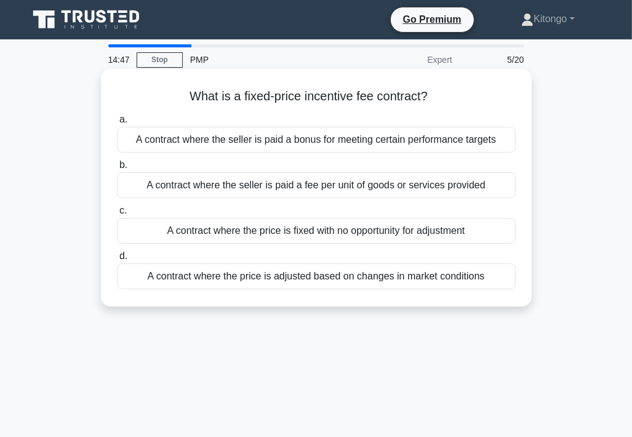
click at [195, 145] on div "A contract where the seller is paid a bonus for meeting certain performance tar…" at bounding box center [316, 140] width 399 height 26
click at [117, 124] on input "a. A contract where the seller is paid a bonus for meeting certain performance …" at bounding box center [117, 120] width 0 height 8
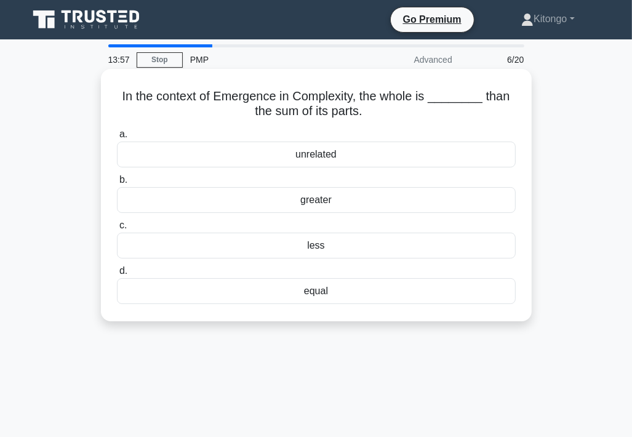
click at [310, 198] on div "greater" at bounding box center [316, 200] width 399 height 26
click at [117, 184] on input "b. greater" at bounding box center [117, 180] width 0 height 8
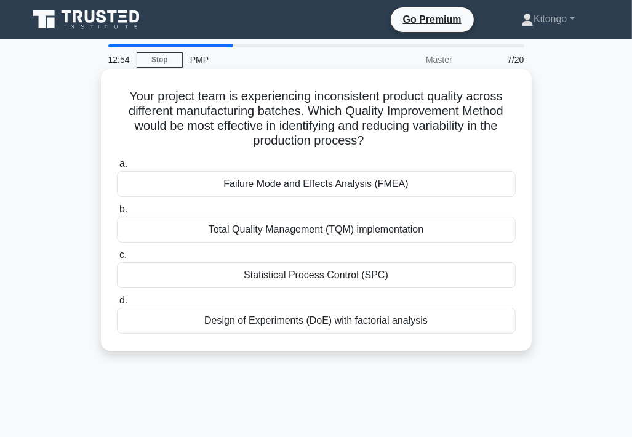
click at [283, 322] on div "Design of Experiments (DoE) with factorial analysis" at bounding box center [316, 321] width 399 height 26
click at [117, 305] on input "d. Design of Experiments (DoE) with factorial analysis" at bounding box center [117, 301] width 0 height 8
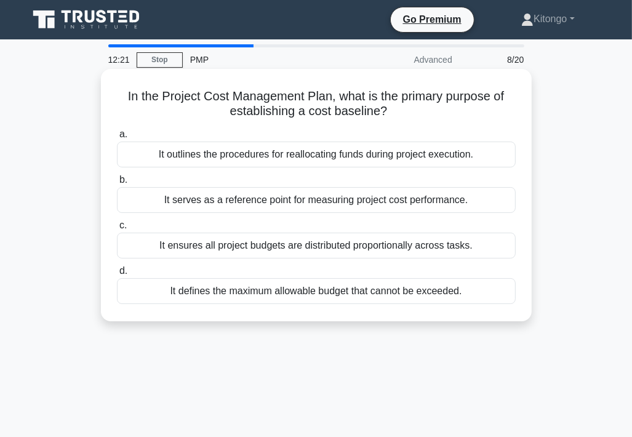
click at [222, 201] on div "It serves as a reference point for measuring project cost performance." at bounding box center [316, 200] width 399 height 26
click at [117, 184] on input "b. It serves as a reference point for measuring project cost performance." at bounding box center [117, 180] width 0 height 8
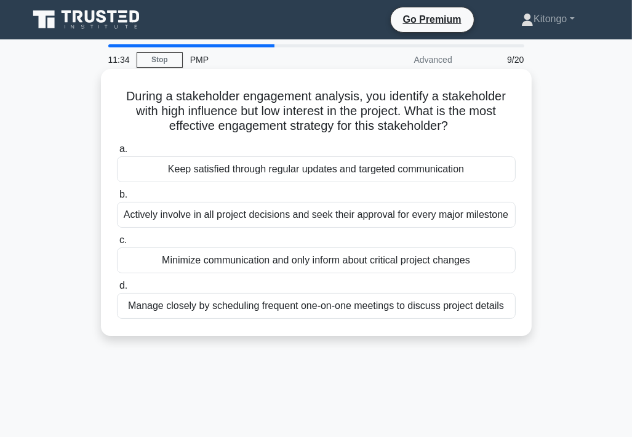
click at [215, 173] on div "Keep satisfied through regular updates and targeted communication" at bounding box center [316, 169] width 399 height 26
click at [117, 153] on input "a. Keep satisfied through regular updates and targeted communication" at bounding box center [117, 149] width 0 height 8
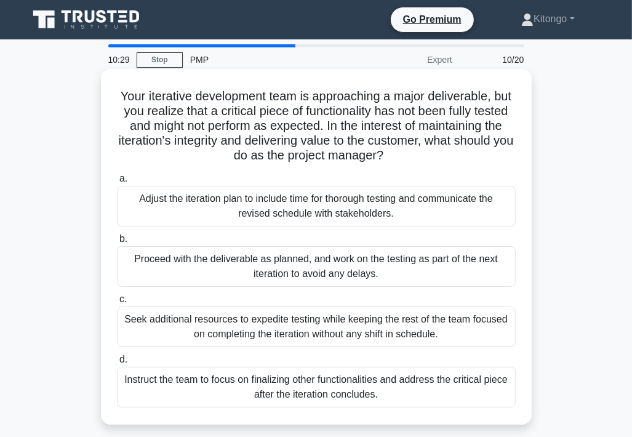
click at [335, 266] on div "Proceed with the deliverable as planned, and work on the testing as part of the…" at bounding box center [316, 266] width 399 height 41
click at [117, 243] on input "b. Proceed with the deliverable as planned, and work on the testing as part of …" at bounding box center [117, 239] width 0 height 8
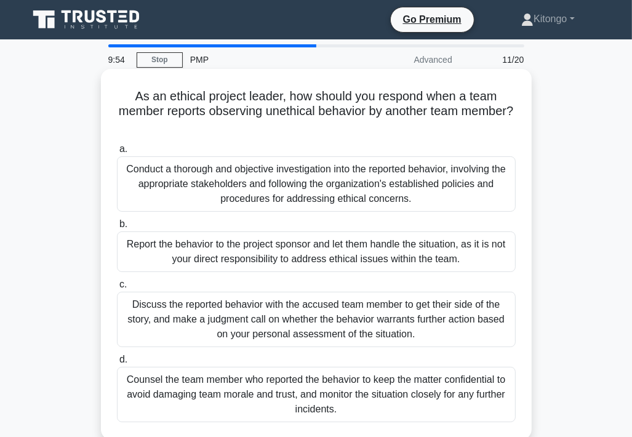
click at [254, 198] on div "Conduct a thorough and objective investigation into the reported behavior, invo…" at bounding box center [316, 183] width 399 height 55
click at [117, 153] on input "a. Conduct a thorough and objective investigation into the reported behavior, i…" at bounding box center [117, 149] width 0 height 8
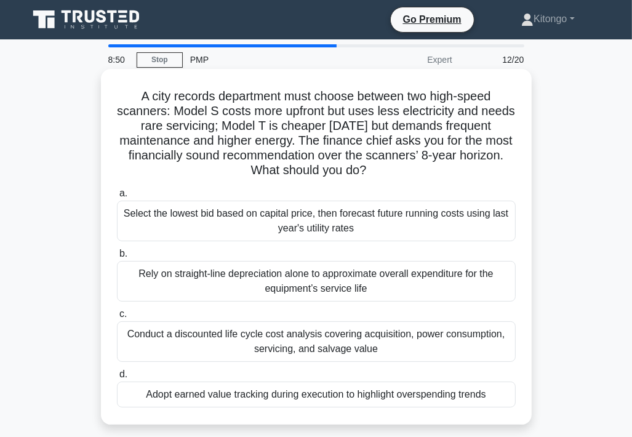
click at [365, 340] on div "Conduct a discounted life cycle cost analysis covering acquisition, power consu…" at bounding box center [316, 341] width 399 height 41
click at [117, 318] on input "c. Conduct a discounted life cycle cost analysis covering acquisition, power co…" at bounding box center [117, 314] width 0 height 8
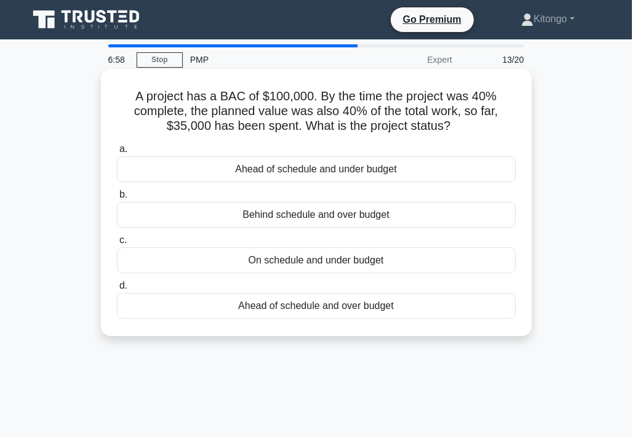
click at [332, 262] on div "On schedule and under budget" at bounding box center [316, 260] width 399 height 26
click at [117, 244] on input "c. On schedule and under budget" at bounding box center [117, 240] width 0 height 8
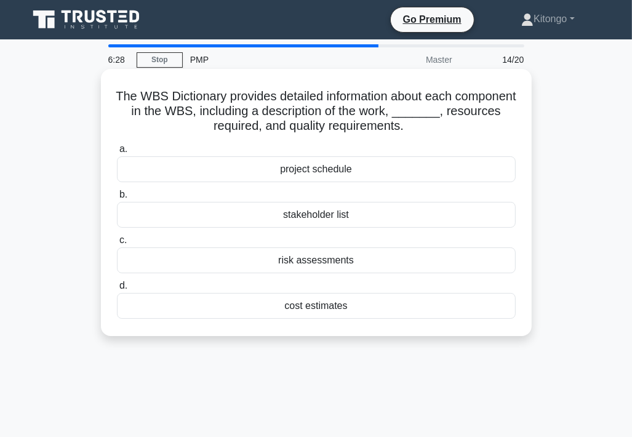
click at [298, 305] on div "cost estimates" at bounding box center [316, 306] width 399 height 26
click at [117, 290] on input "d. cost estimates" at bounding box center [117, 286] width 0 height 8
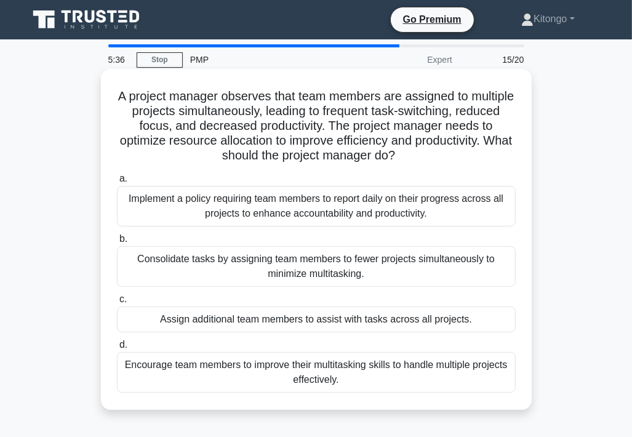
click at [325, 264] on div "Consolidate tasks by assigning team members to fewer projects simultaneously to…" at bounding box center [316, 266] width 399 height 41
click at [117, 243] on input "b. Consolidate tasks by assigning team members to fewer projects simultaneously…" at bounding box center [117, 239] width 0 height 8
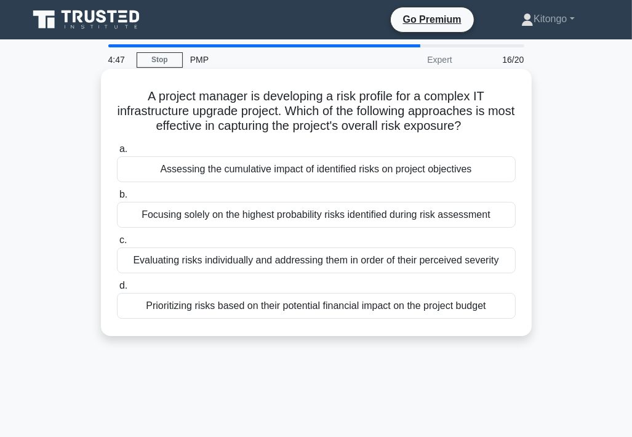
click at [247, 174] on div "Assessing the cumulative impact of identified risks on project objectives" at bounding box center [316, 169] width 399 height 26
click at [117, 153] on input "a. Assessing the cumulative impact of identified risks on project objectives" at bounding box center [117, 149] width 0 height 8
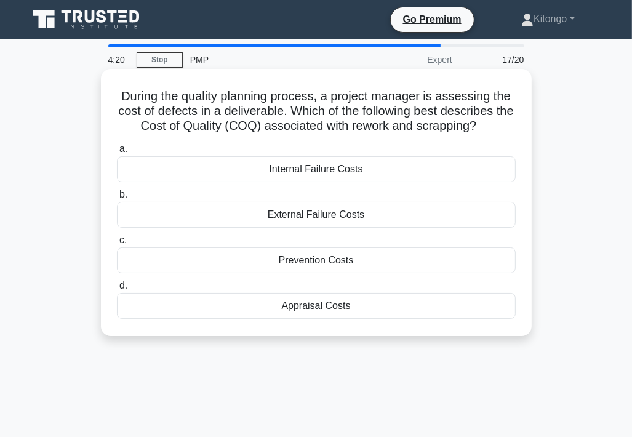
click at [284, 170] on div "Internal Failure Costs" at bounding box center [316, 169] width 399 height 26
click at [117, 153] on input "a. Internal Failure Costs" at bounding box center [117, 149] width 0 height 8
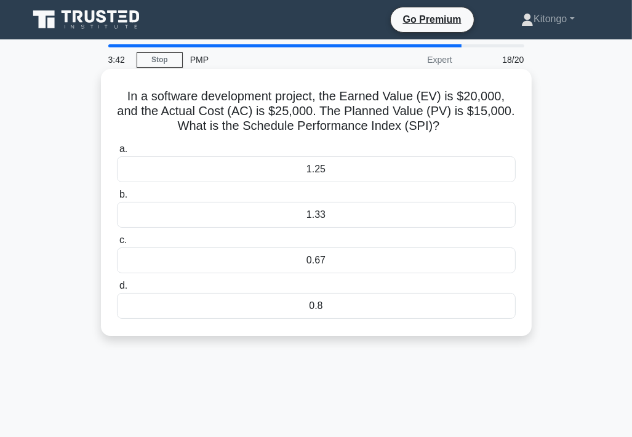
click at [348, 212] on div "1.33" at bounding box center [316, 215] width 399 height 26
click at [117, 199] on input "b. 1.33" at bounding box center [117, 195] width 0 height 8
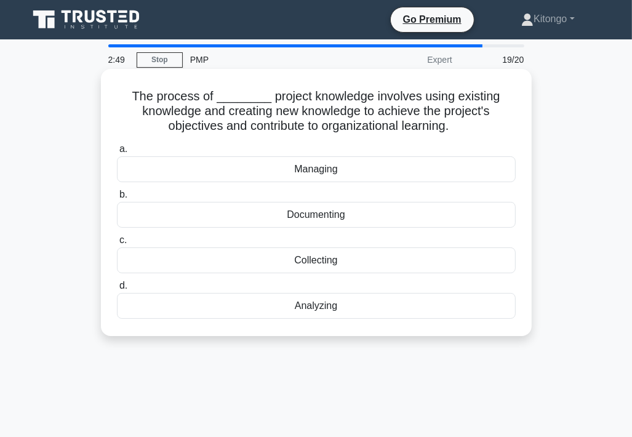
click at [255, 170] on div "Managing" at bounding box center [316, 169] width 399 height 26
click at [117, 153] on input "a. Managing" at bounding box center [117, 149] width 0 height 8
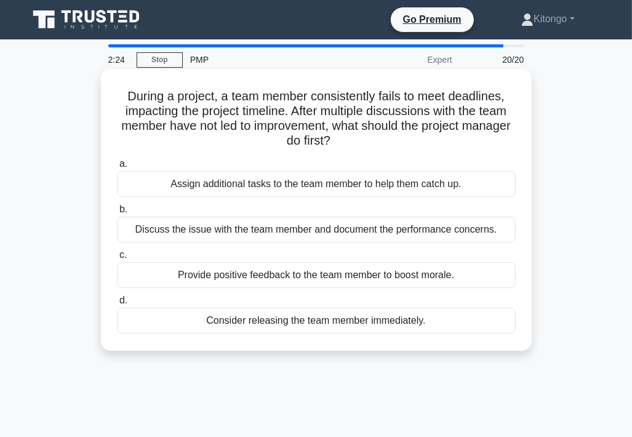
click at [412, 233] on div "Discuss the issue with the team member and document the performance concerns." at bounding box center [316, 230] width 399 height 26
click at [117, 214] on input "b. Discuss the issue with the team member and document the performance concerns." at bounding box center [117, 210] width 0 height 8
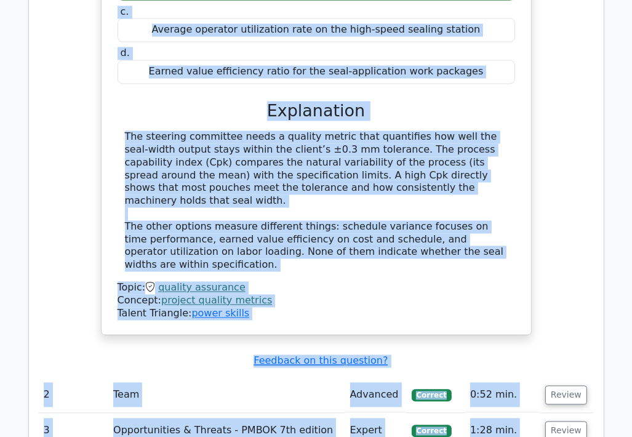
scroll to position [1635, 0]
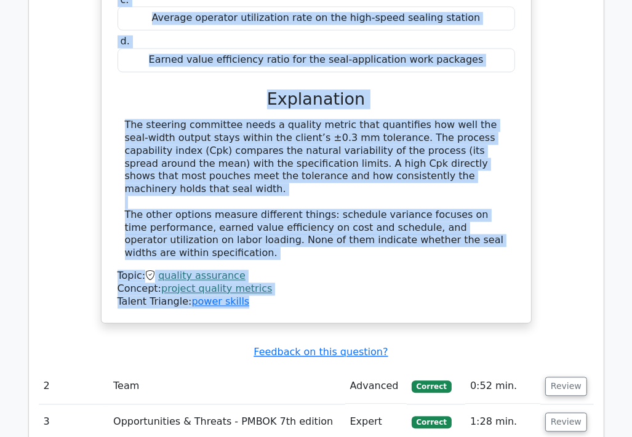
drag, startPoint x: 121, startPoint y: 199, endPoint x: 297, endPoint y: 201, distance: 176.0
click at [297, 201] on div "The automated food-packaging project has reached pilot runs, and the client ins…" at bounding box center [316, 38] width 420 height 561
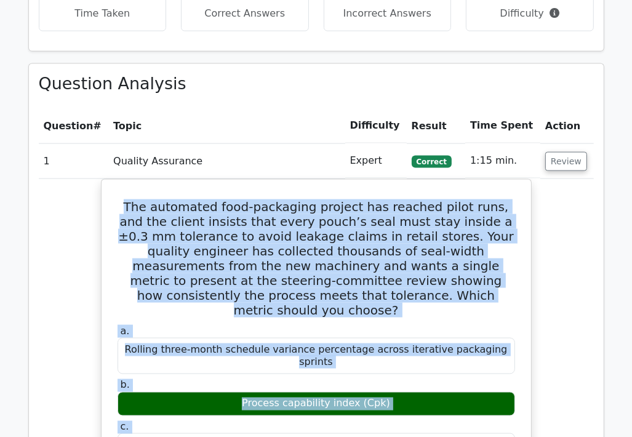
scroll to position [1205, 0]
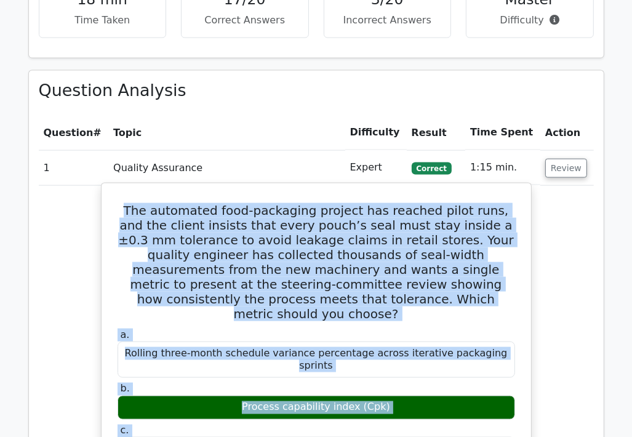
copy div "The automated food-packaging project has reached pilot runs, and the client ins…"
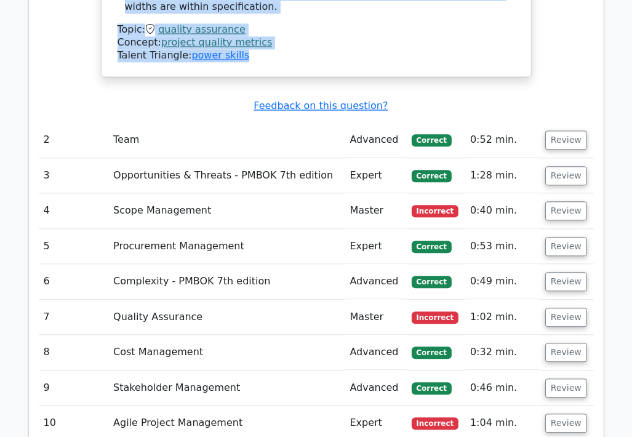
scroll to position [1820, 0]
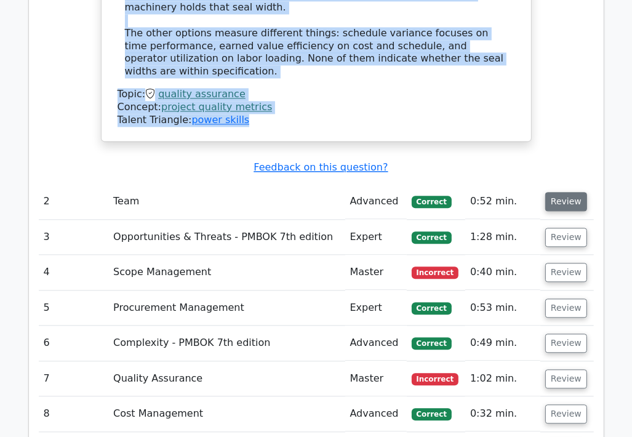
click at [569, 192] on button "Review" at bounding box center [566, 201] width 42 height 19
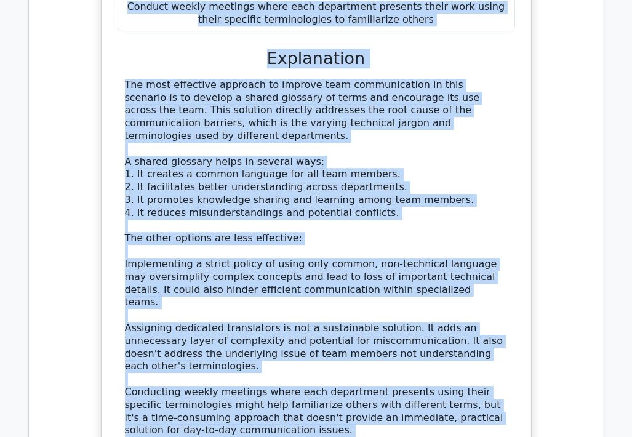
scroll to position [2338, 0]
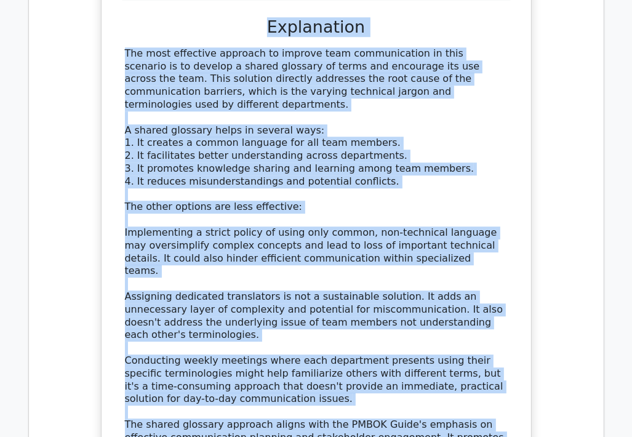
drag, startPoint x: 128, startPoint y: 145, endPoint x: 250, endPoint y: 324, distance: 217.1
click at [250, 324] on div "As a project manager, you notice that team members from different departments a…" at bounding box center [316, 116] width 420 height 823
copy div "As a project manager, you notice that team members from different departments a…"
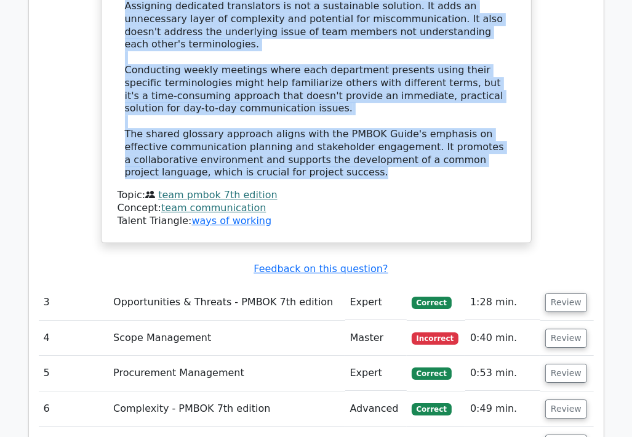
scroll to position [2645, 0]
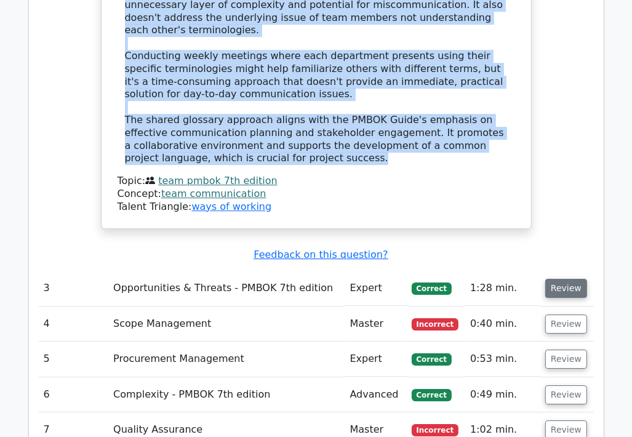
click at [560, 279] on button "Review" at bounding box center [566, 288] width 42 height 19
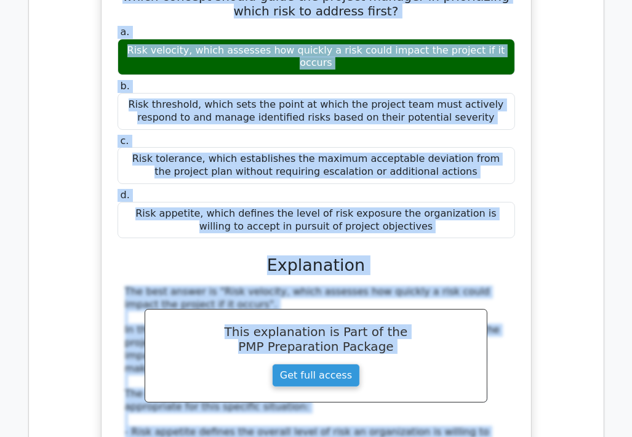
scroll to position [3130, 0]
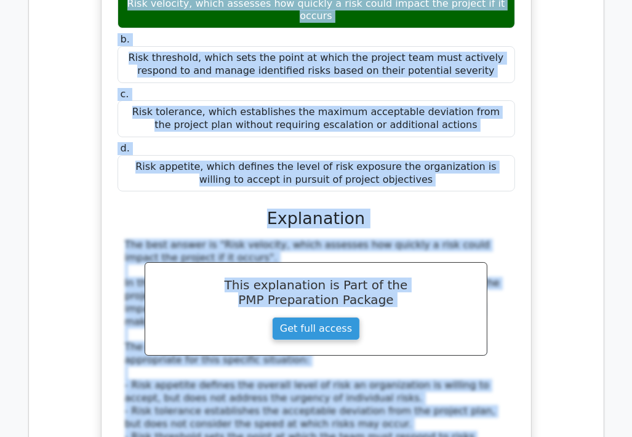
drag, startPoint x: 133, startPoint y: 129, endPoint x: 420, endPoint y: 17, distance: 308.6
click at [420, 17] on div "During risk assessment, a project manager identifies three risks: a potential d…" at bounding box center [316, 188] width 420 height 729
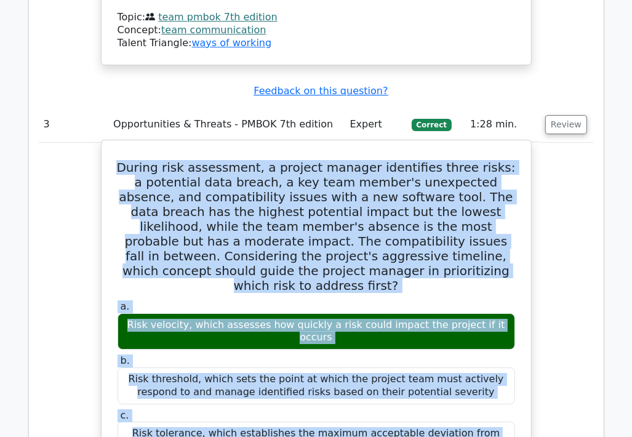
scroll to position [2699, 0]
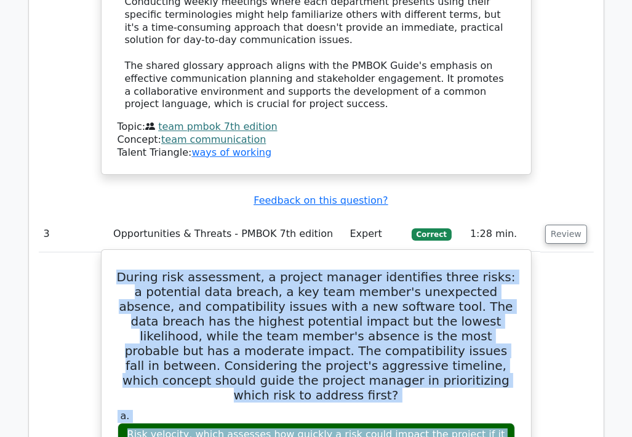
copy div "During risk assessment, a project manager identifies three risks: a potential d…"
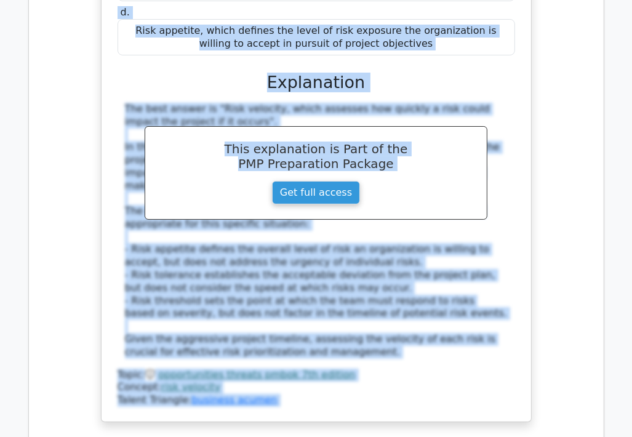
scroll to position [3315, 0]
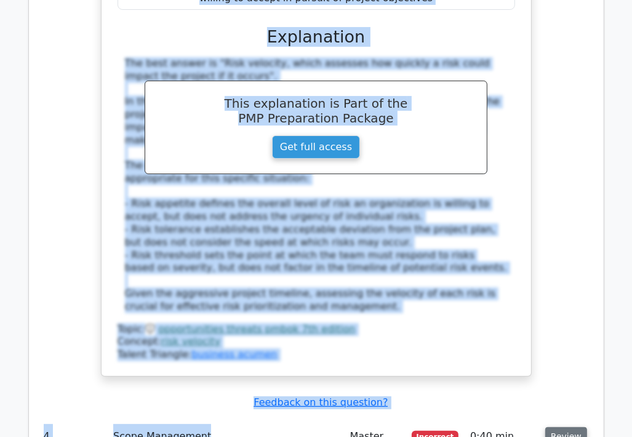
click at [552, 427] on button "Review" at bounding box center [566, 436] width 42 height 19
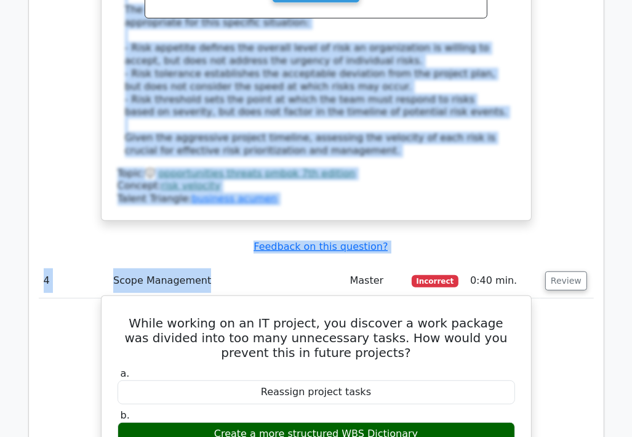
scroll to position [3499, 0]
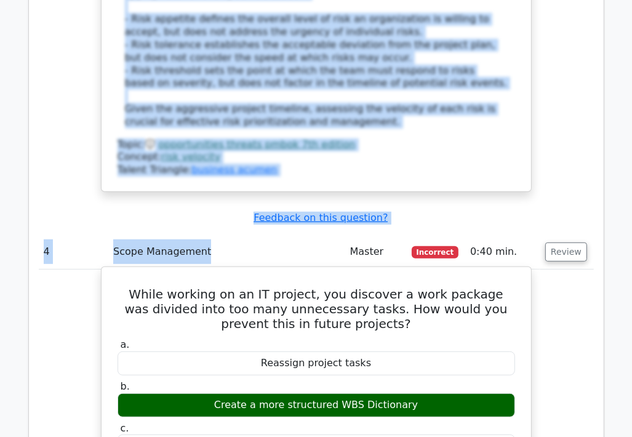
drag, startPoint x: 134, startPoint y: 108, endPoint x: 459, endPoint y: 310, distance: 383.3
copy div "While working on an IT project, you discover a work package was divided into to…"
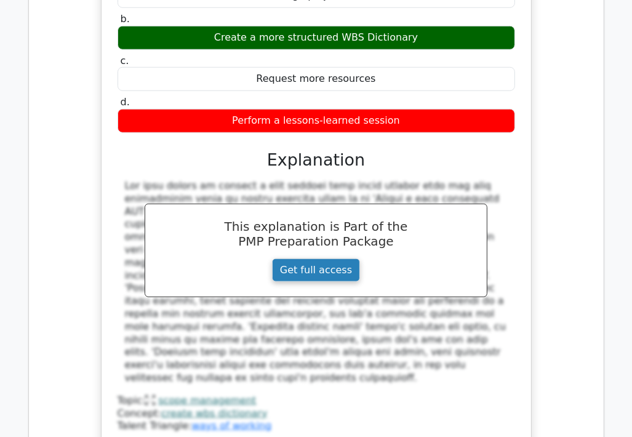
scroll to position [3868, 0]
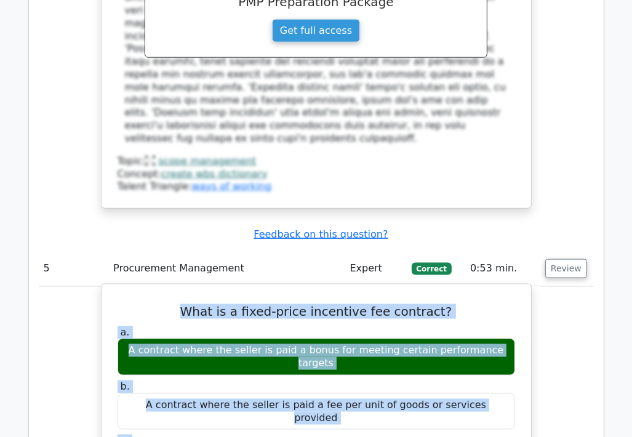
scroll to position [4113, 0]
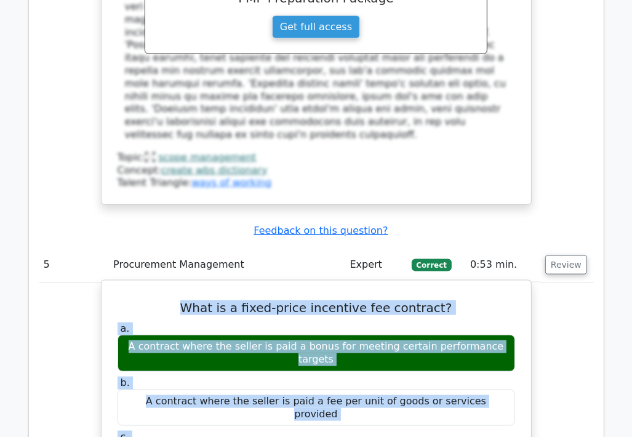
drag, startPoint x: 195, startPoint y: 161, endPoint x: 322, endPoint y: 380, distance: 253.9
copy div "What is a fixed-price incentive fee contract? a. A contract where the seller is…"
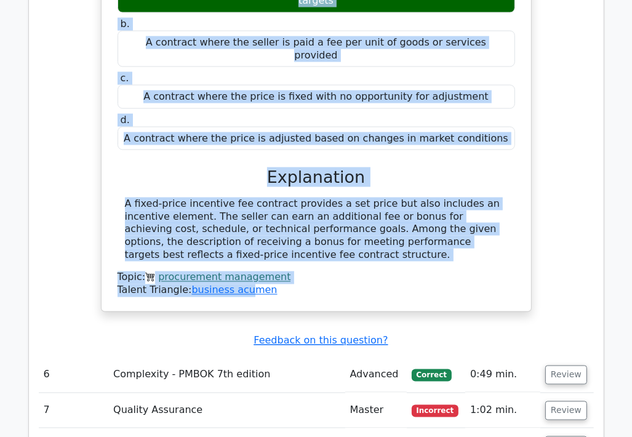
scroll to position [4482, 0]
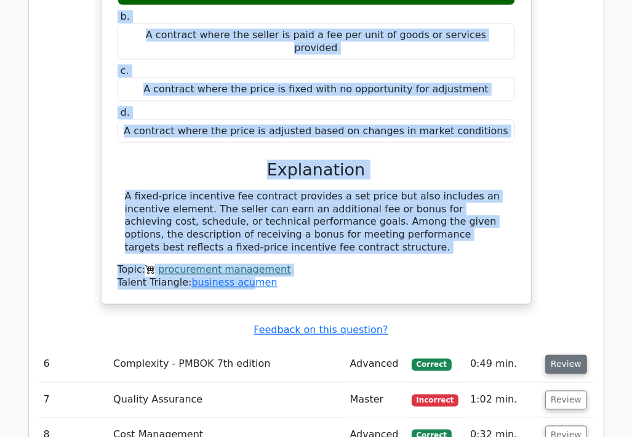
click at [553, 355] on button "Review" at bounding box center [566, 364] width 42 height 19
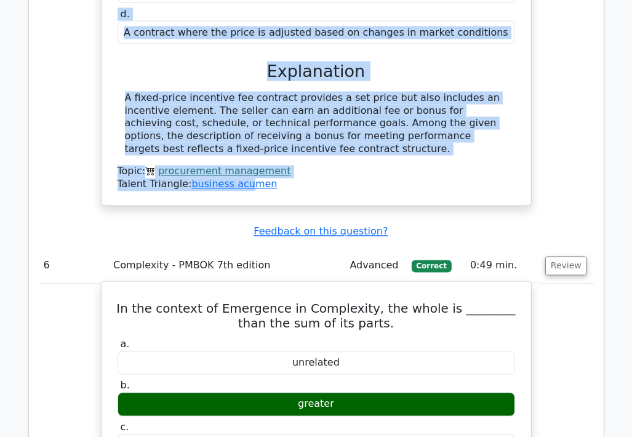
scroll to position [4543, 0]
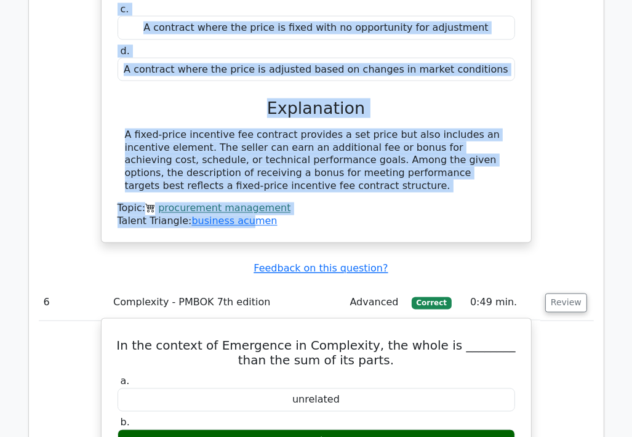
drag, startPoint x: 124, startPoint y: 111, endPoint x: 378, endPoint y: 289, distance: 310.0
copy div "In the context of Emergence in Complexity, the whole is ________ than the sum o…"
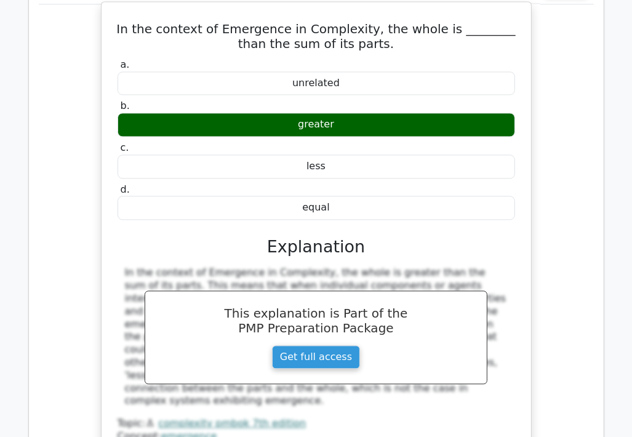
scroll to position [4974, 0]
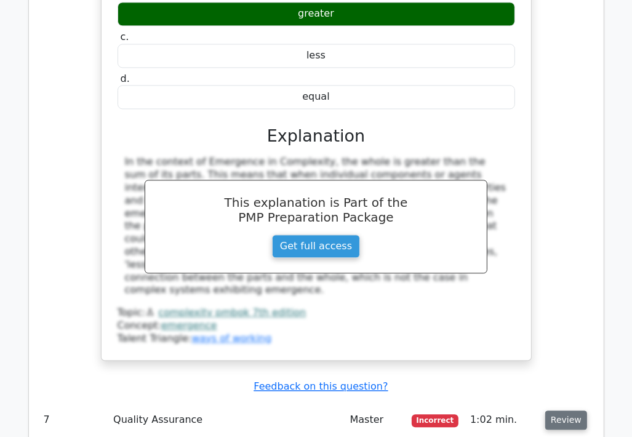
click at [566, 410] on button "Review" at bounding box center [566, 419] width 42 height 19
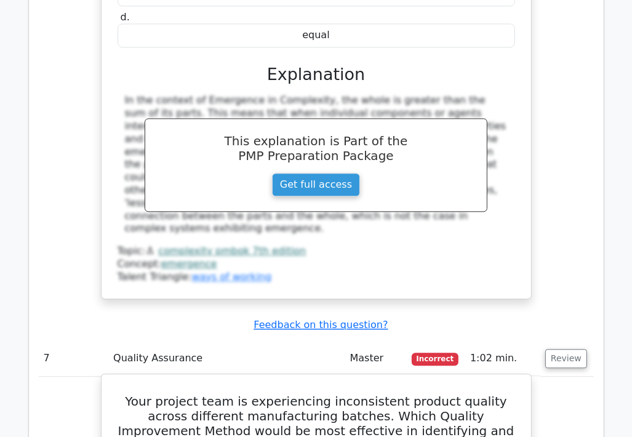
scroll to position [5097, 0]
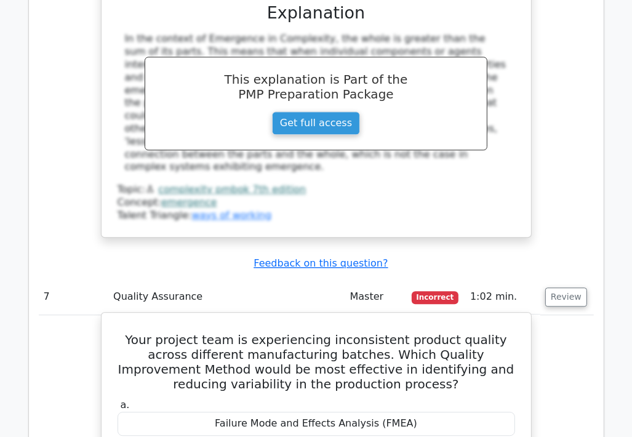
drag, startPoint x: 127, startPoint y: 89, endPoint x: 456, endPoint y: 301, distance: 392.0
copy div "Your project team is experiencing inconsistent product quality across different…"
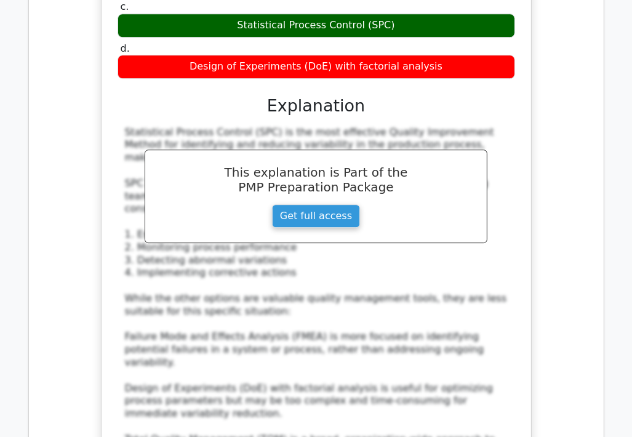
scroll to position [5651, 0]
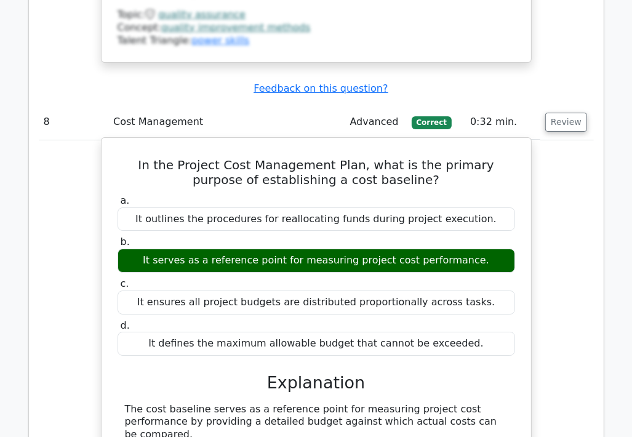
scroll to position [6082, 0]
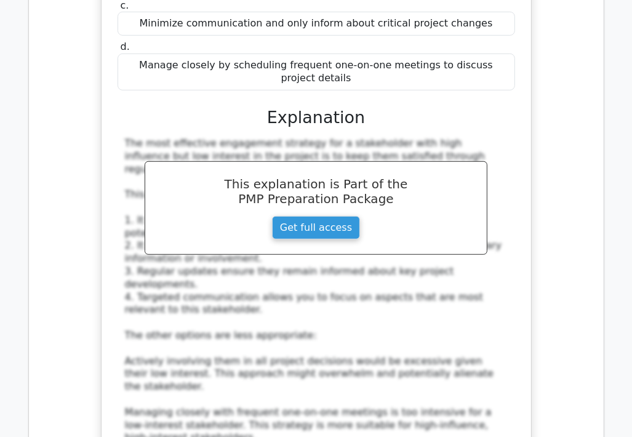
scroll to position [6943, 0]
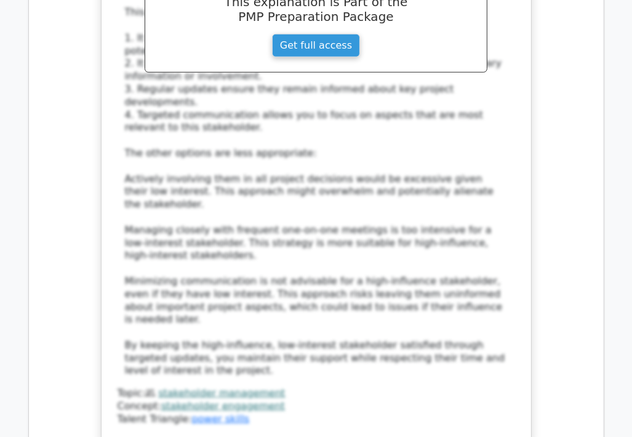
scroll to position [7005, 0]
drag, startPoint x: 127, startPoint y: 157, endPoint x: 470, endPoint y: 325, distance: 382.5
copy div "Your iterative development team is approaching a major deliverable, but you rea…"
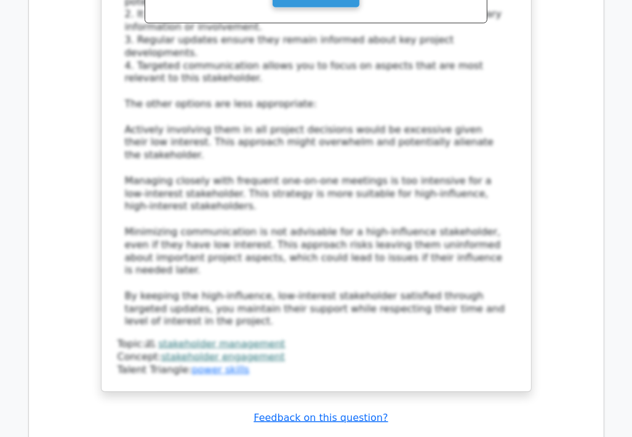
scroll to position [7189, 0]
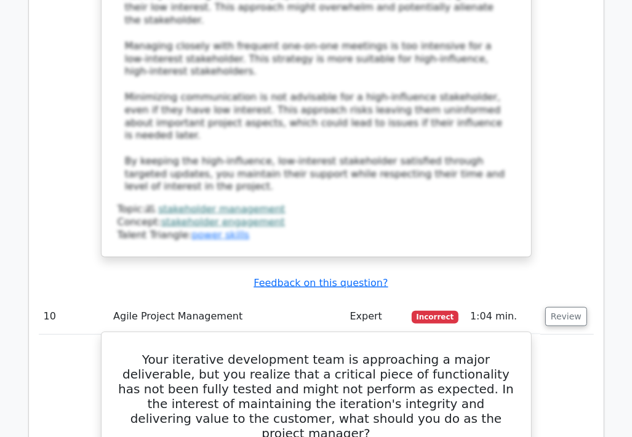
drag, startPoint x: 417, startPoint y: 267, endPoint x: 305, endPoint y: 233, distance: 116.4
drag, startPoint x: 395, startPoint y: 250, endPoint x: 118, endPoint y: 159, distance: 292.3
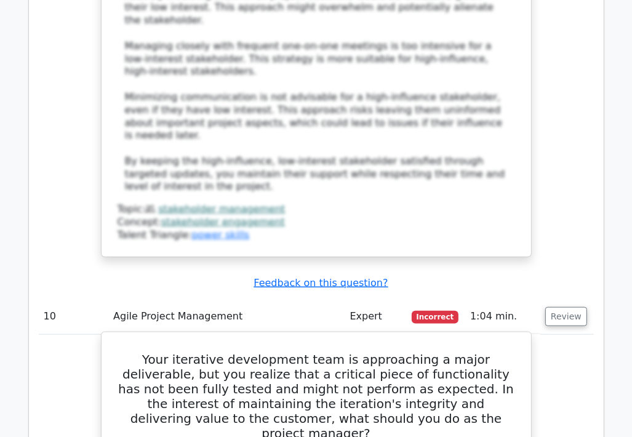
copy div "c. Seek additional resources to expedite testing while keeping the rest of the …"
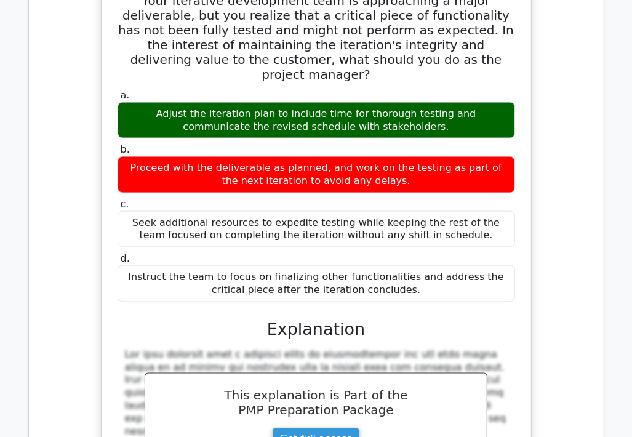
scroll to position [7681, 0]
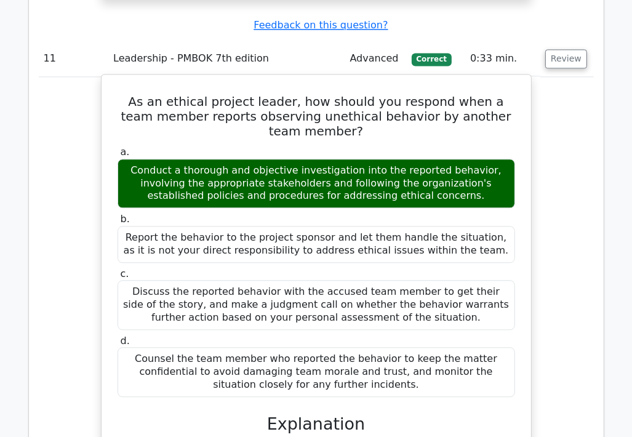
scroll to position [8235, 0]
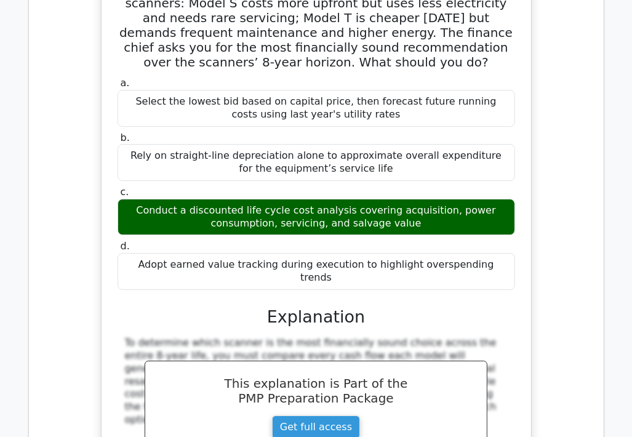
scroll to position [9097, 0]
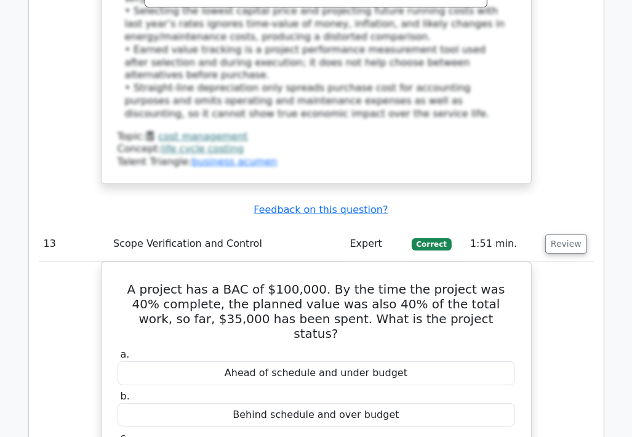
scroll to position [9527, 0]
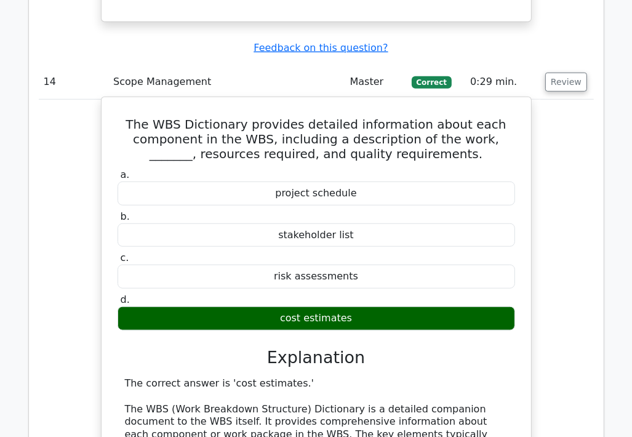
scroll to position [10266, 0]
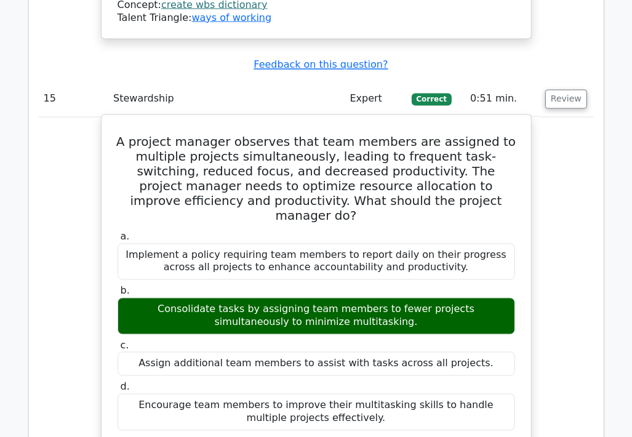
scroll to position [11004, 0]
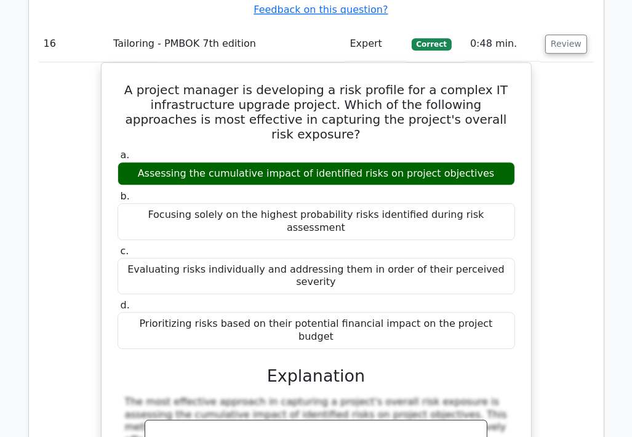
scroll to position [11742, 0]
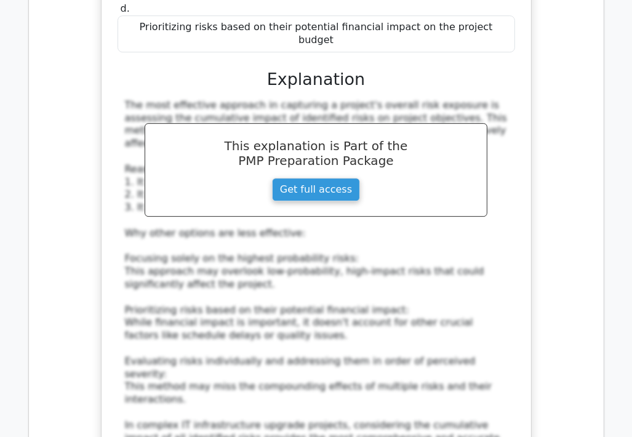
scroll to position [12054, 0]
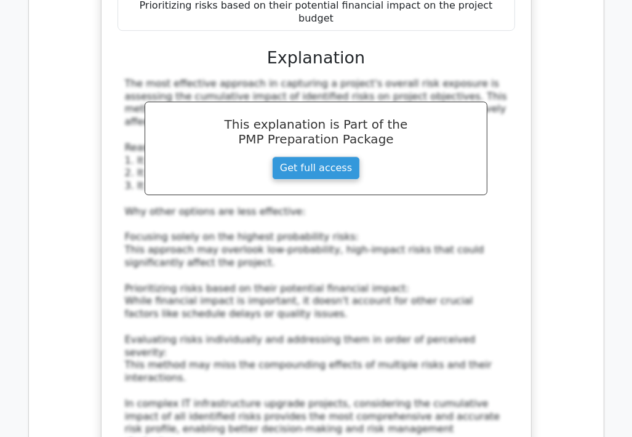
drag, startPoint x: 119, startPoint y: 169, endPoint x: 470, endPoint y: 376, distance: 407.4
copy div "During the quality planning process, a project manager is assessing the cost of…"
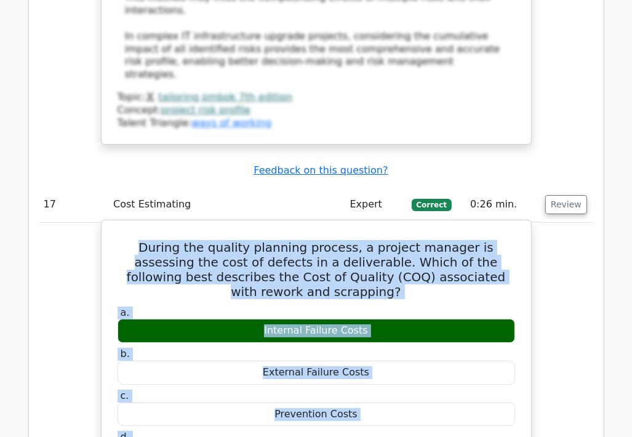
scroll to position [12423, 0]
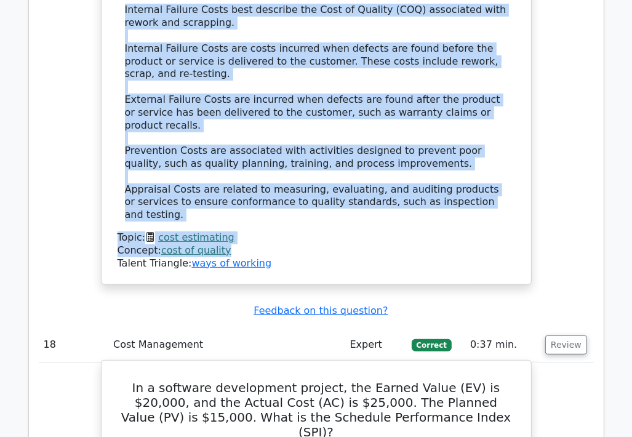
scroll to position [12977, 0]
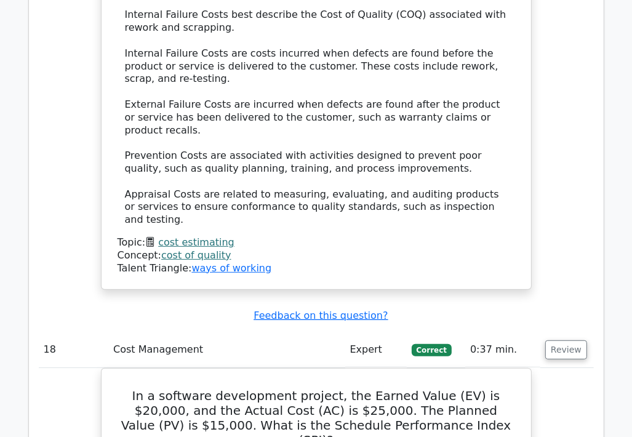
scroll to position [12933, 0]
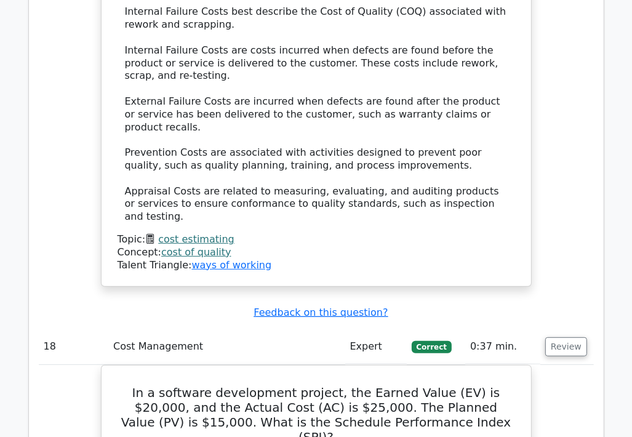
drag, startPoint x: 135, startPoint y: 202, endPoint x: 381, endPoint y: 386, distance: 306.9
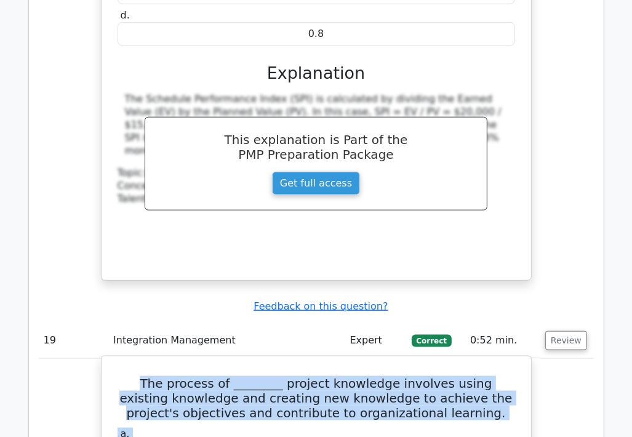
scroll to position [13548, 0]
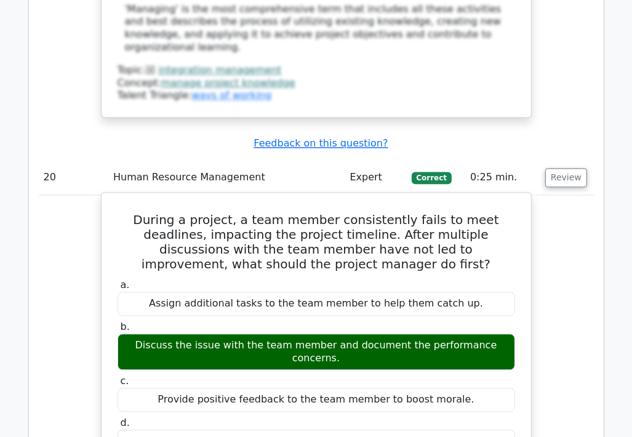
scroll to position [14471, 0]
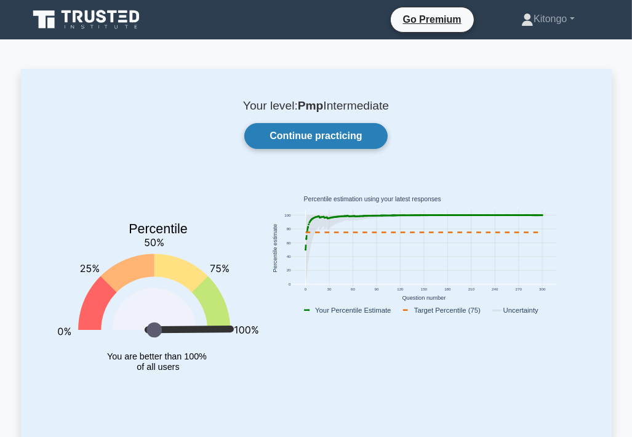
click at [278, 136] on link "Continue practicing" at bounding box center [315, 136] width 143 height 26
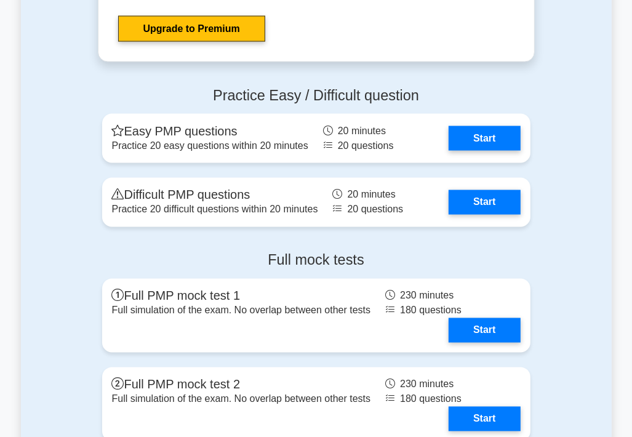
scroll to position [4615, 0]
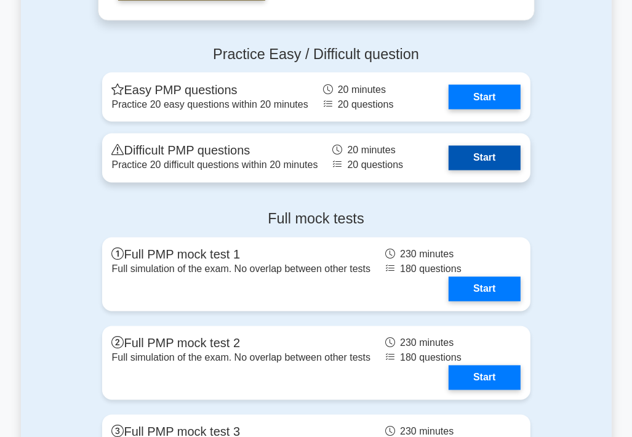
click at [465, 154] on link "Start" at bounding box center [484, 158] width 71 height 25
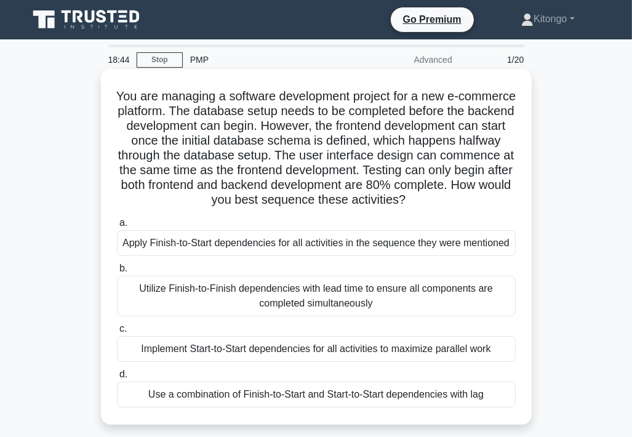
click at [222, 389] on div "Use a combination of Finish-to-Start and Start-to-Start dependencies with lag" at bounding box center [316, 394] width 399 height 26
click at [117, 378] on input "d. Use a combination of Finish-to-Start and Start-to-Start dependencies with lag" at bounding box center [117, 374] width 0 height 8
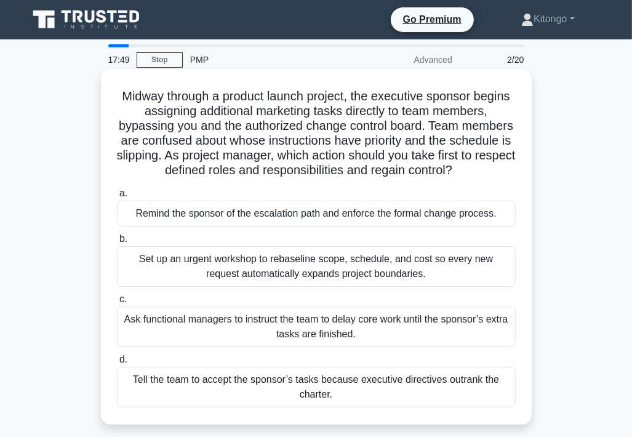
click at [214, 212] on div "Remind the sponsor of the escalation path and enforce the formal change process." at bounding box center [316, 214] width 399 height 26
click at [117, 198] on input "a. Remind the sponsor of the escalation path and enforce the formal change proc…" at bounding box center [117, 194] width 0 height 8
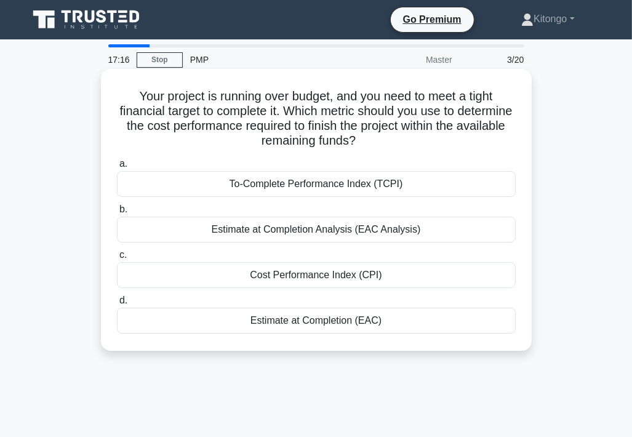
click at [295, 186] on div "To-Complete Performance Index (TCPI)" at bounding box center [316, 184] width 399 height 26
click at [117, 168] on input "a. To-Complete Performance Index (TCPI)" at bounding box center [117, 164] width 0 height 8
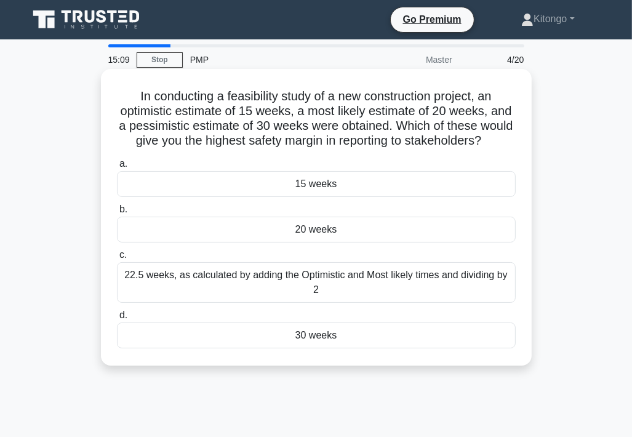
click at [349, 242] on div "20 weeks" at bounding box center [316, 230] width 399 height 26
click at [117, 214] on input "b. 20 weeks" at bounding box center [117, 210] width 0 height 8
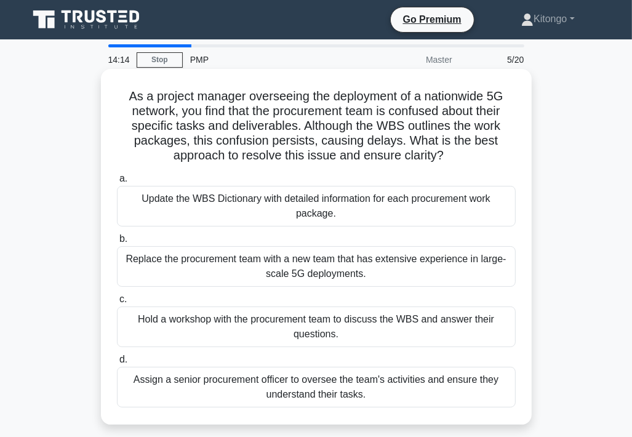
click at [356, 325] on div "Hold a workshop with the procurement team to discuss the WBS and answer their q…" at bounding box center [316, 326] width 399 height 41
click at [117, 303] on input "c. Hold a workshop with the procurement team to discuss the WBS and answer thei…" at bounding box center [117, 299] width 0 height 8
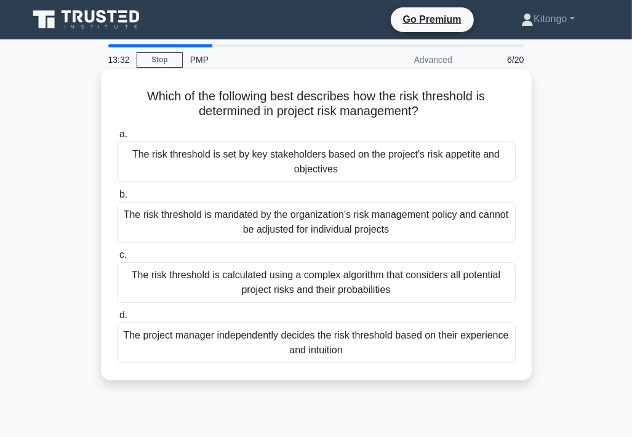
click at [283, 170] on div "The risk threshold is set by key stakeholders based on the project's risk appet…" at bounding box center [316, 162] width 399 height 41
click at [117, 138] on input "a. The risk threshold is set by key stakeholders based on the project's risk ap…" at bounding box center [117, 134] width 0 height 8
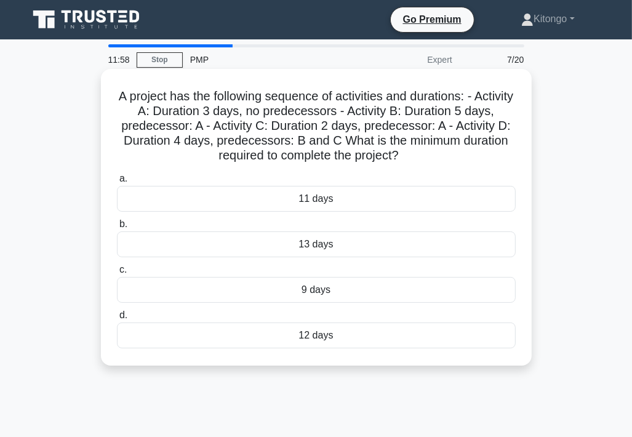
click at [279, 332] on div "12 days" at bounding box center [316, 335] width 399 height 26
click at [117, 319] on input "d. 12 days" at bounding box center [117, 315] width 0 height 8
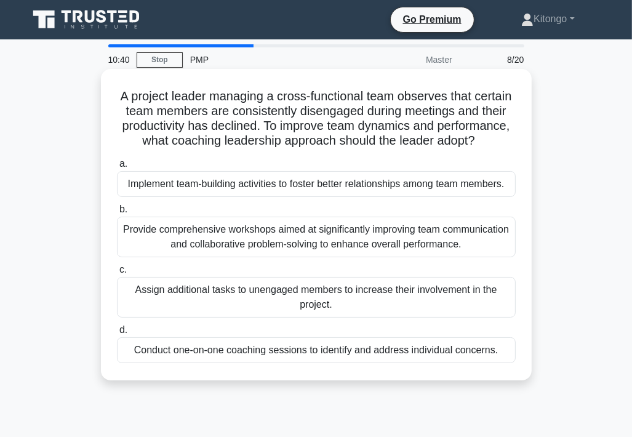
click at [376, 252] on div "Provide comprehensive workshops aimed at significantly improving team communica…" at bounding box center [316, 237] width 399 height 41
click at [117, 214] on input "b. Provide comprehensive workshops aimed at significantly improving team commun…" at bounding box center [117, 210] width 0 height 8
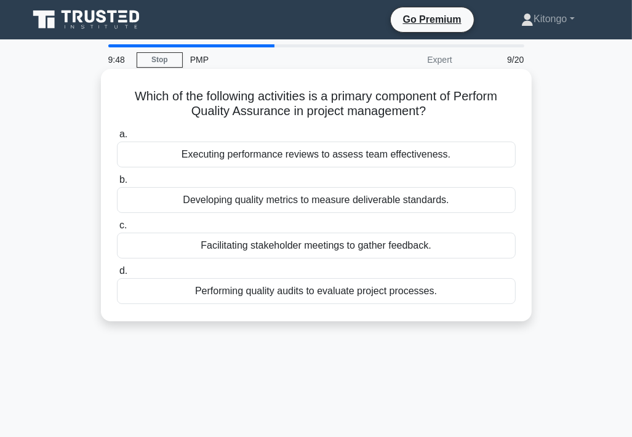
click at [322, 203] on div "Developing quality metrics to measure deliverable standards." at bounding box center [316, 200] width 399 height 26
click at [117, 184] on input "b. Developing quality metrics to measure deliverable standards." at bounding box center [117, 180] width 0 height 8
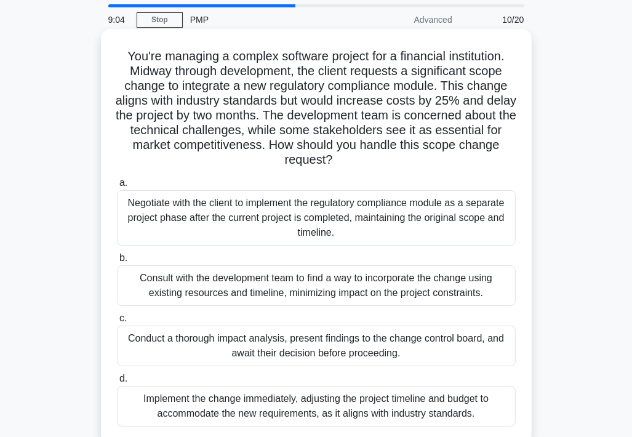
scroll to position [62, 0]
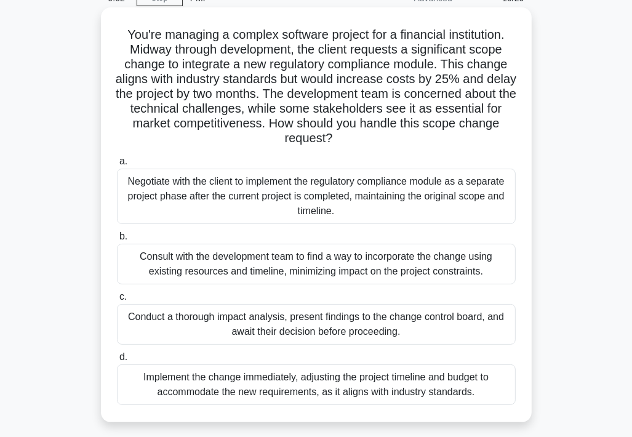
click at [273, 330] on div "Conduct a thorough impact analysis, present findings to the change control boar…" at bounding box center [316, 324] width 399 height 41
click at [117, 301] on input "c. Conduct a thorough impact analysis, present findings to the change control b…" at bounding box center [117, 297] width 0 height 8
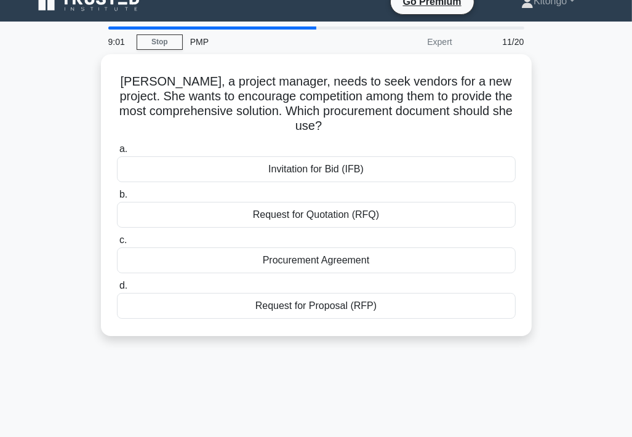
scroll to position [0, 0]
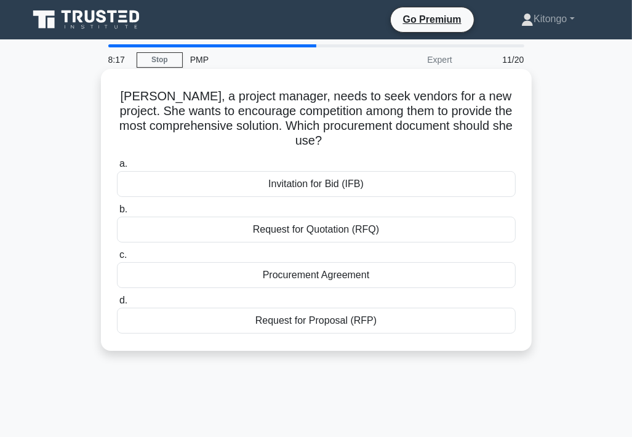
click at [291, 325] on div "Request for Proposal (RFP)" at bounding box center [316, 321] width 399 height 26
click at [117, 305] on input "d. Request for Proposal (RFP)" at bounding box center [117, 301] width 0 height 8
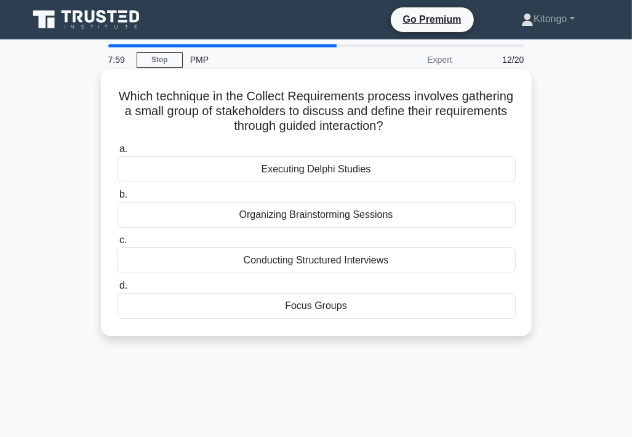
click at [289, 310] on div "Focus Groups" at bounding box center [316, 306] width 399 height 26
click at [341, 307] on div "Focus Groups" at bounding box center [316, 306] width 399 height 26
click at [117, 290] on input "d. Focus Groups" at bounding box center [117, 286] width 0 height 8
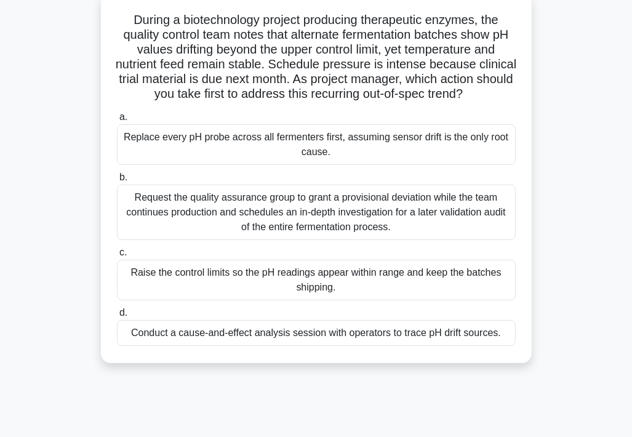
scroll to position [123, 0]
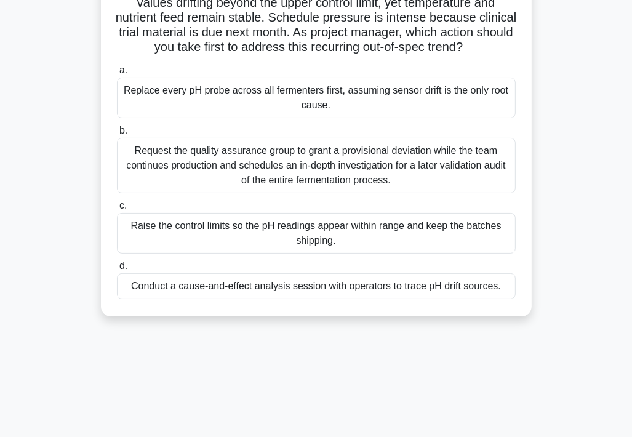
click at [459, 299] on div "Conduct a cause-and-effect analysis session with operators to trace pH drift so…" at bounding box center [316, 286] width 399 height 26
click at [117, 270] on input "d. Conduct a cause-and-effect analysis session with operators to trace pH drift…" at bounding box center [117, 266] width 0 height 8
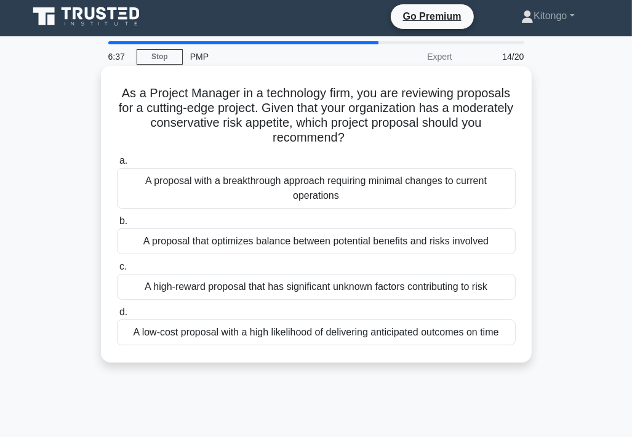
scroll to position [0, 0]
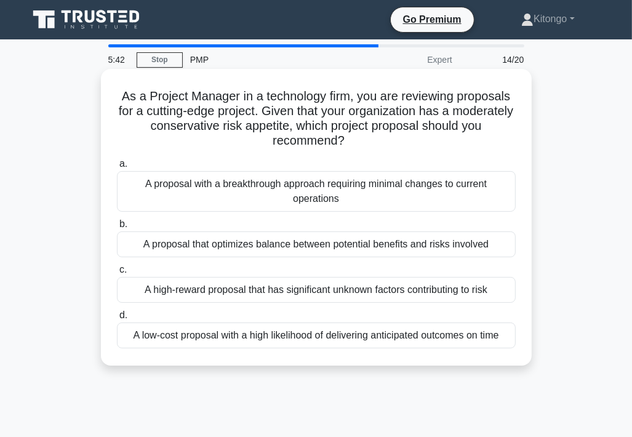
click at [346, 198] on div "A proposal with a breakthrough approach requiring minimal changes to current op…" at bounding box center [316, 191] width 399 height 41
click at [117, 168] on input "a. A proposal with a breakthrough approach requiring minimal changes to current…" at bounding box center [117, 164] width 0 height 8
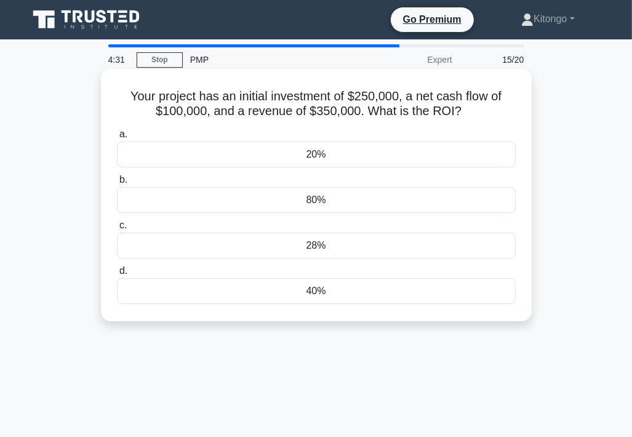
click at [234, 285] on div "40%" at bounding box center [316, 291] width 399 height 26
click at [117, 275] on input "d. 40%" at bounding box center [117, 271] width 0 height 8
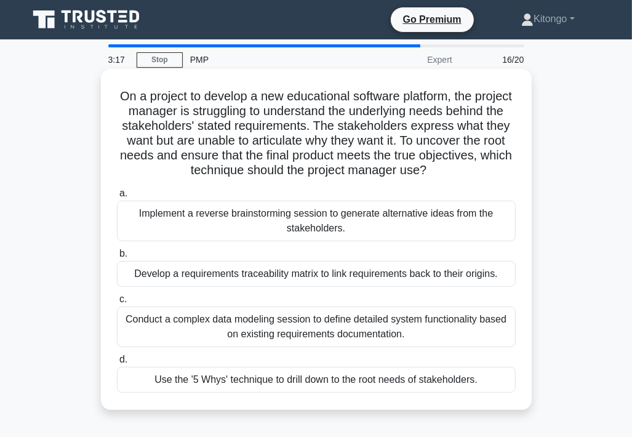
click at [409, 384] on div "Use the '5 Whys' technique to drill down to the root needs of stakeholders." at bounding box center [316, 380] width 399 height 26
click at [117, 364] on input "d. Use the '5 Whys' technique to drill down to the root needs of stakeholders." at bounding box center [117, 360] width 0 height 8
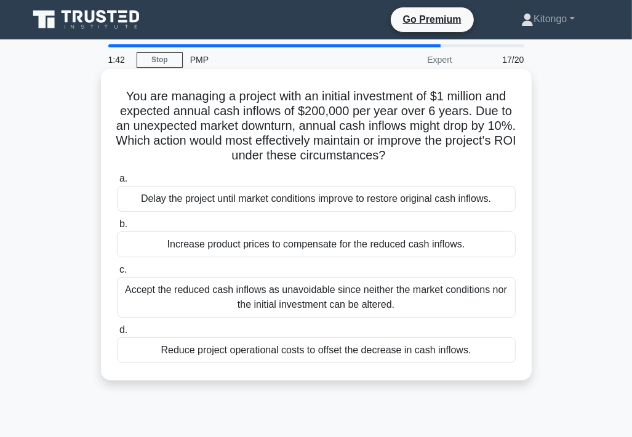
click at [254, 249] on div "Increase product prices to compensate for the reduced cash inflows." at bounding box center [316, 244] width 399 height 26
click at [117, 228] on input "b. Increase product prices to compensate for the reduced cash inflows." at bounding box center [117, 224] width 0 height 8
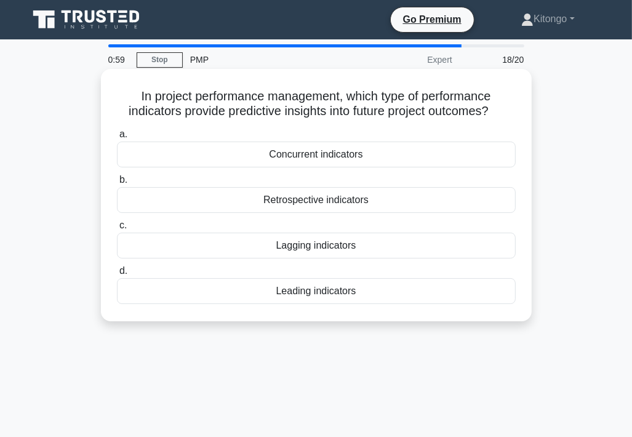
click at [293, 160] on div "Concurrent indicators" at bounding box center [316, 155] width 399 height 26
click at [117, 138] on input "a. Concurrent indicators" at bounding box center [117, 134] width 0 height 8
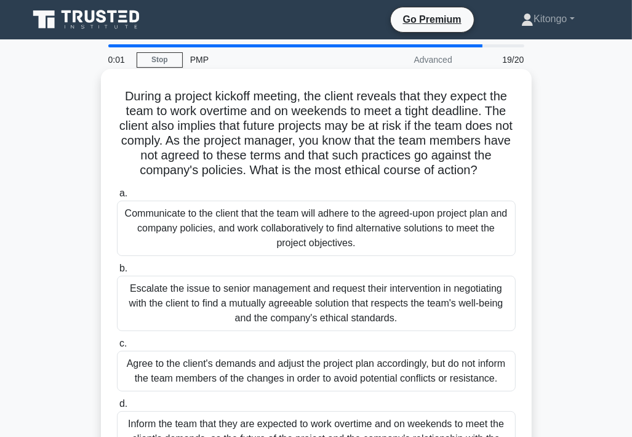
click at [386, 225] on div "Communicate to the client that the team will adhere to the agreed-upon project …" at bounding box center [316, 228] width 399 height 55
click at [117, 198] on input "a. Communicate to the client that the team will adhere to the agreed-upon proje…" at bounding box center [117, 194] width 0 height 8
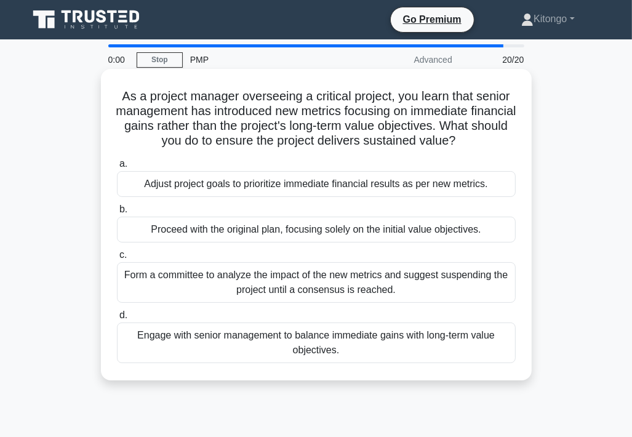
click at [316, 292] on div "Form a committee to analyze the impact of the new metrics and suggest suspendin…" at bounding box center [316, 282] width 399 height 41
click at [117, 259] on input "c. Form a committee to analyze the impact of the new metrics and suggest suspen…" at bounding box center [117, 255] width 0 height 8
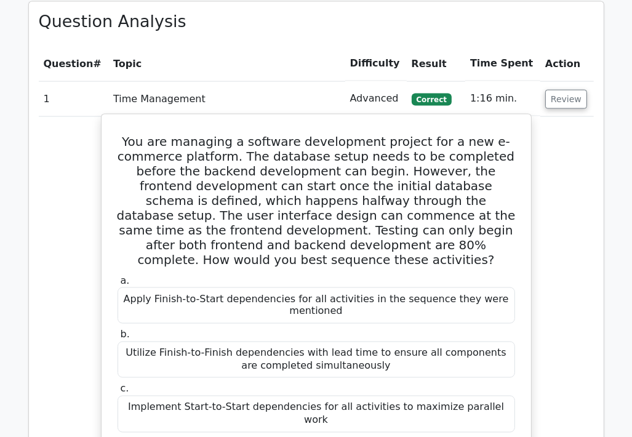
scroll to position [1231, 0]
